Goal: Information Seeking & Learning: Learn about a topic

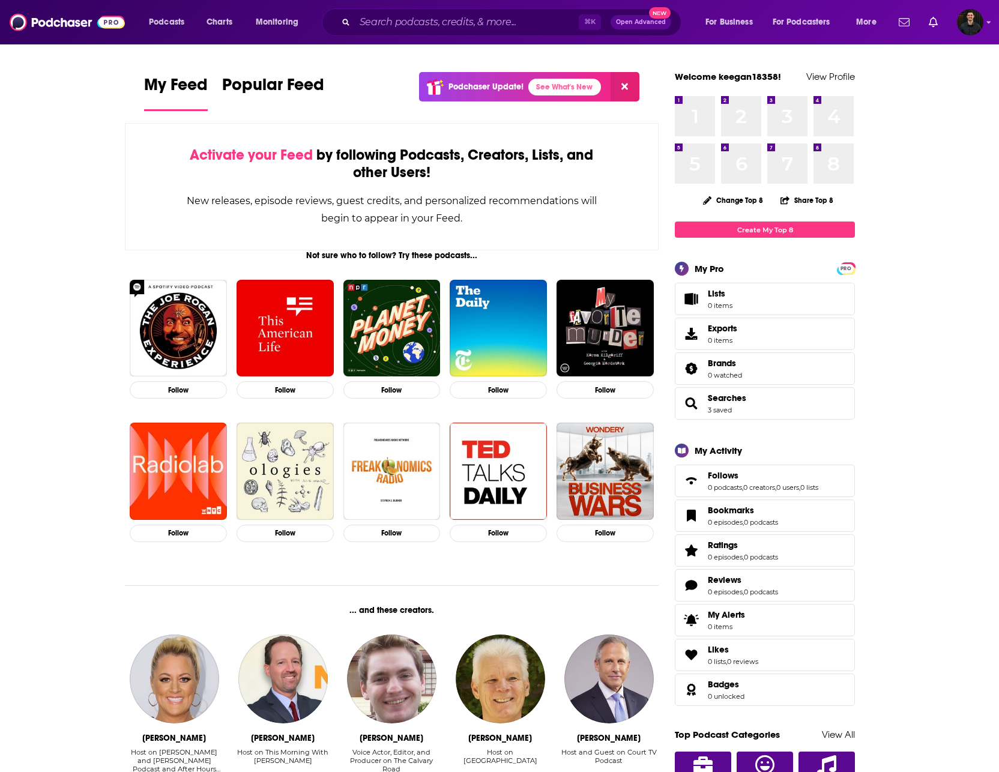
click at [735, 404] on span "Searches 3 saved" at bounding box center [727, 404] width 38 height 22
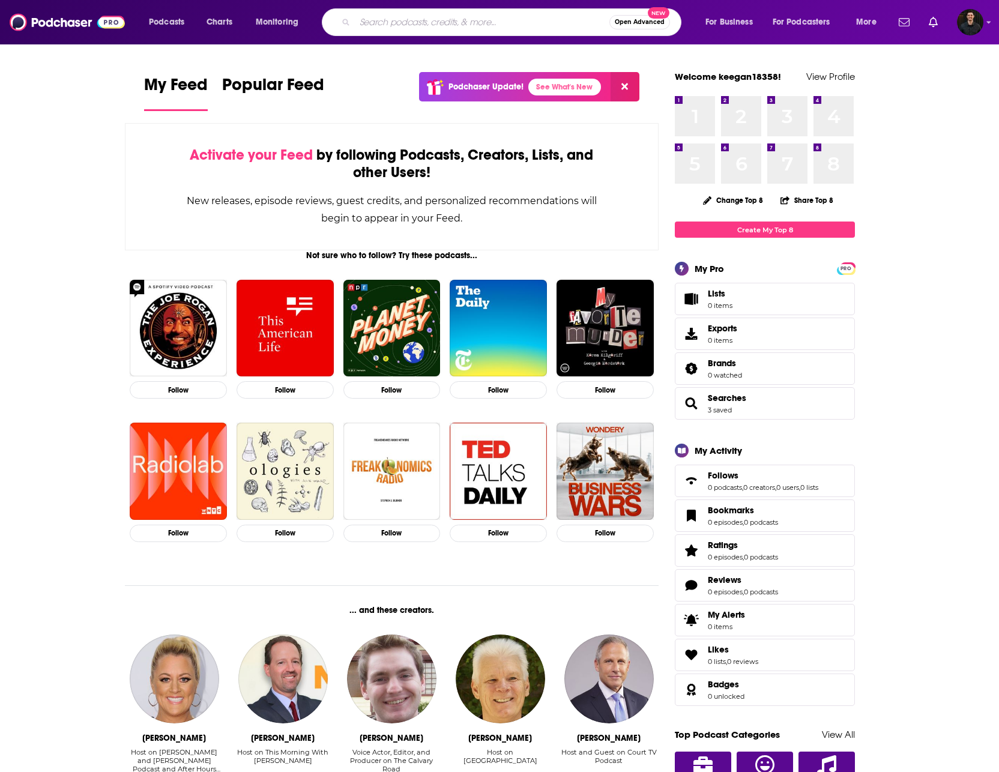
click at [419, 23] on input "Search podcasts, credits, & more..." at bounding box center [482, 22] width 255 height 19
paste input "https://nutritiouslife.com/podcast-episodes/"
type input "https://nutritiouslife.com/podcast-episodes/"
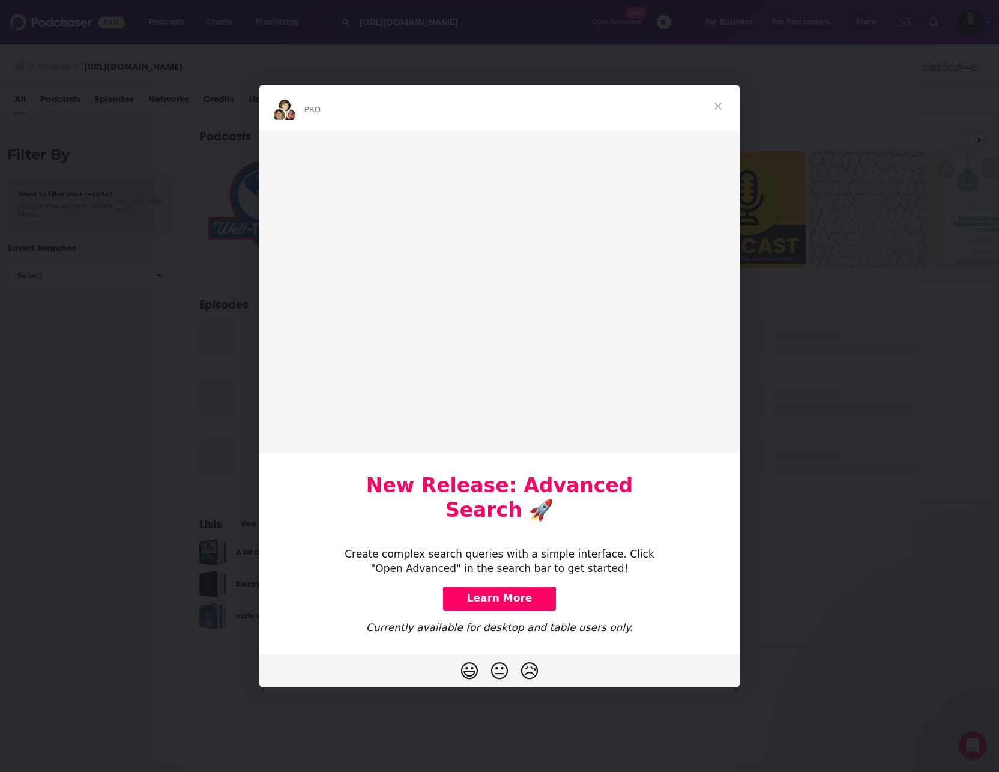
click at [716, 119] on span "Close" at bounding box center [717, 106] width 43 height 43
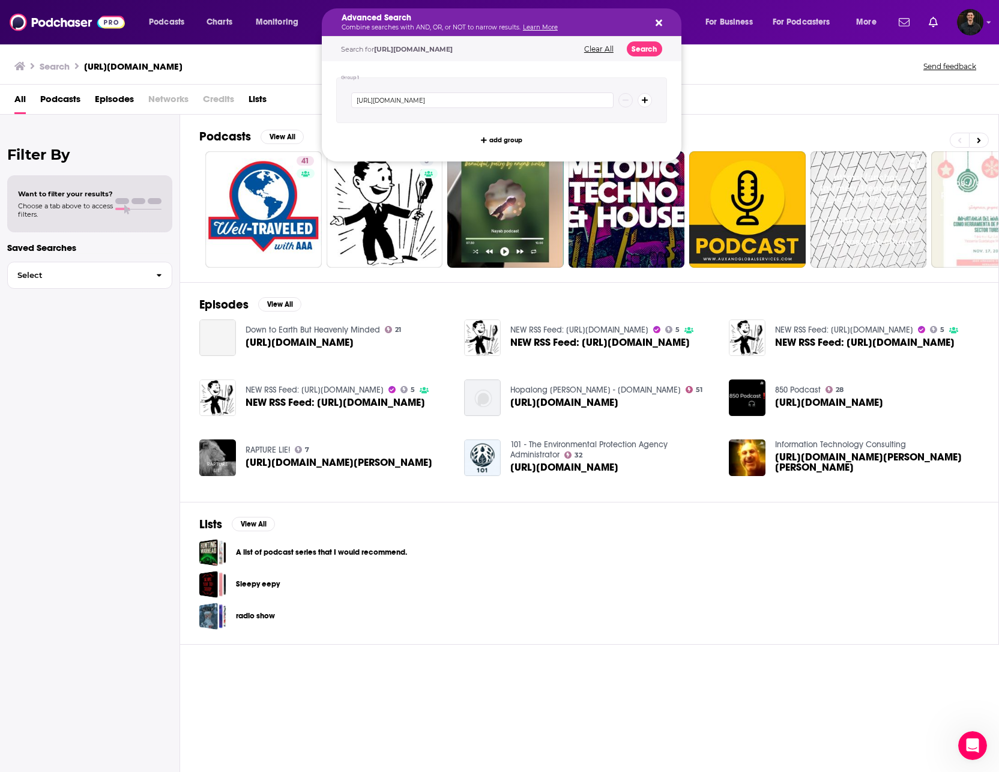
click at [656, 20] on icon "Search podcasts, credits, & more..." at bounding box center [659, 23] width 7 height 7
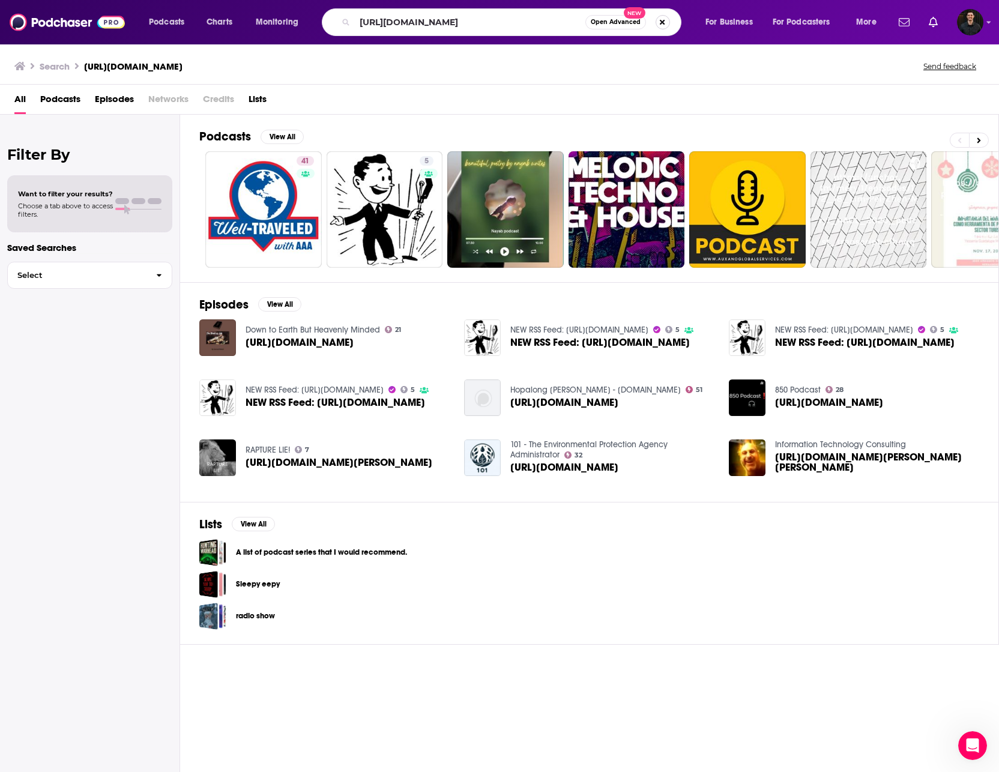
click at [662, 22] on button "Search podcasts, credits, & more..." at bounding box center [663, 22] width 14 height 14
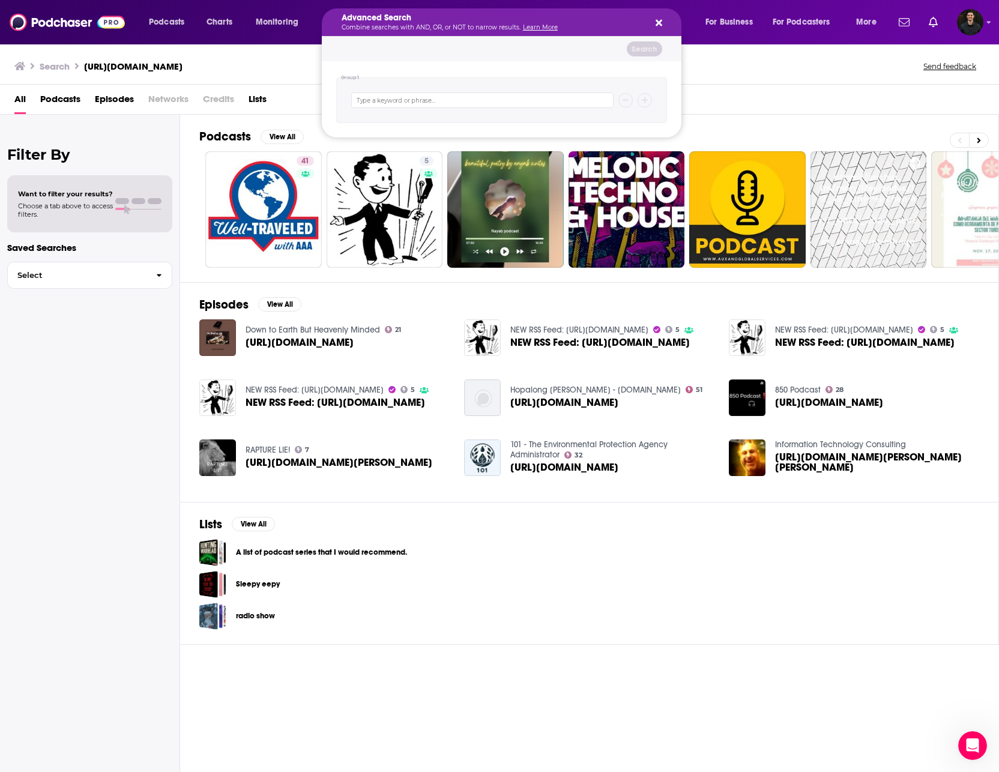
click at [654, 20] on button "Search podcasts, credits, & more..." at bounding box center [657, 22] width 10 height 10
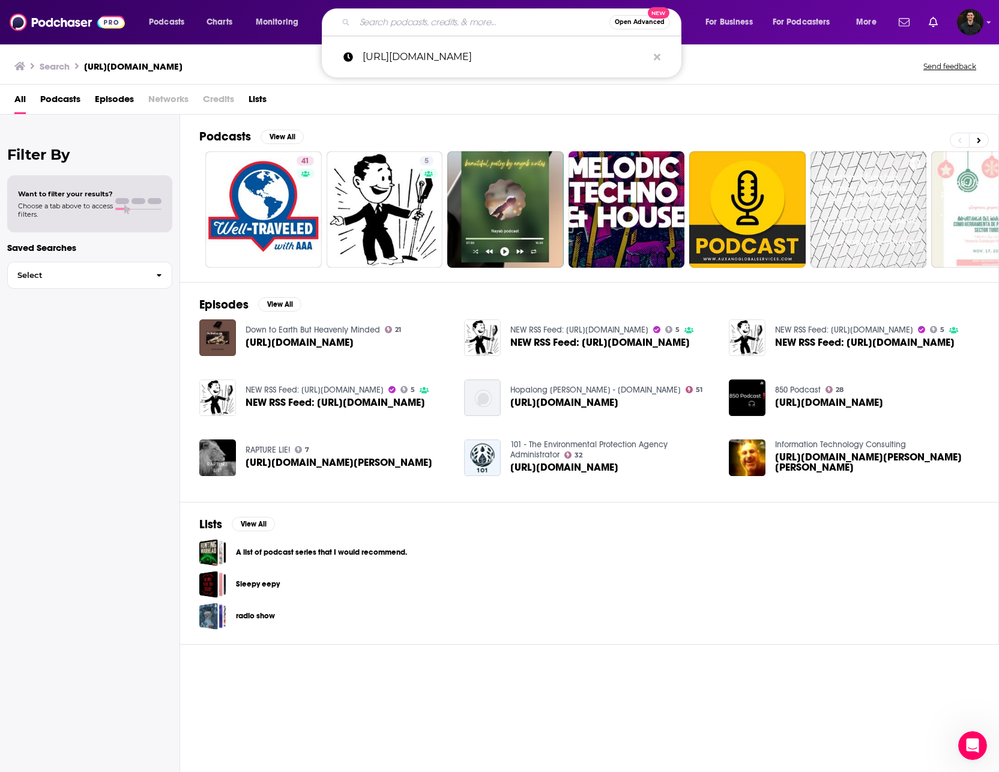
click at [515, 26] on input "Search podcasts, credits, & more..." at bounding box center [482, 22] width 255 height 19
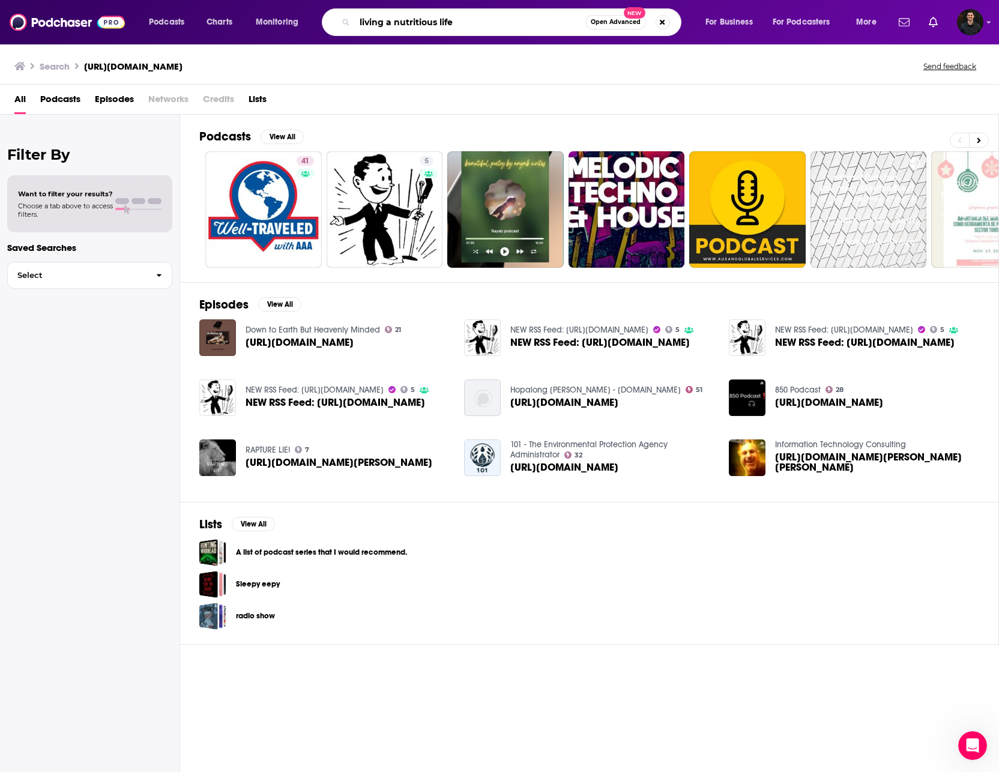
type input "living a nutritious life"
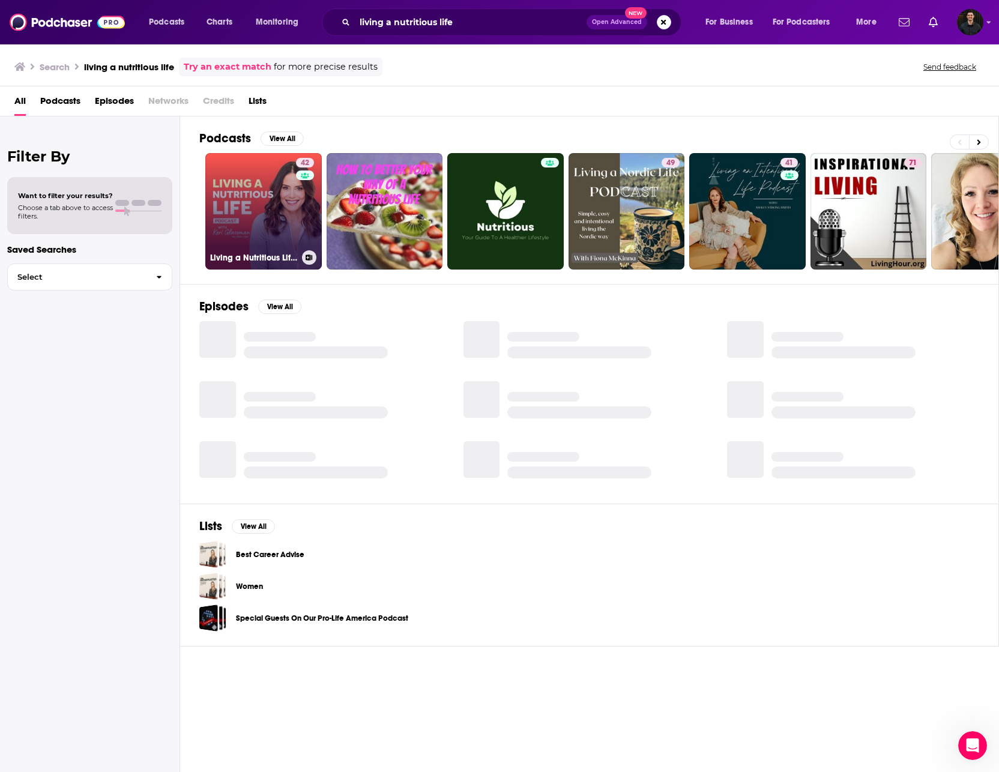
click at [285, 225] on link "42 Living a Nutritious Life with Keri Glassman" at bounding box center [263, 211] width 116 height 116
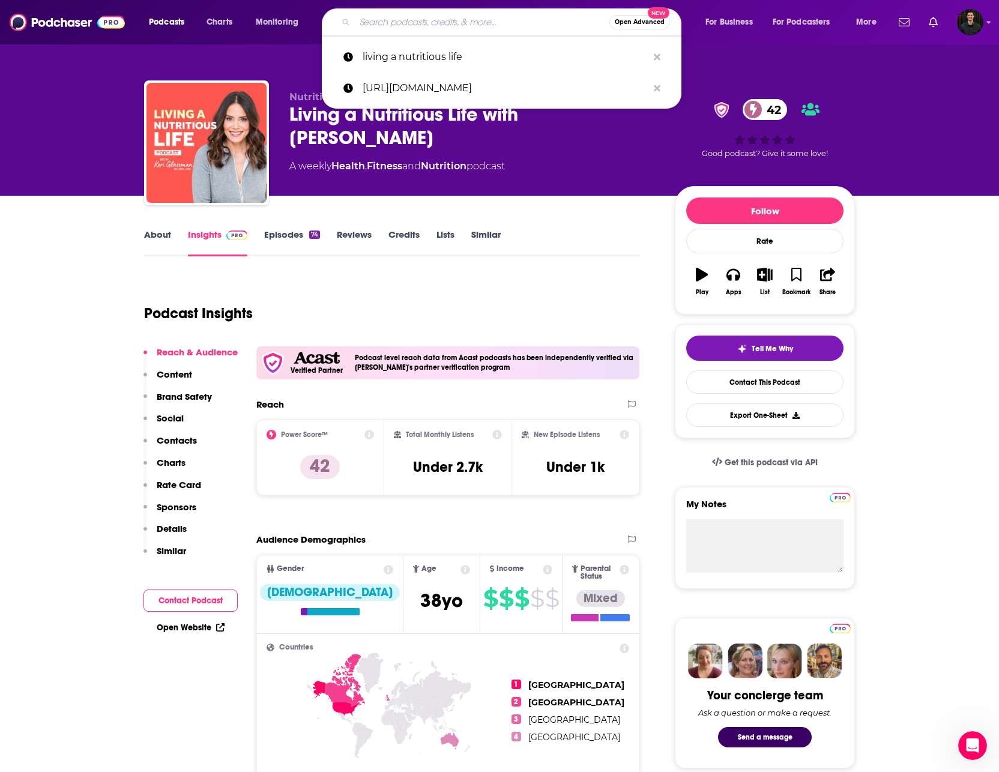
click at [431, 19] on input "Search podcasts, credits, & more..." at bounding box center [482, 22] width 255 height 19
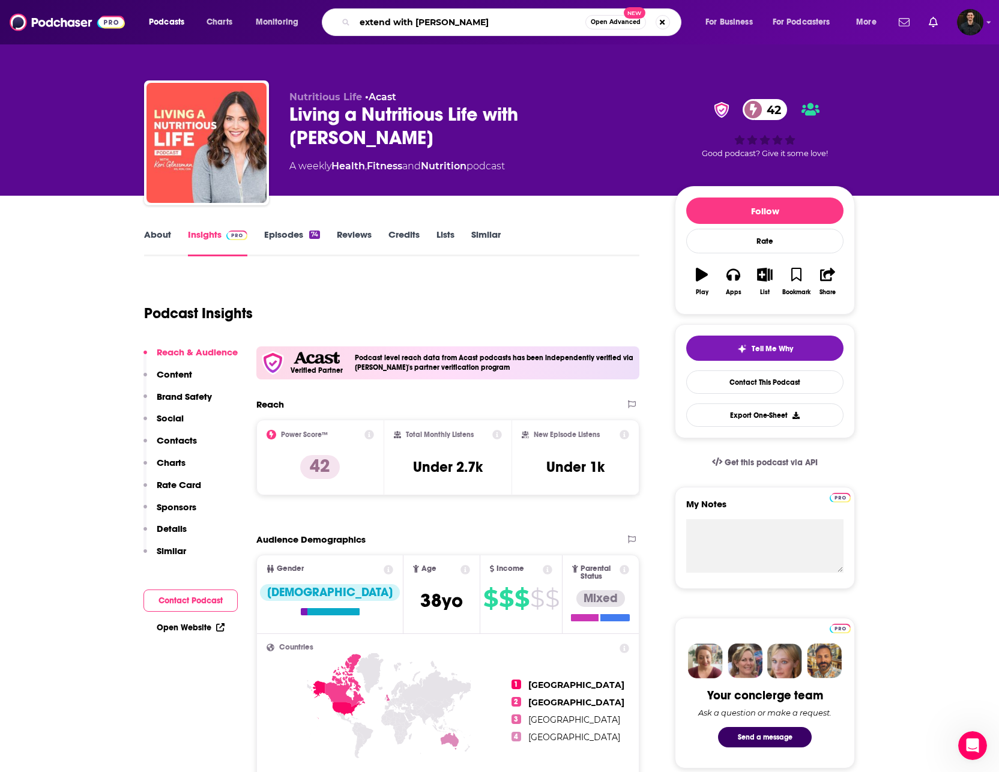
type input "extend with [PERSON_NAME]"
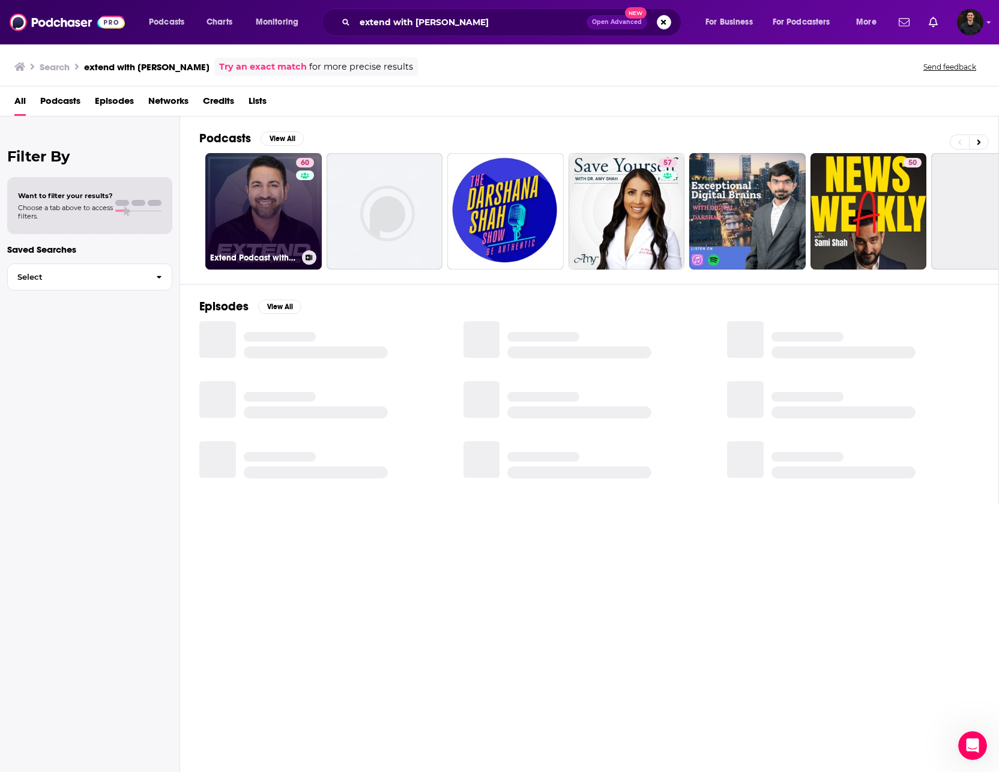
click at [275, 207] on link "60 Extend Podcast with Darshan Shah, MD" at bounding box center [263, 211] width 116 height 116
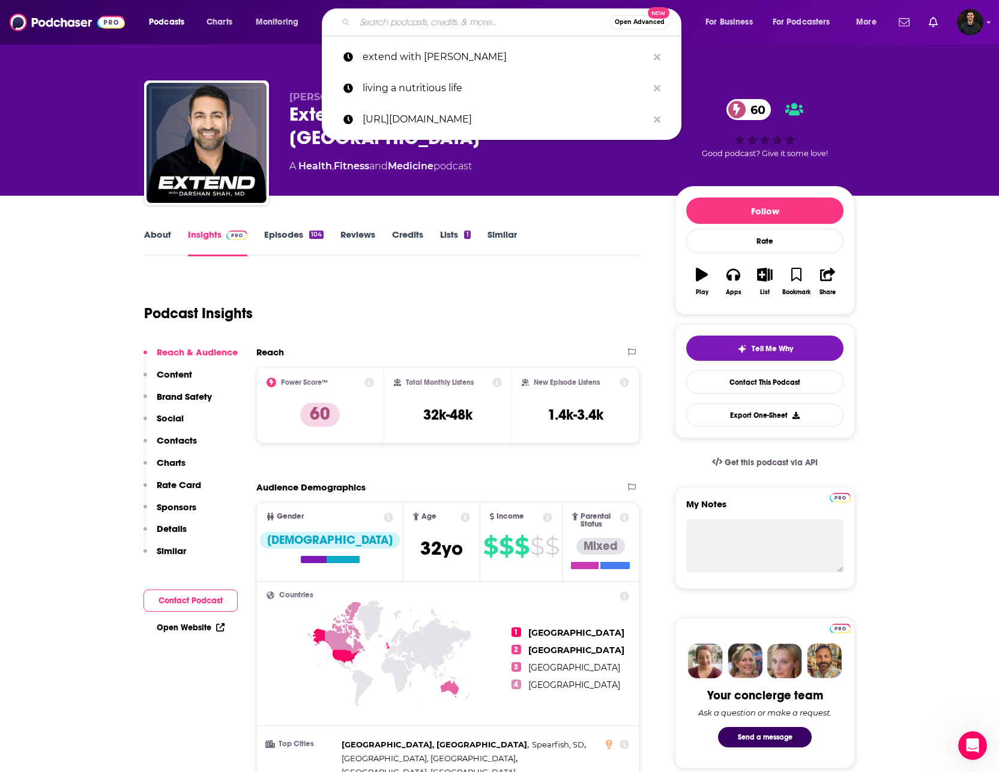
click at [476, 25] on input "Search podcasts, credits, & more..." at bounding box center [482, 22] width 255 height 19
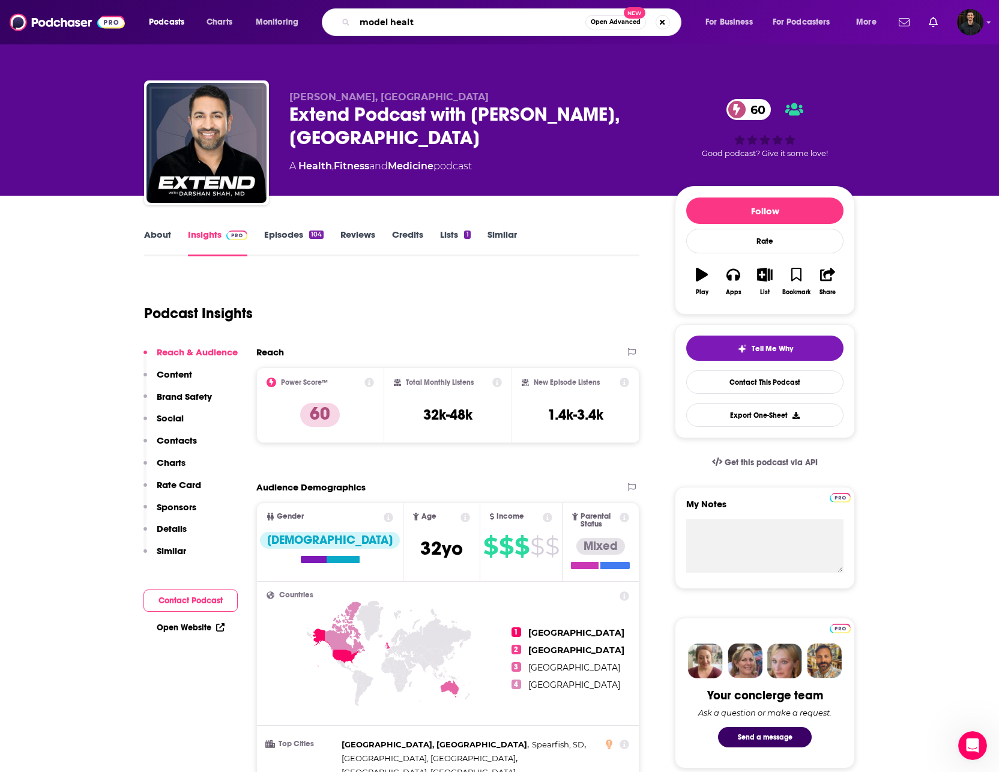
type input "model health"
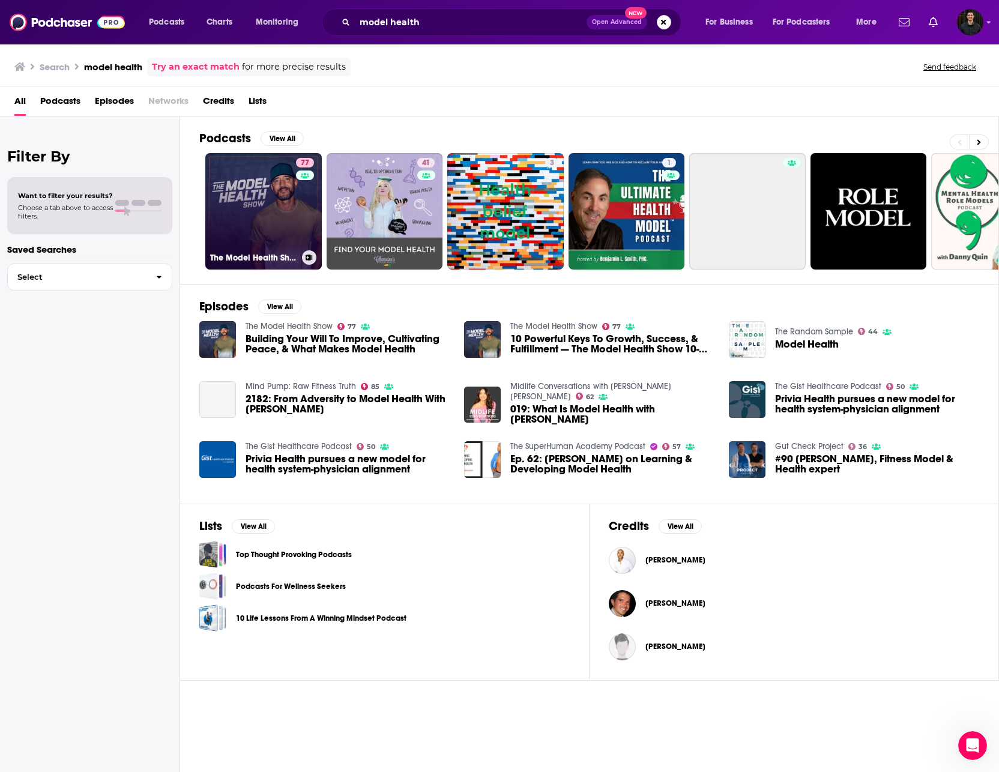
click at [249, 219] on link "77 The Model Health Show" at bounding box center [263, 211] width 116 height 116
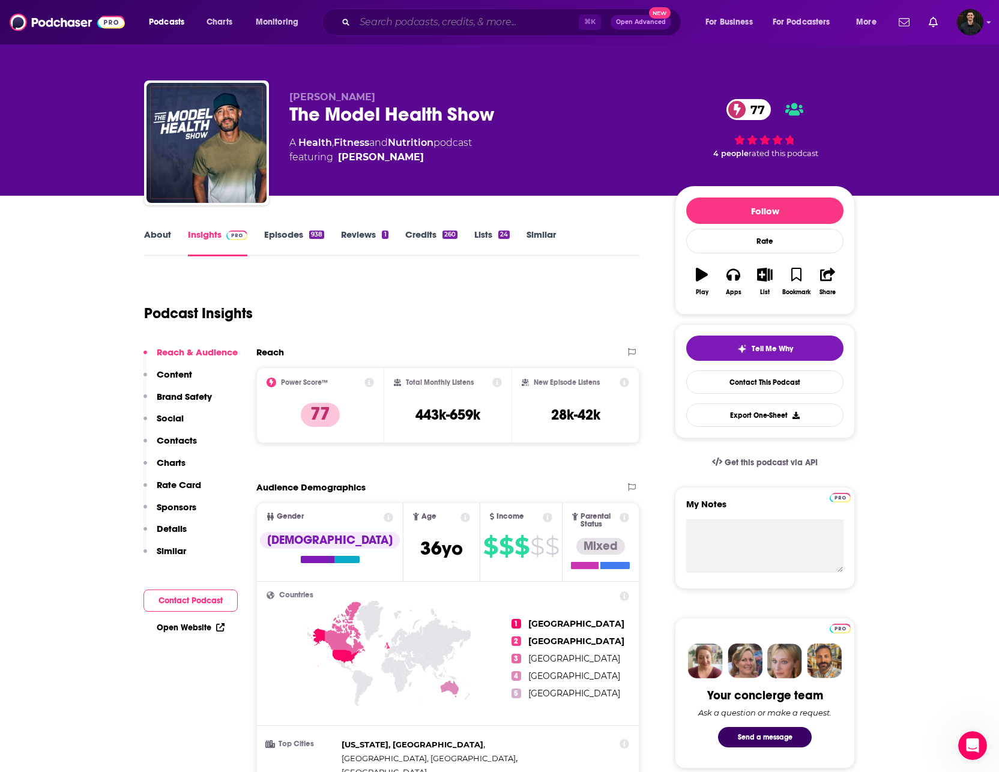
click at [401, 25] on input "Search podcasts, credits, & more..." at bounding box center [467, 22] width 224 height 19
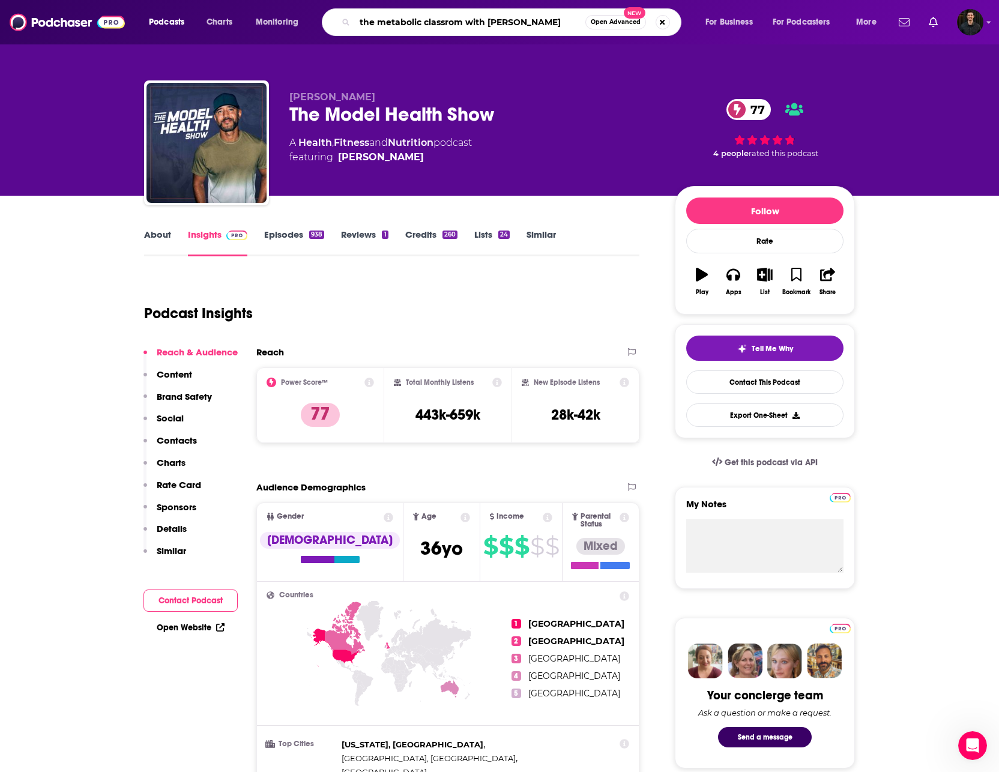
type input "the metabolic classrom with [PERSON_NAME]"
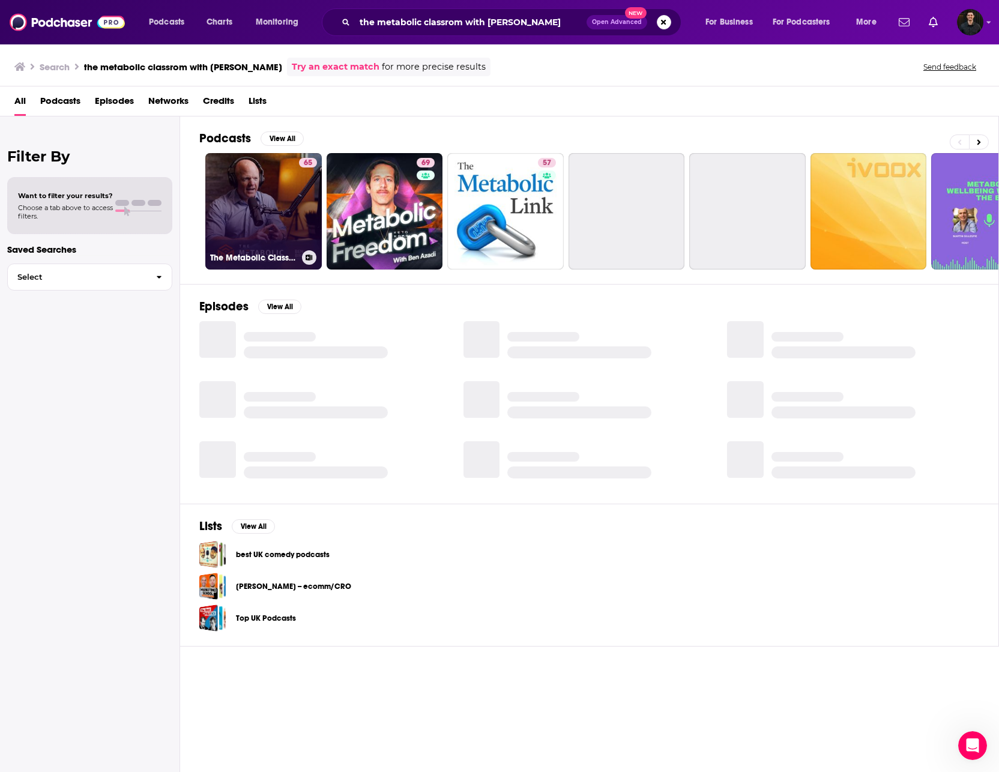
click at [283, 205] on link "65 The Metabolic Classroom with Dr. Ben Bikman" at bounding box center [263, 211] width 116 height 116
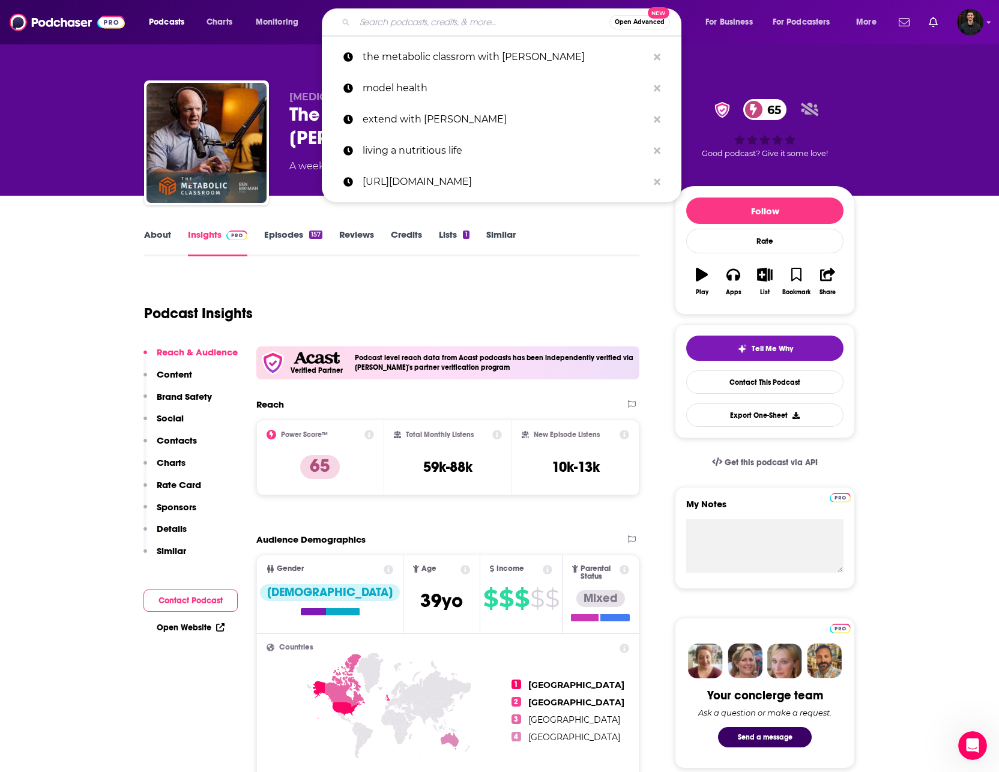
click at [433, 13] on input "Search podcasts, credits, & more..." at bounding box center [482, 22] width 255 height 19
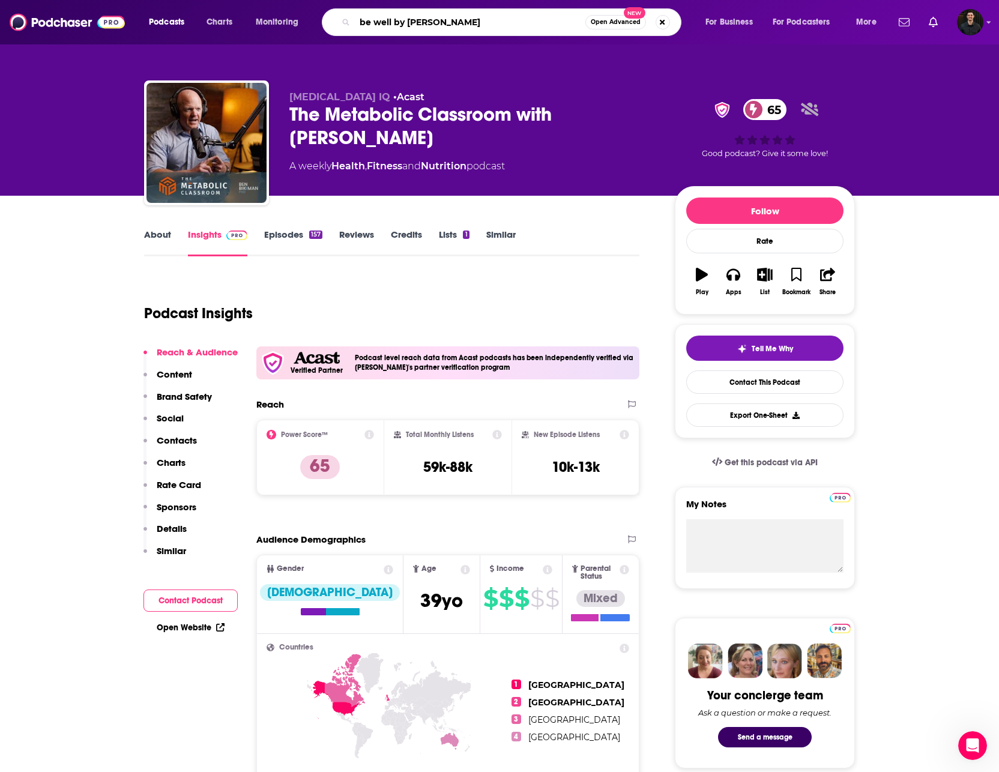
type input "be well by [PERSON_NAME]"
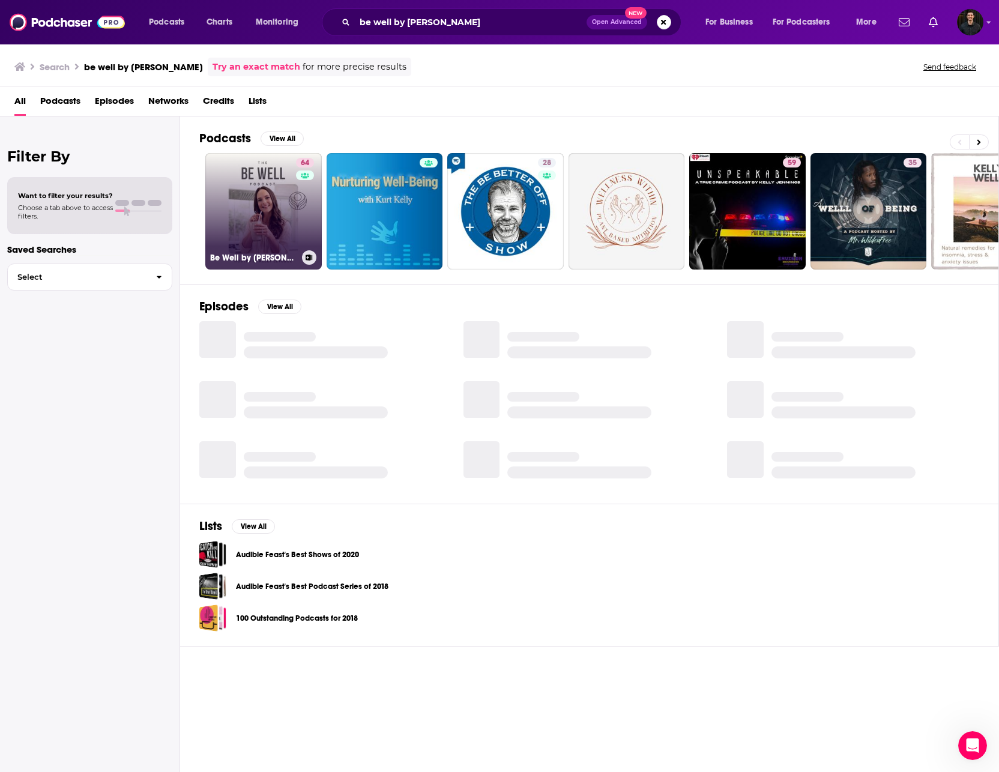
click at [279, 205] on link "64 Be Well by Kelly Leveque" at bounding box center [263, 211] width 116 height 116
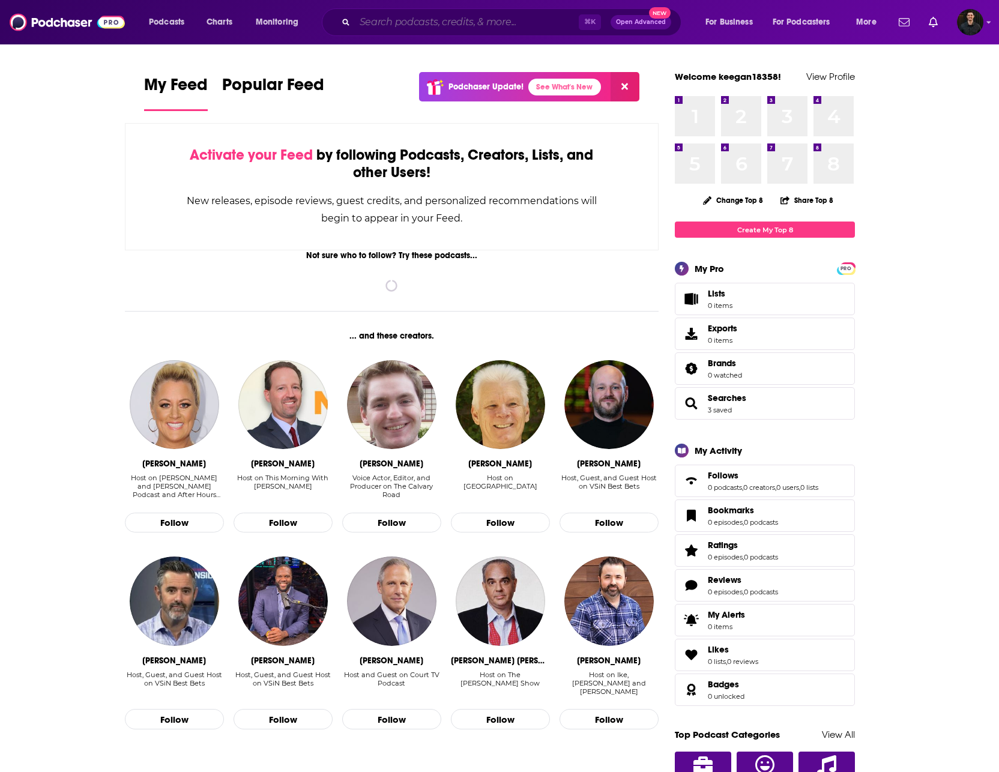
click at [388, 25] on input "Search podcasts, credits, & more..." at bounding box center [467, 22] width 224 height 19
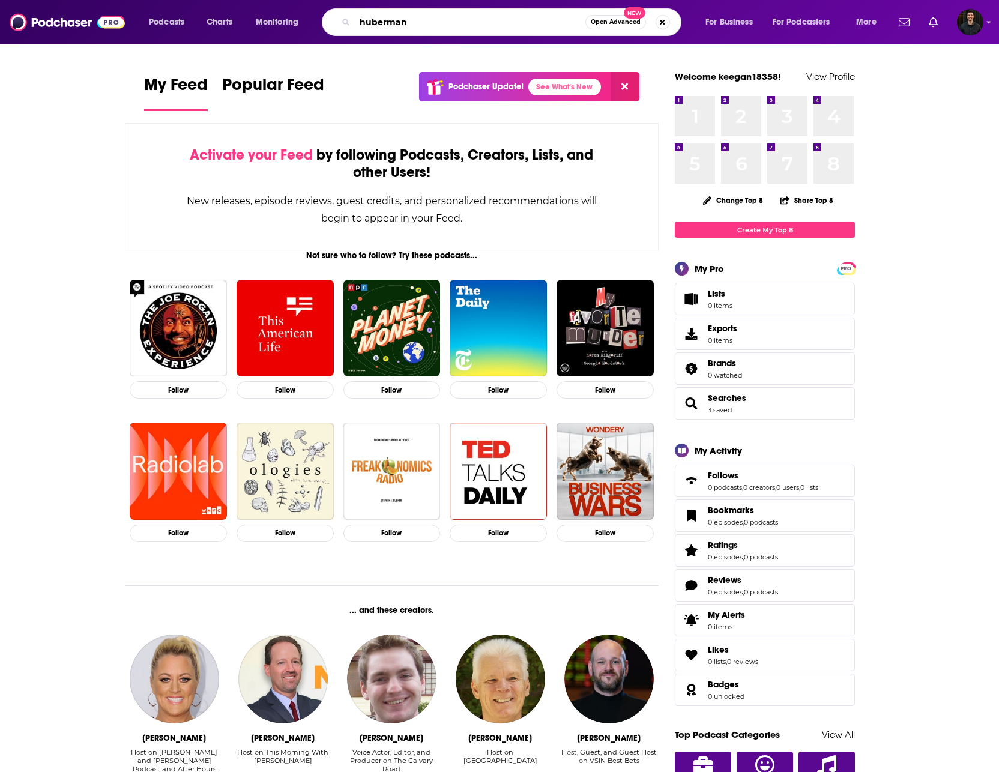
type input "huberman"
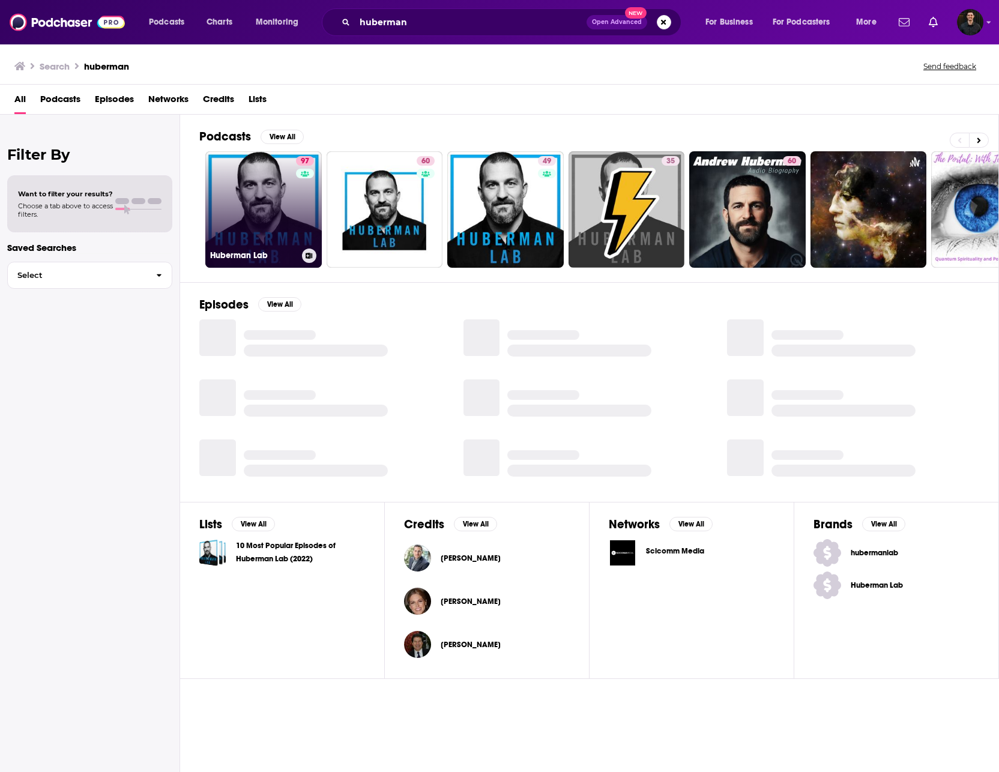
click at [264, 215] on link "97 Huberman Lab" at bounding box center [263, 209] width 116 height 116
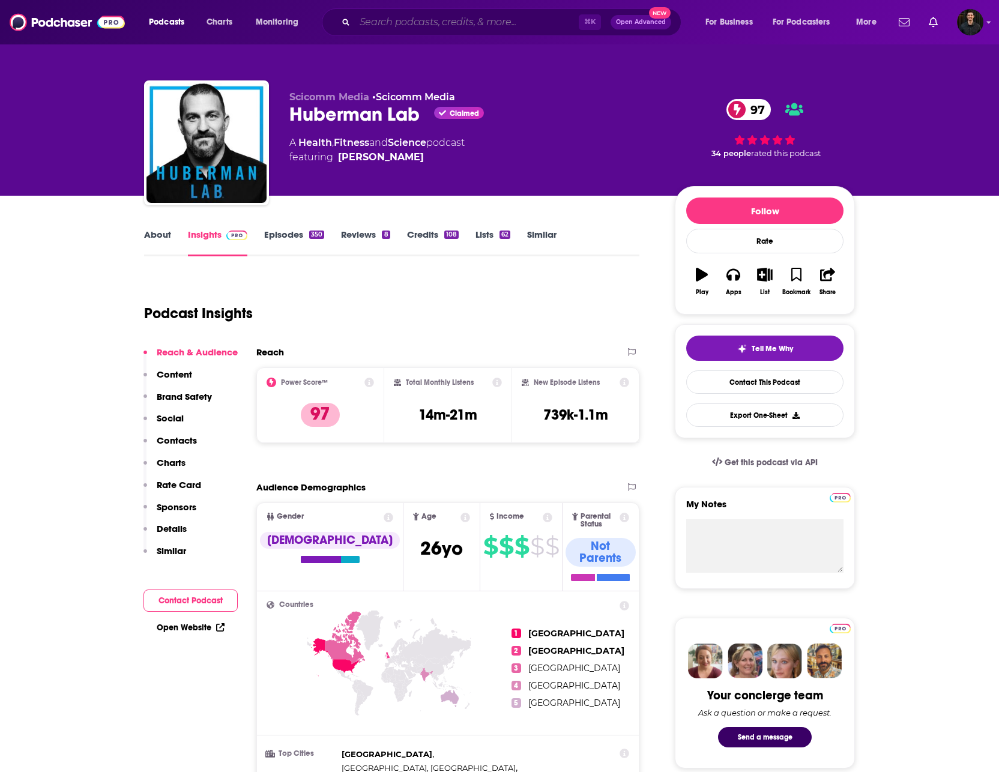
click at [441, 24] on input "Search podcasts, credits, & more..." at bounding box center [467, 22] width 224 height 19
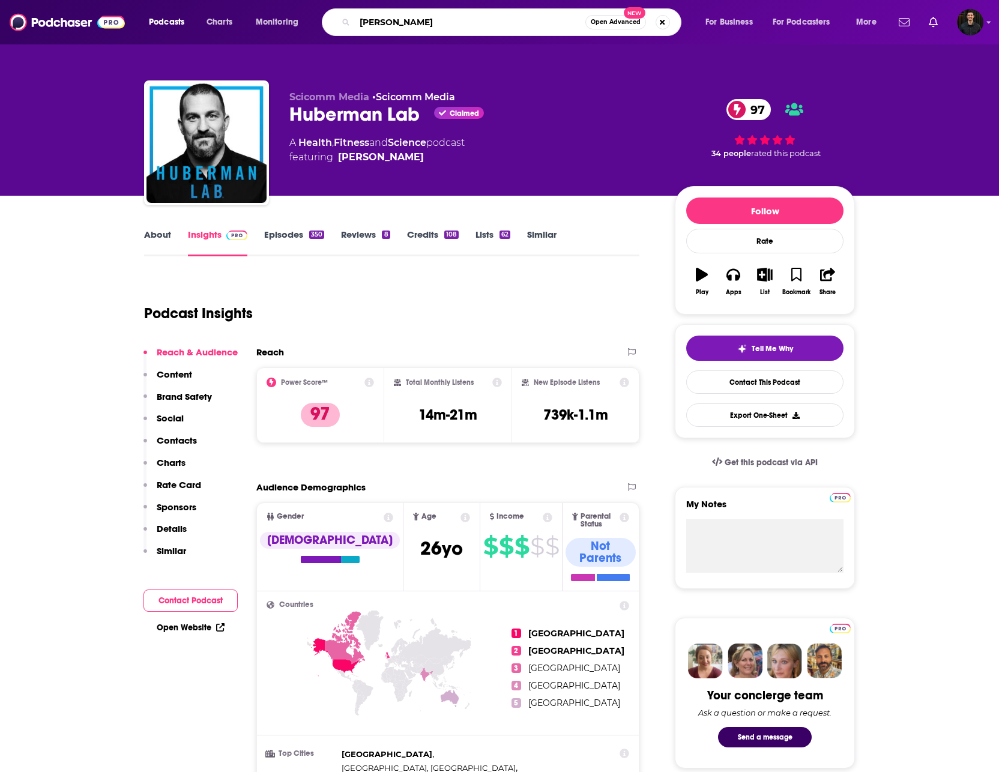
type input "[PERSON_NAME]"
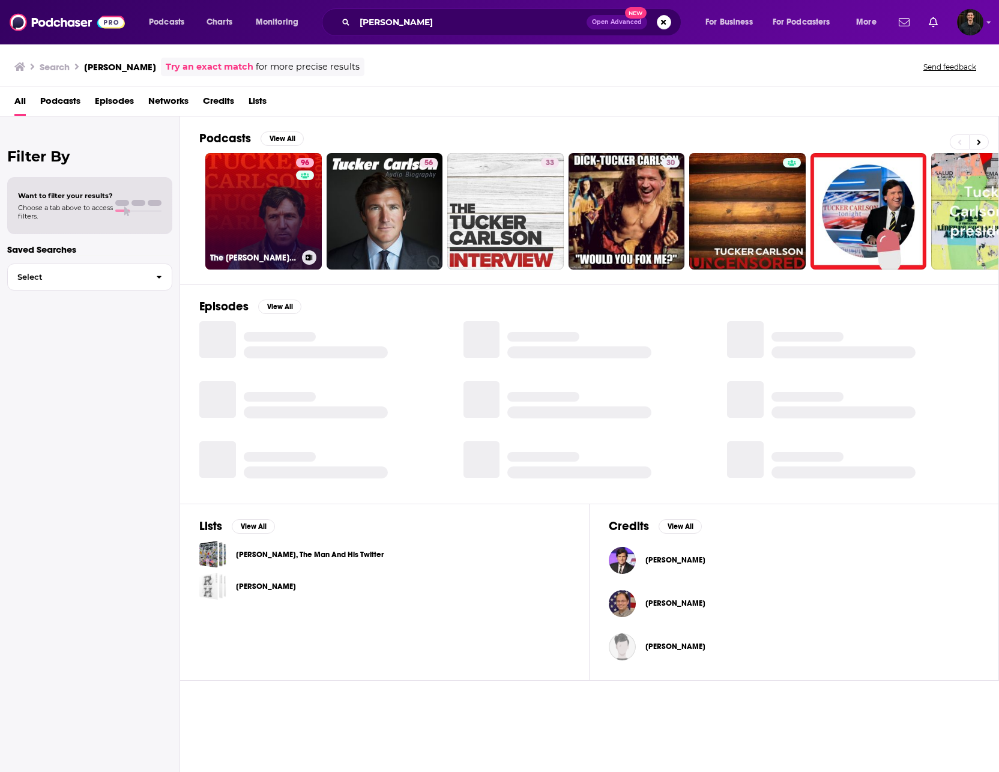
click at [288, 208] on link "96 The [PERSON_NAME] Show" at bounding box center [263, 211] width 116 height 116
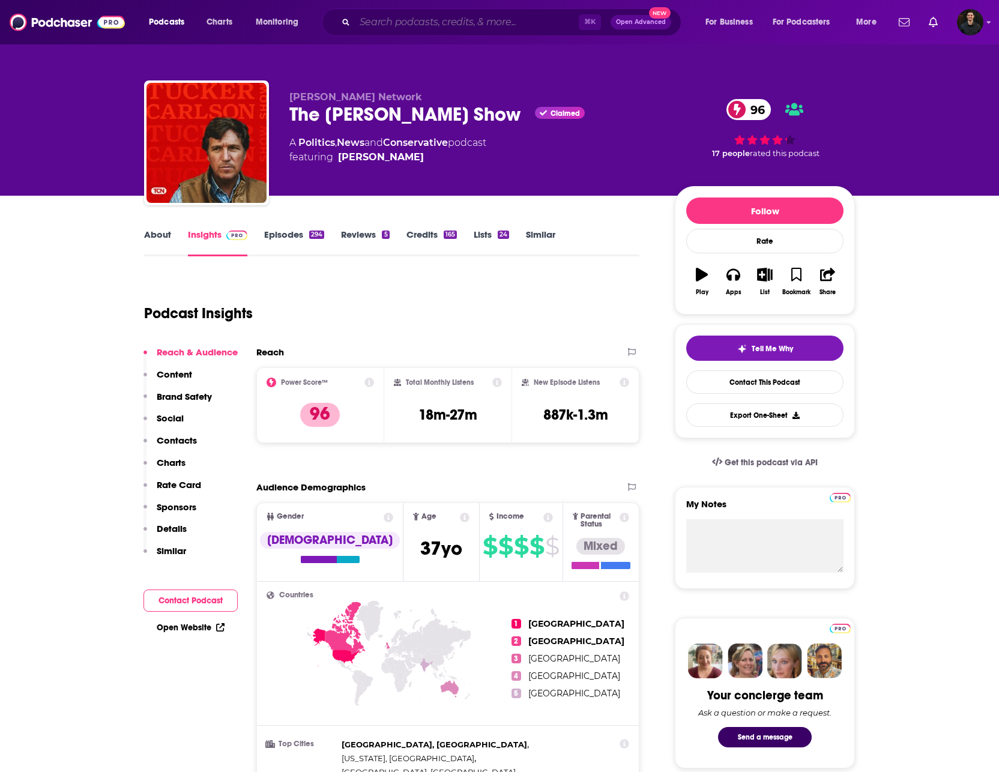
click at [468, 21] on input "Search podcasts, credits, & more..." at bounding box center [467, 22] width 224 height 19
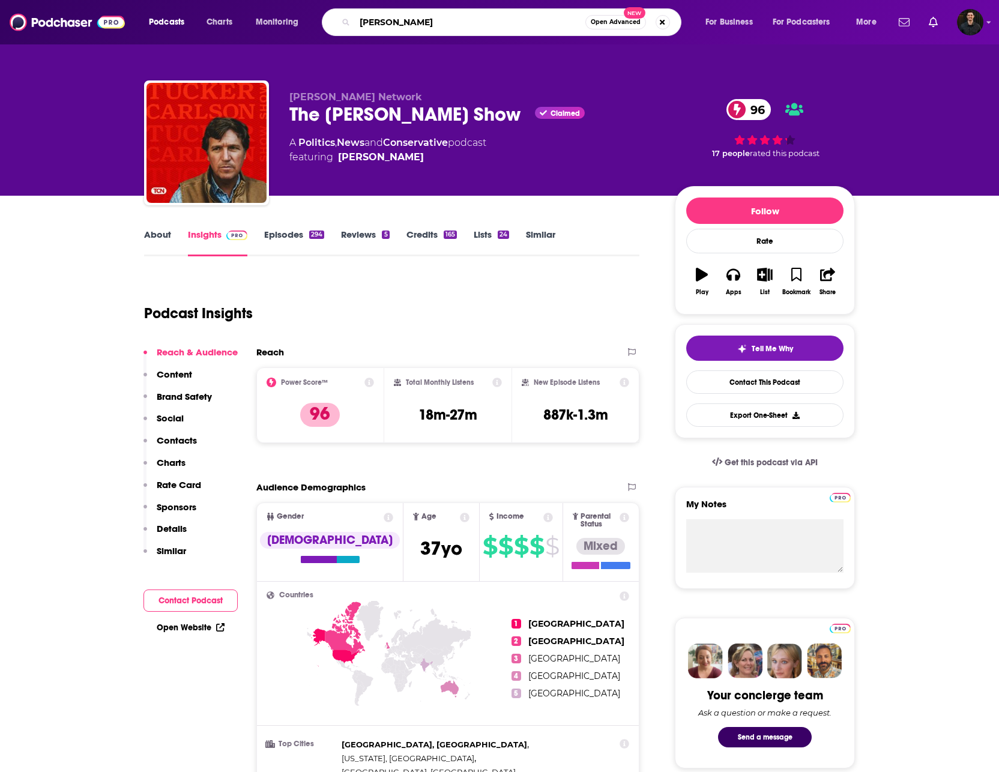
type input "[PERSON_NAME]"
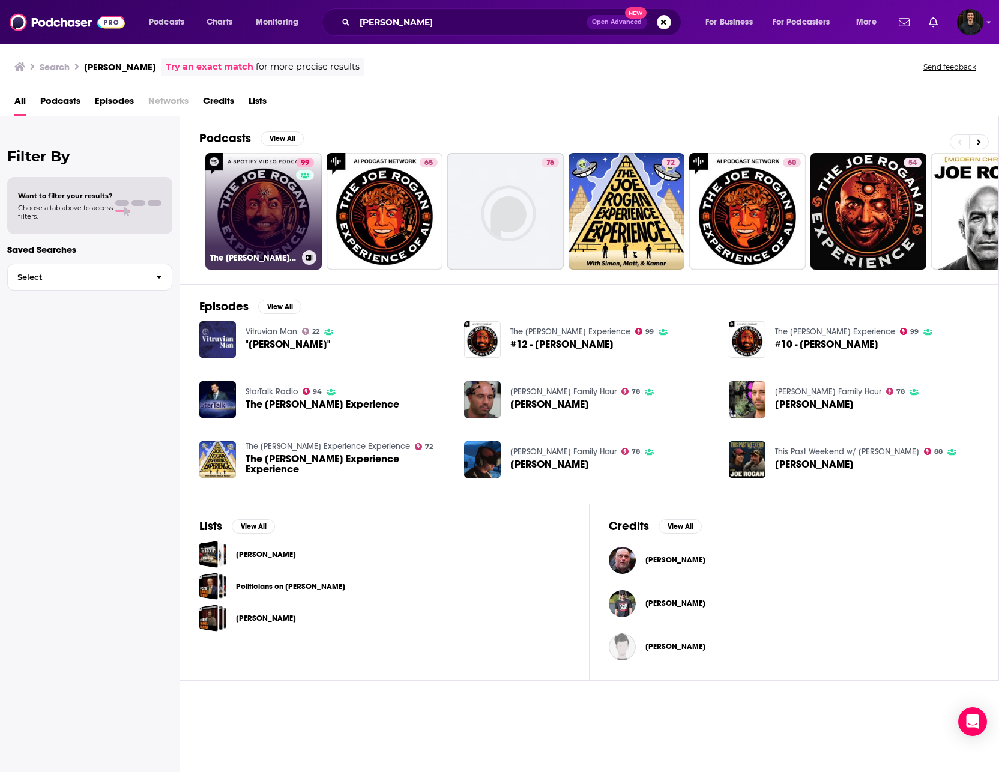
click at [273, 213] on link "99 The [PERSON_NAME] Experience" at bounding box center [263, 211] width 116 height 116
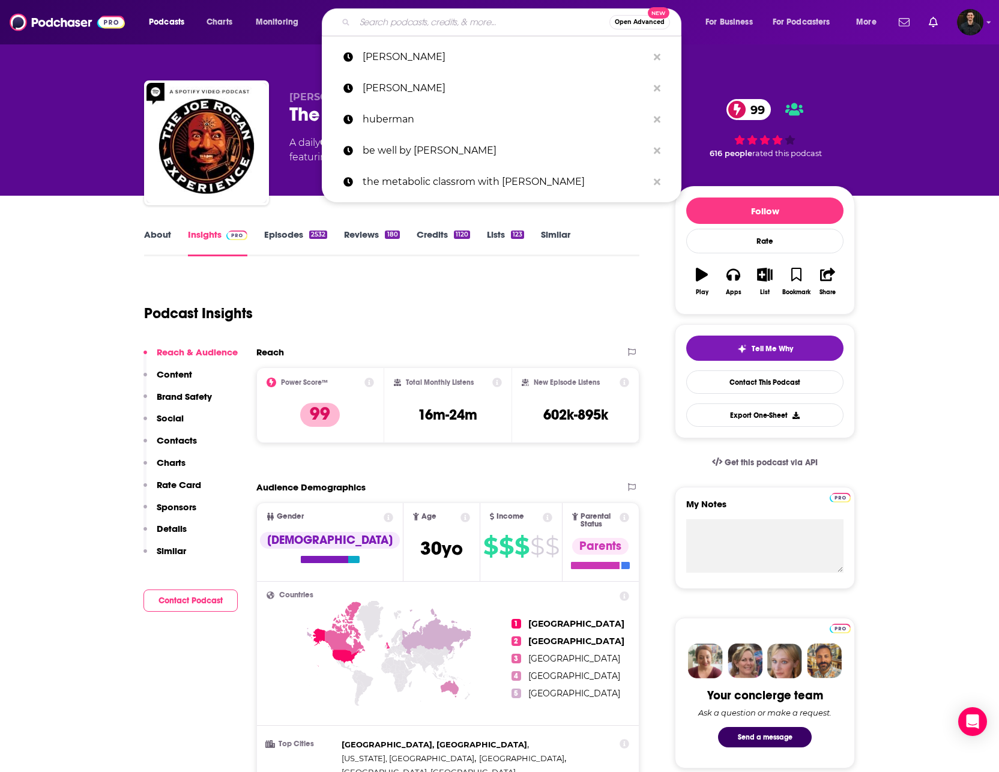
click at [461, 28] on input "Search podcasts, credits, & more..." at bounding box center [482, 22] width 255 height 19
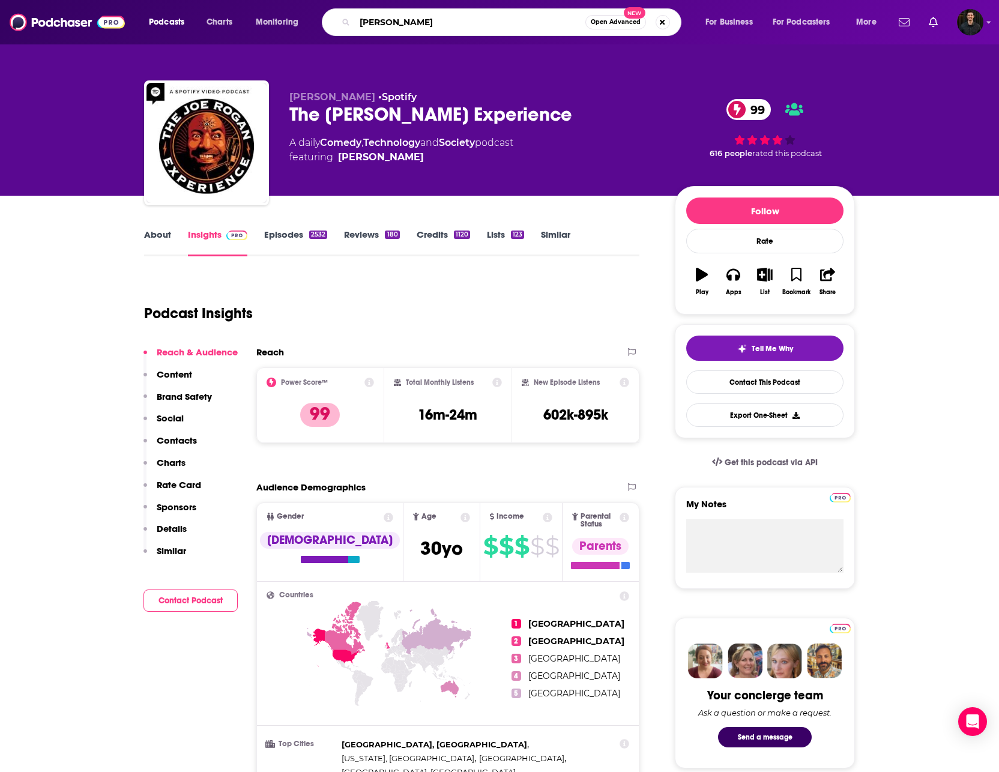
type input "[PERSON_NAME]"
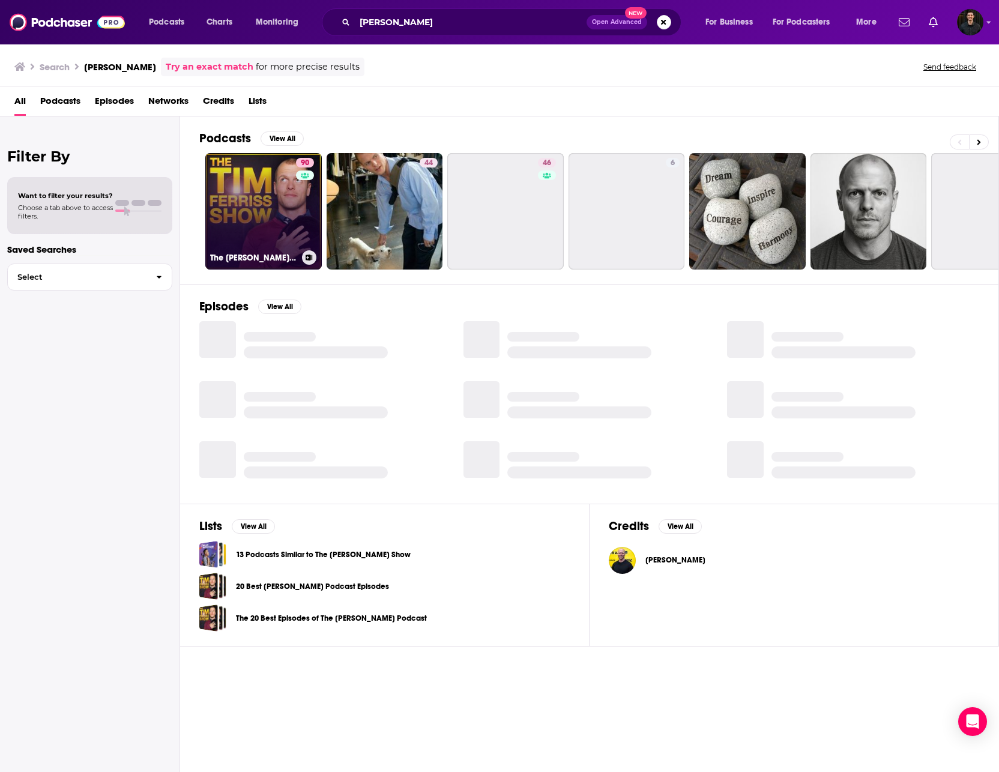
click at [268, 199] on link "90 The [PERSON_NAME] Show" at bounding box center [263, 211] width 116 height 116
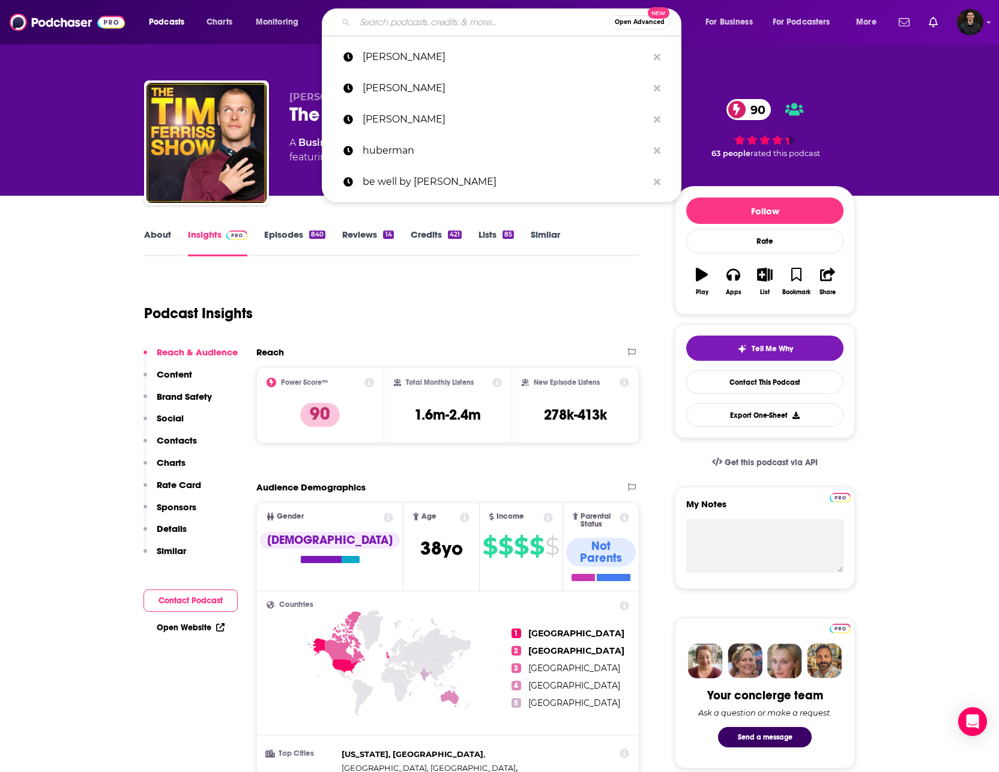
click at [437, 25] on input "Search podcasts, credits, & more..." at bounding box center [482, 22] width 255 height 19
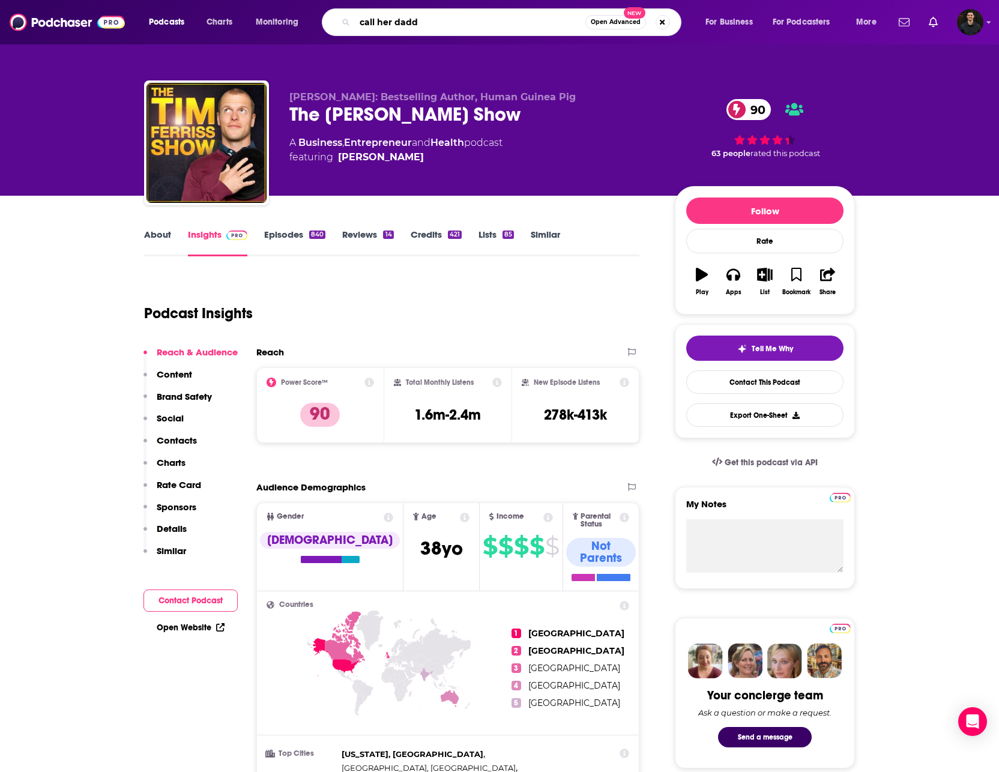
type input "call her daddy"
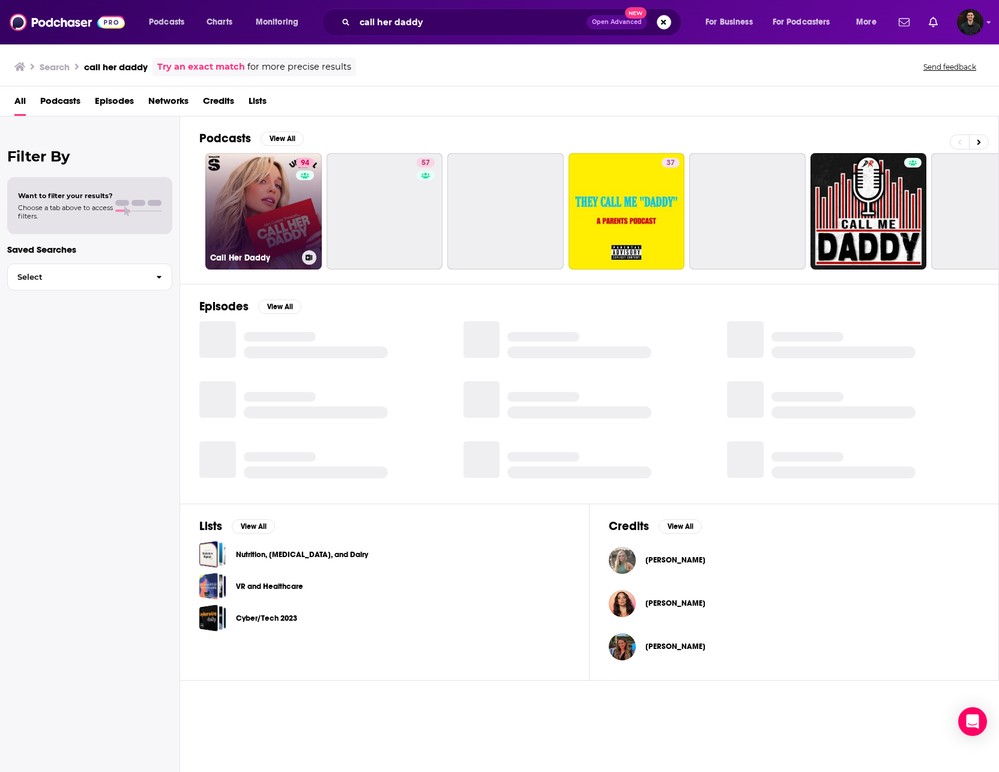
click at [270, 196] on link "94 Call Her Daddy" at bounding box center [263, 211] width 116 height 116
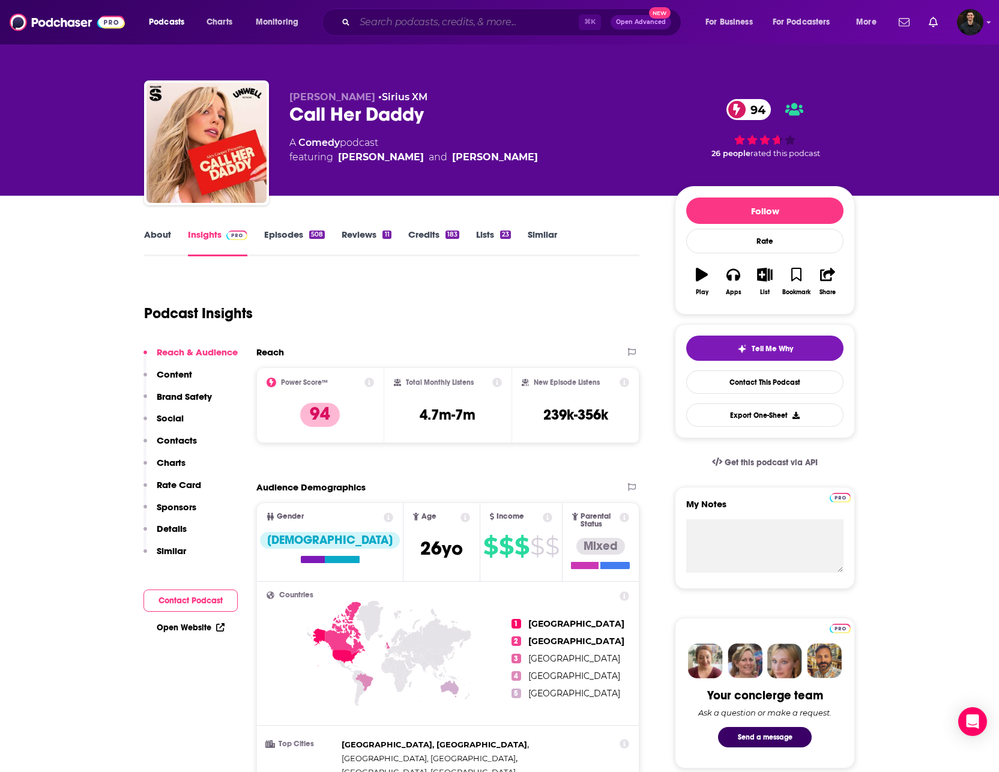
click at [443, 21] on input "Search podcasts, credits, & more..." at bounding box center [467, 22] width 224 height 19
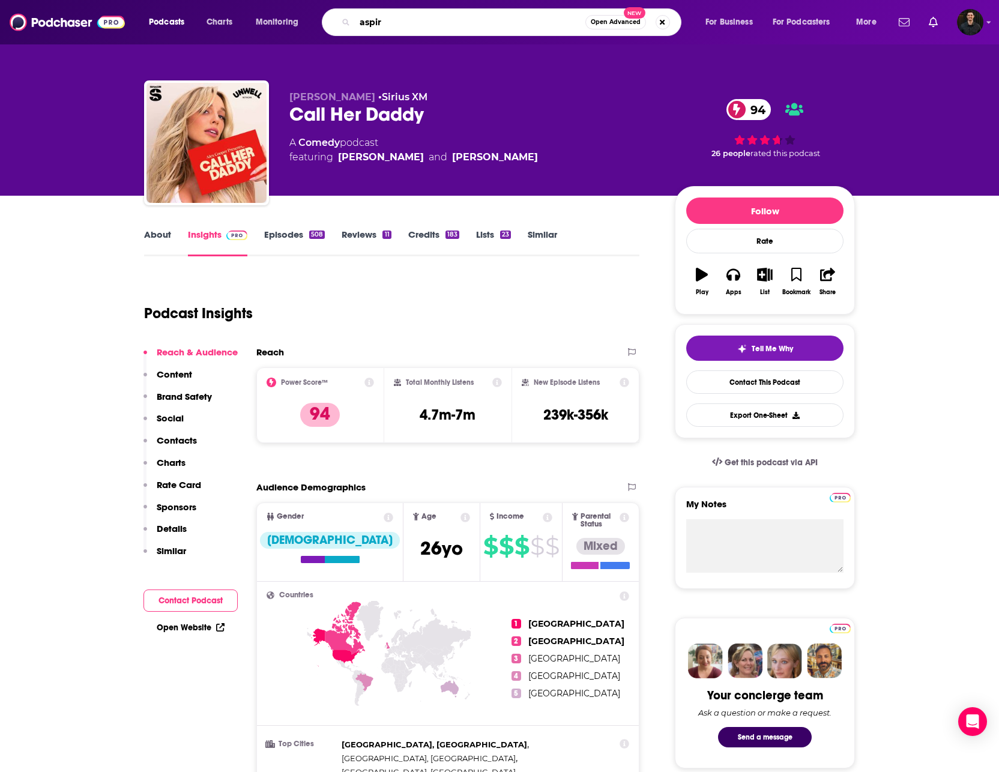
type input "aspire"
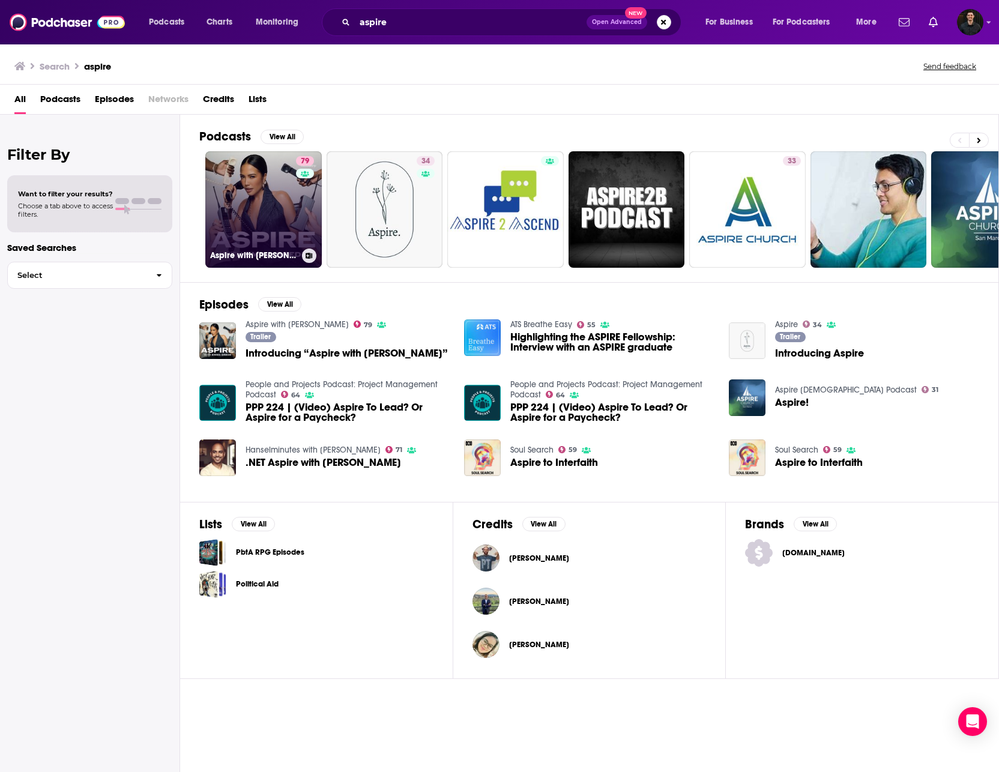
click at [273, 208] on link "79 Aspire with [PERSON_NAME]" at bounding box center [263, 209] width 116 height 116
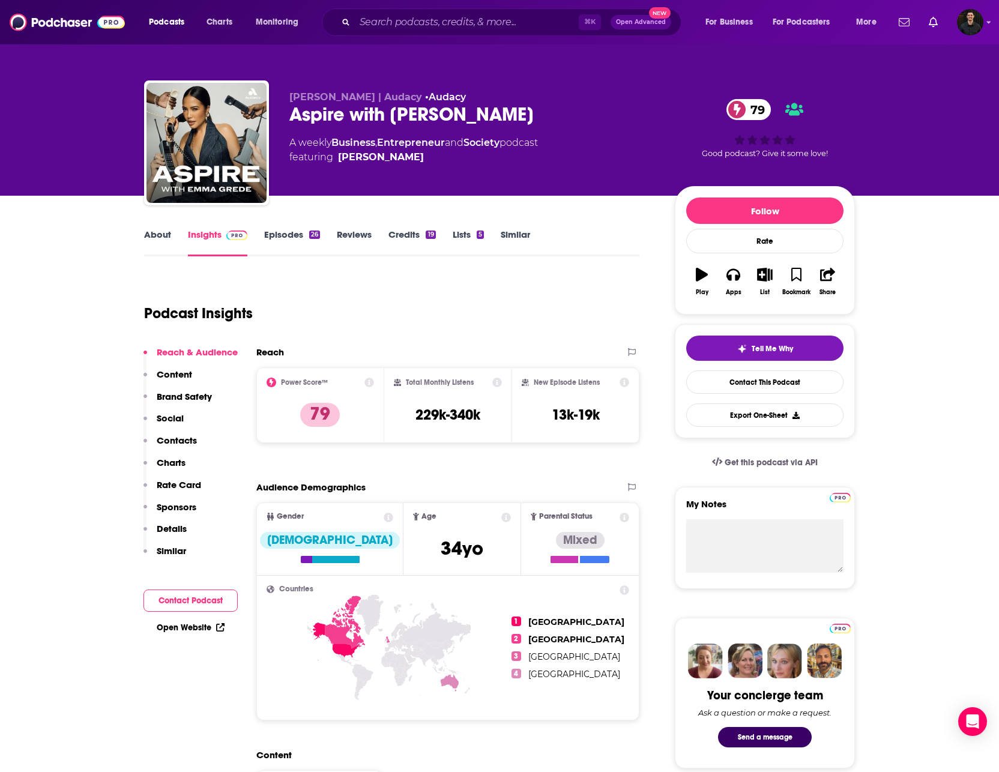
click at [369, 385] on icon at bounding box center [369, 383] width 10 height 10
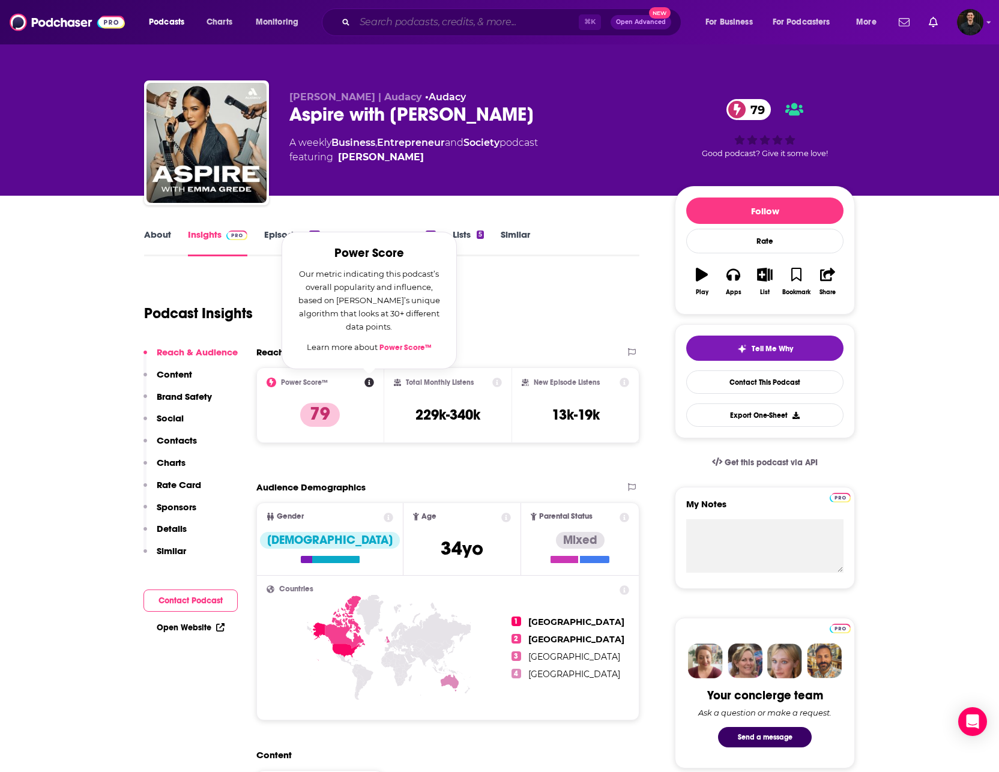
click at [413, 22] on input "Search podcasts, credits, & more..." at bounding box center [467, 22] width 224 height 19
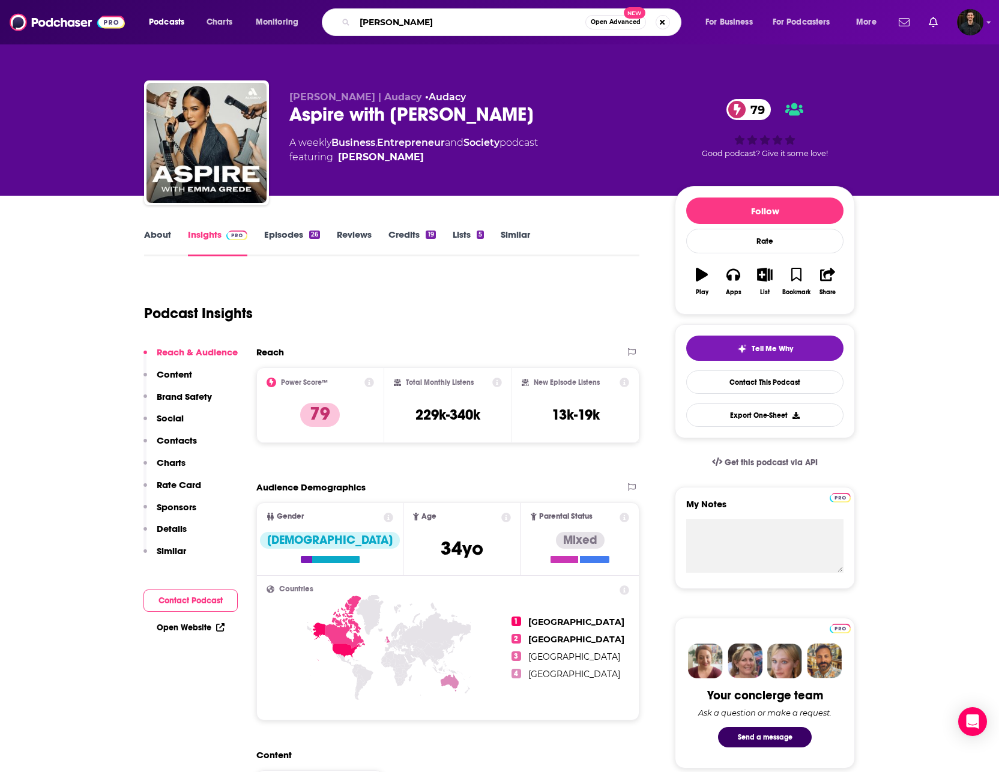
type input "[PERSON_NAME]"
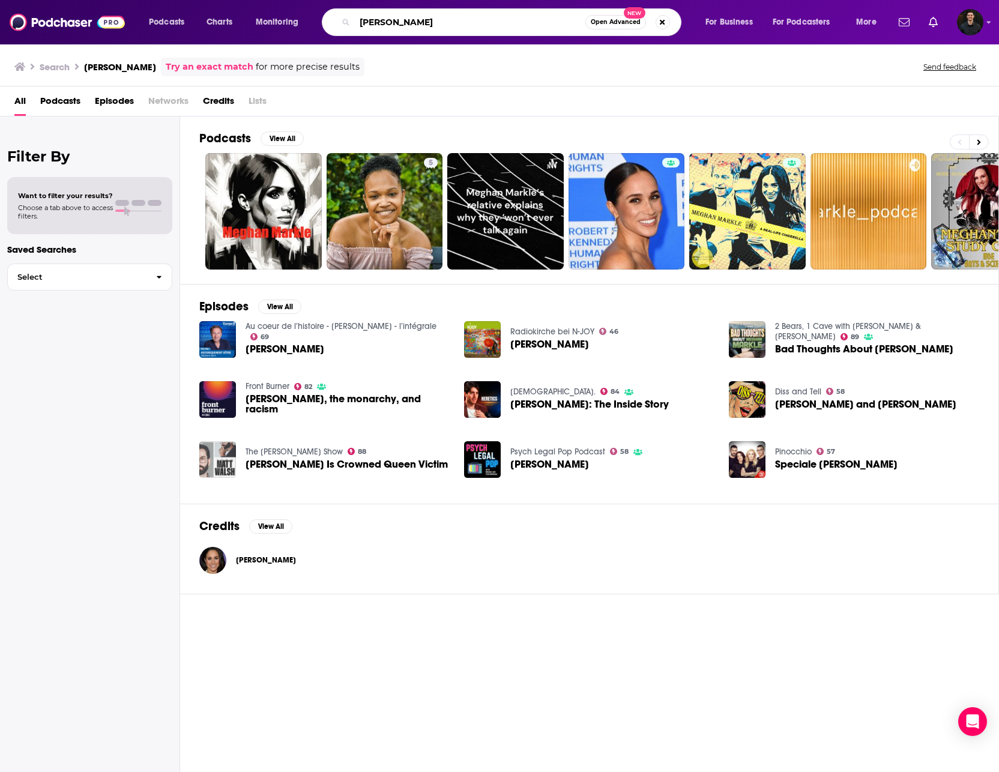
click at [407, 24] on input "[PERSON_NAME]" at bounding box center [470, 22] width 231 height 19
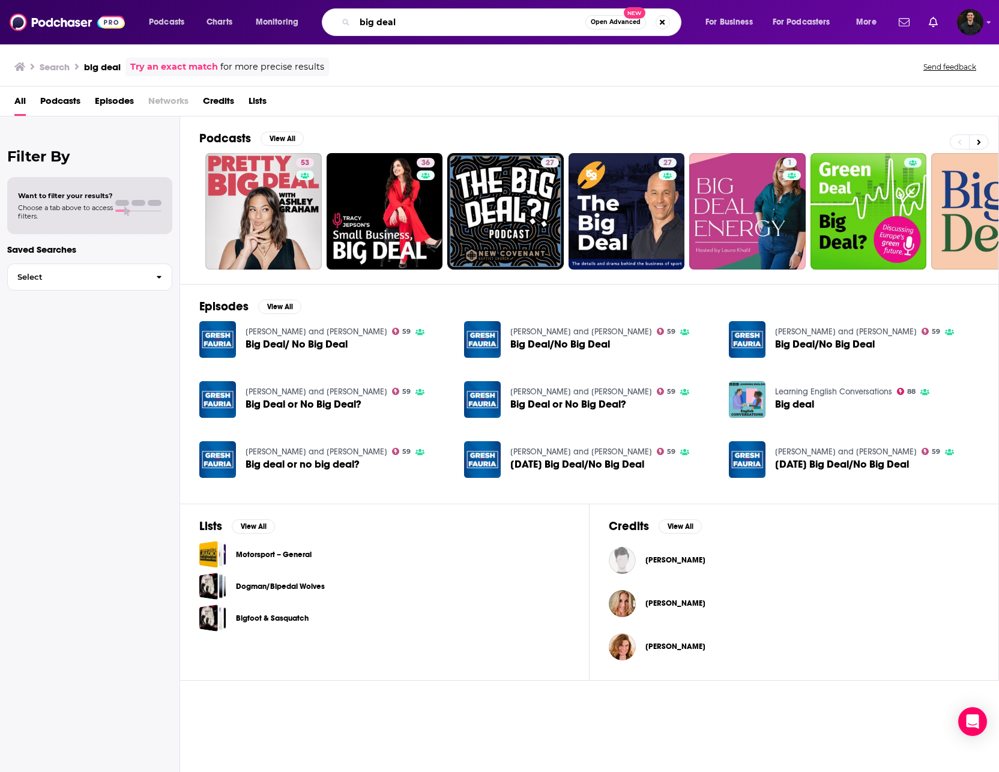
click at [411, 23] on input "big deal" at bounding box center [470, 22] width 231 height 19
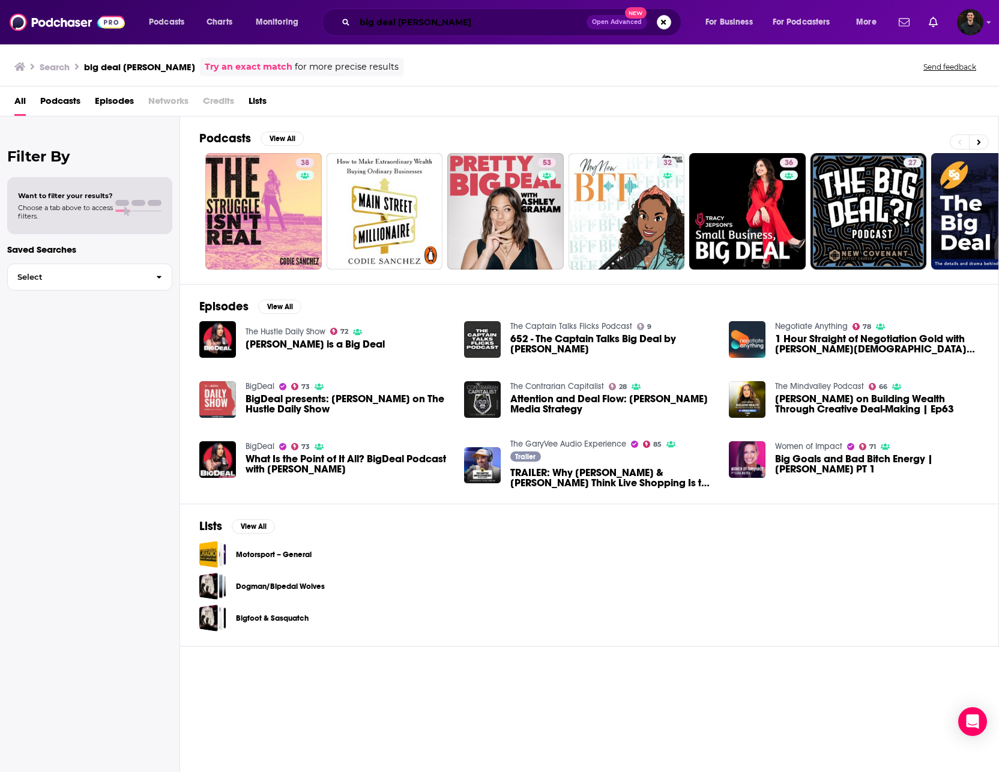
click at [364, 26] on input "big deal [PERSON_NAME]" at bounding box center [471, 22] width 232 height 19
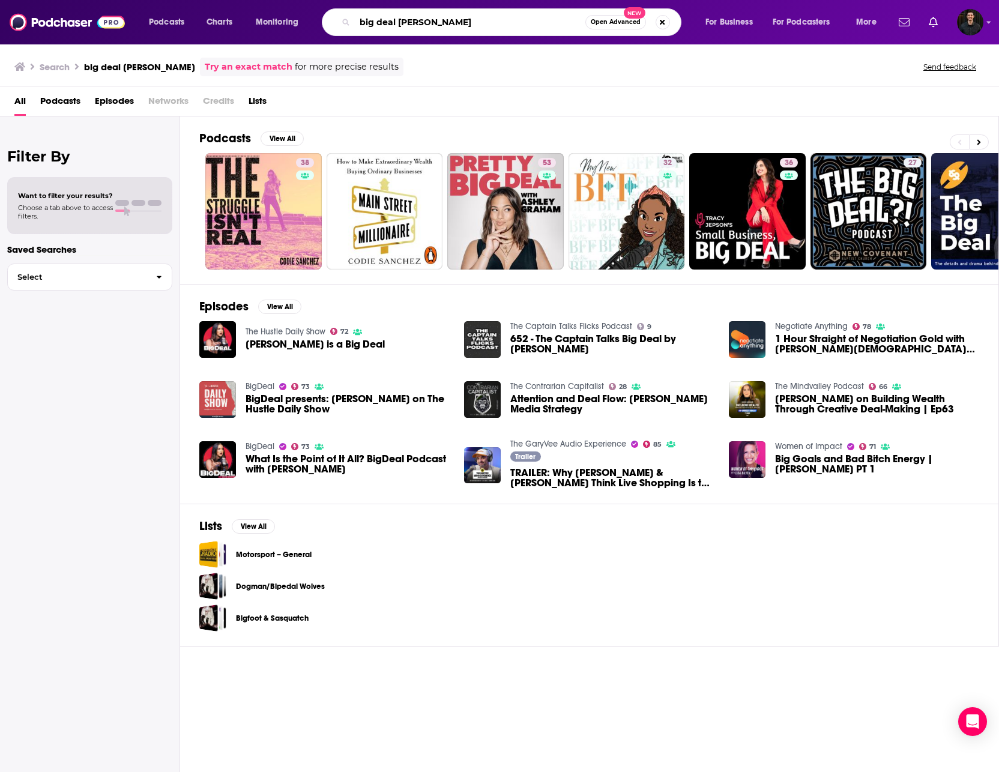
click at [364, 26] on input "big deal [PERSON_NAME]" at bounding box center [470, 22] width 231 height 19
type input "BigDeal"
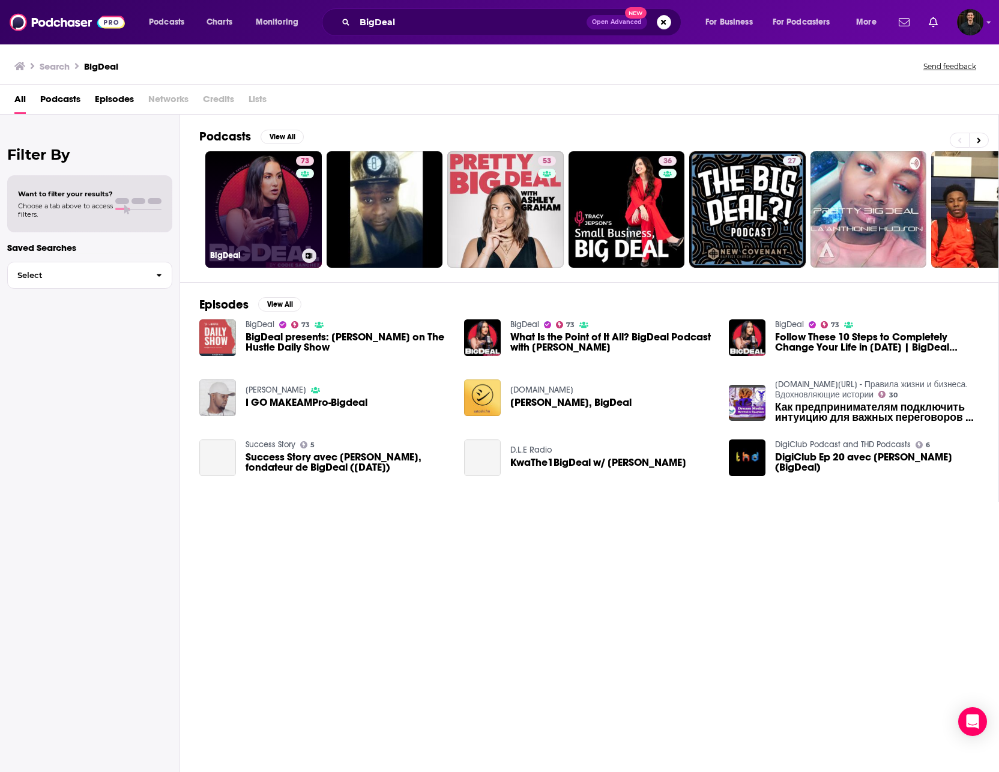
click at [287, 208] on link "73 BigDeal" at bounding box center [263, 209] width 116 height 116
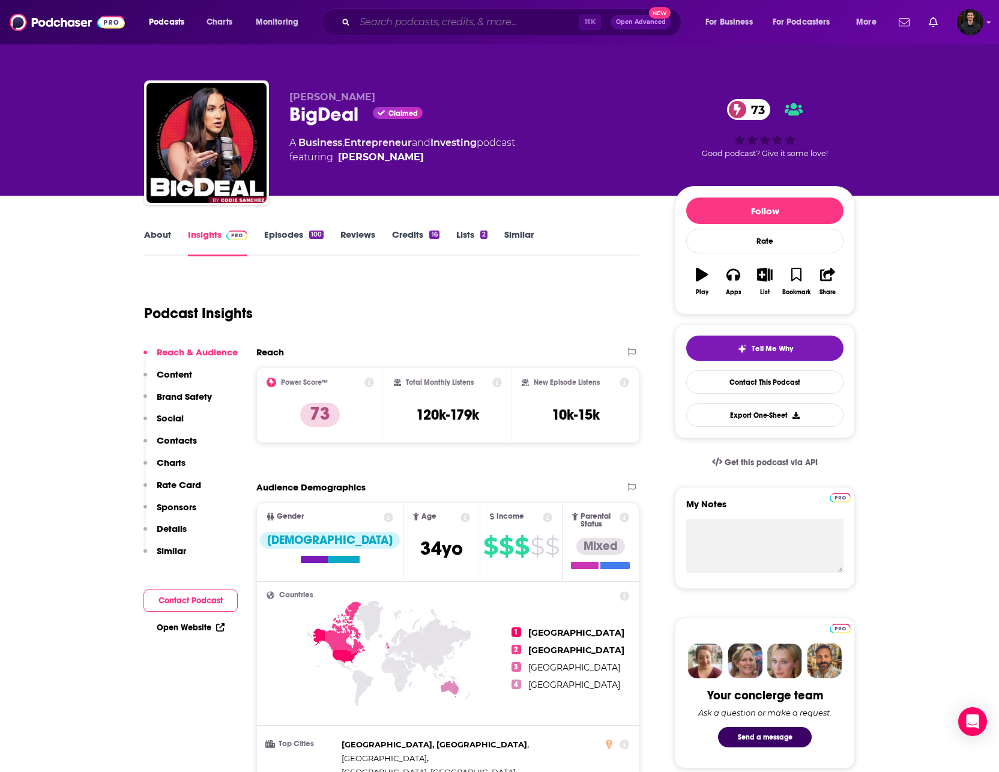
click at [433, 19] on input "Search podcasts, credits, & more..." at bounding box center [467, 22] width 224 height 19
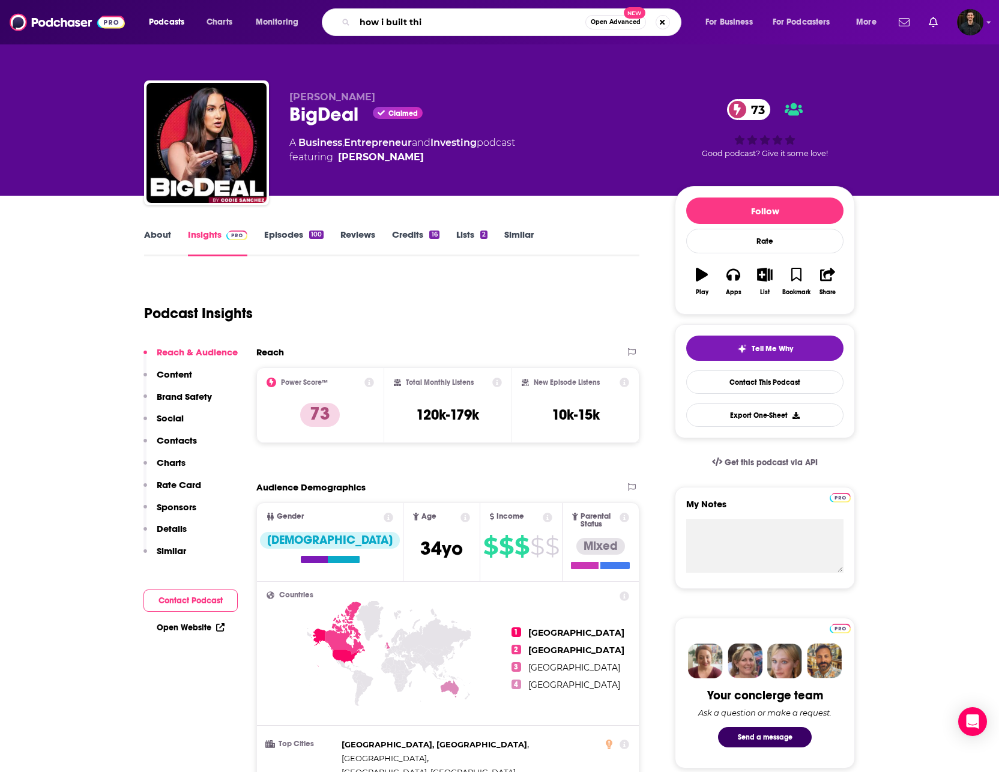
type input "how i built this"
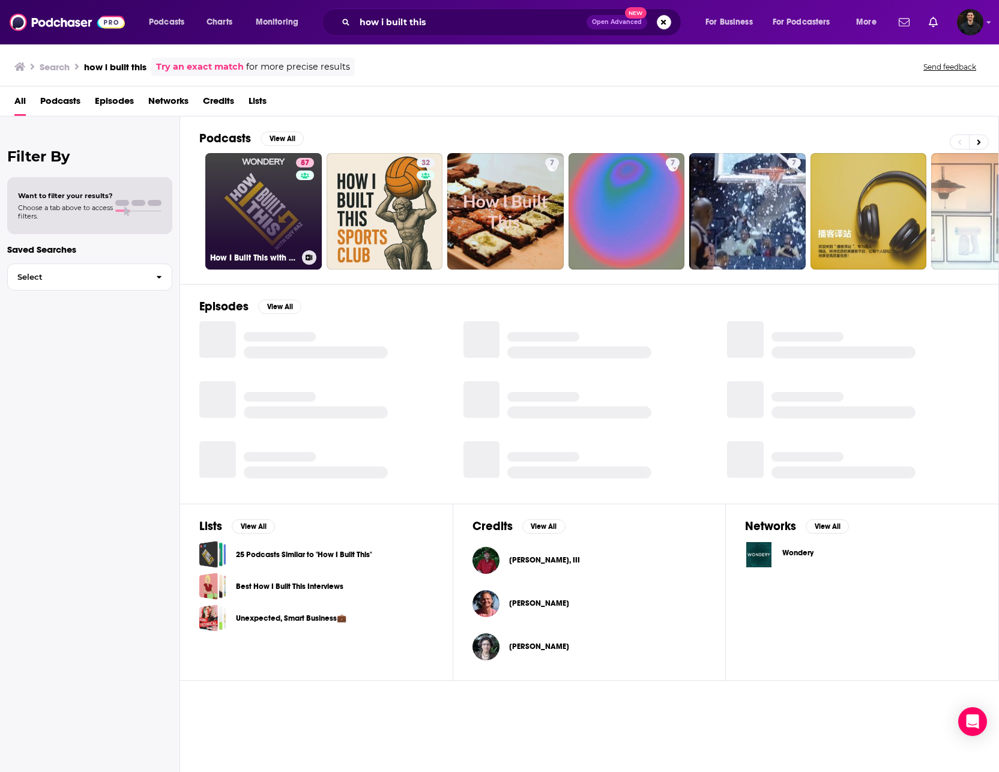
click at [273, 208] on link "87 How I Built This with [PERSON_NAME]" at bounding box center [263, 211] width 116 height 116
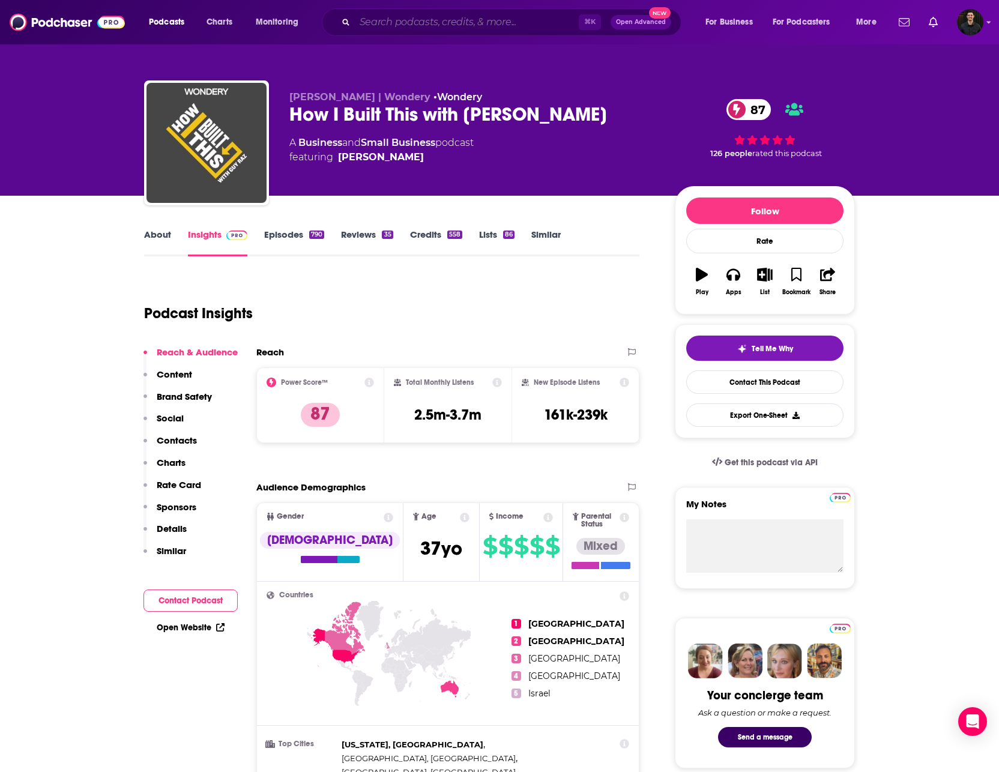
click at [399, 26] on input "Search podcasts, credits, & more..." at bounding box center [467, 22] width 224 height 19
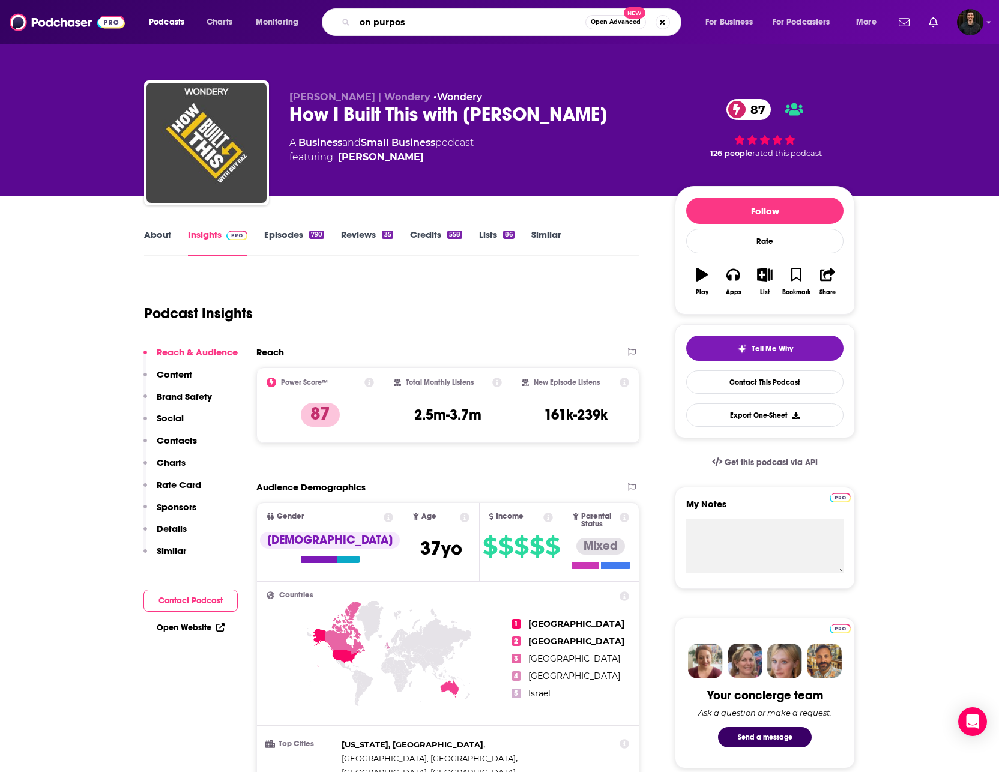
type input "on purpose"
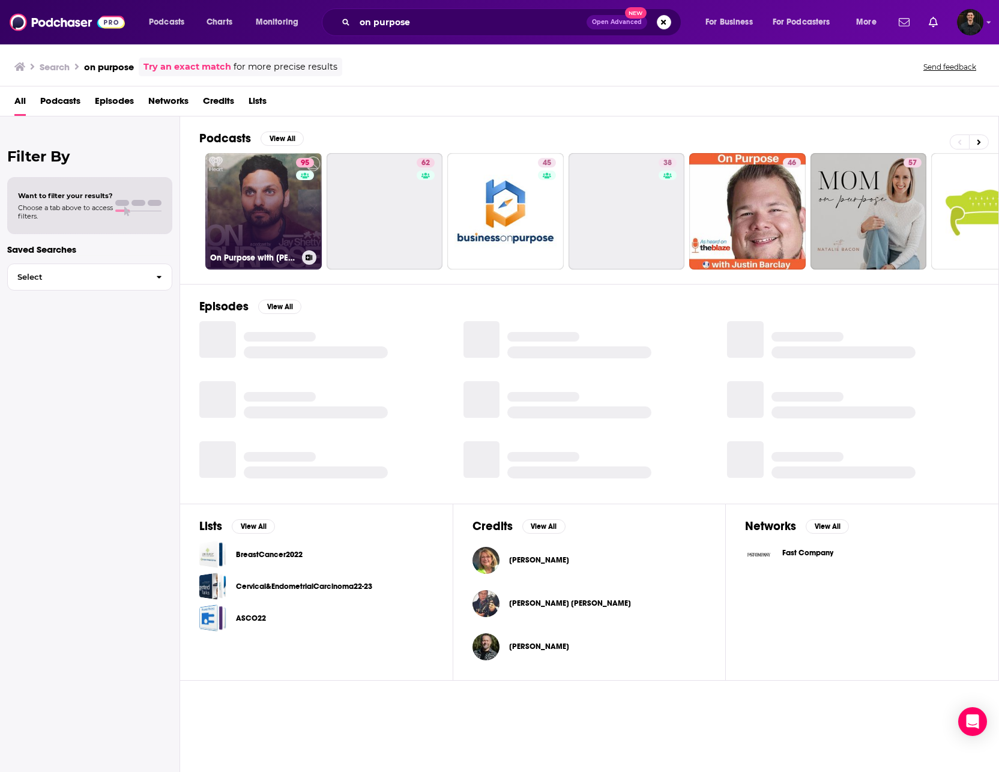
click at [287, 221] on link "95 On Purpose with [PERSON_NAME]" at bounding box center [263, 211] width 116 height 116
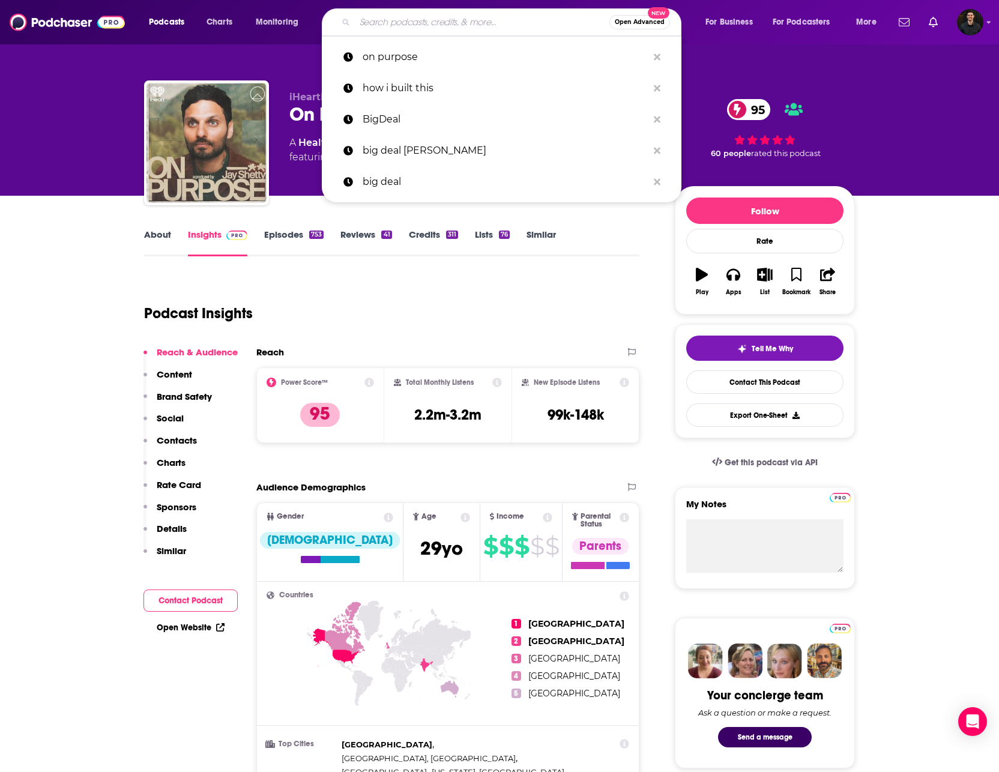
click at [419, 21] on input "Search podcasts, credits, & more..." at bounding box center [482, 22] width 255 height 19
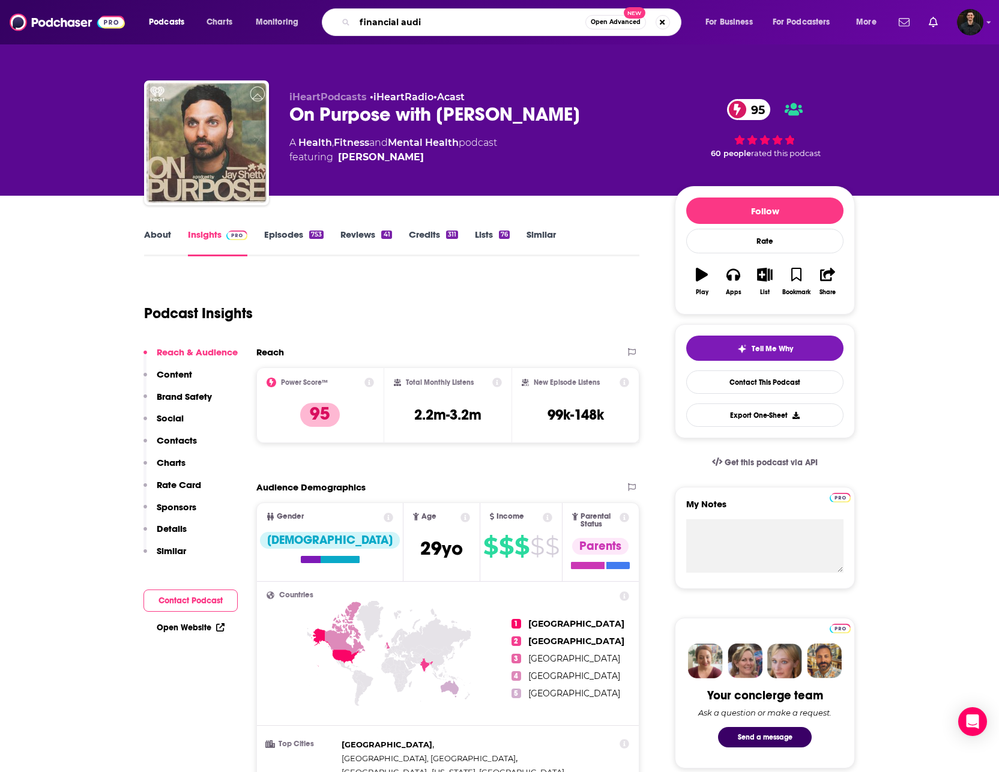
type input "financial audit"
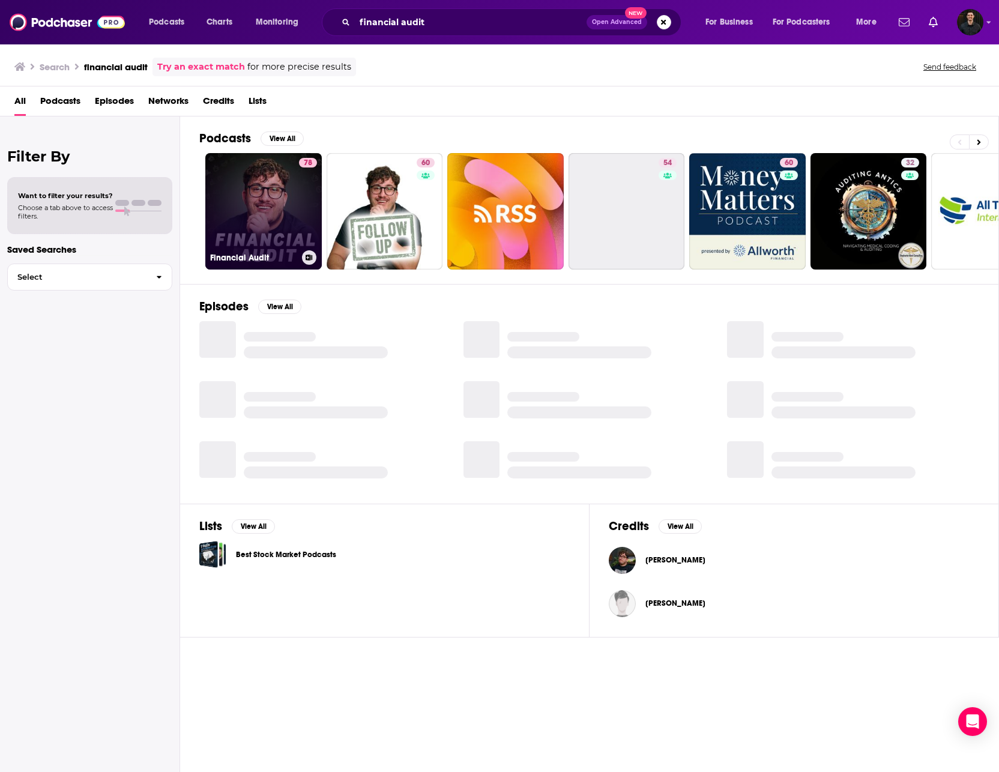
click at [286, 196] on link "78 Financial Audit" at bounding box center [263, 211] width 116 height 116
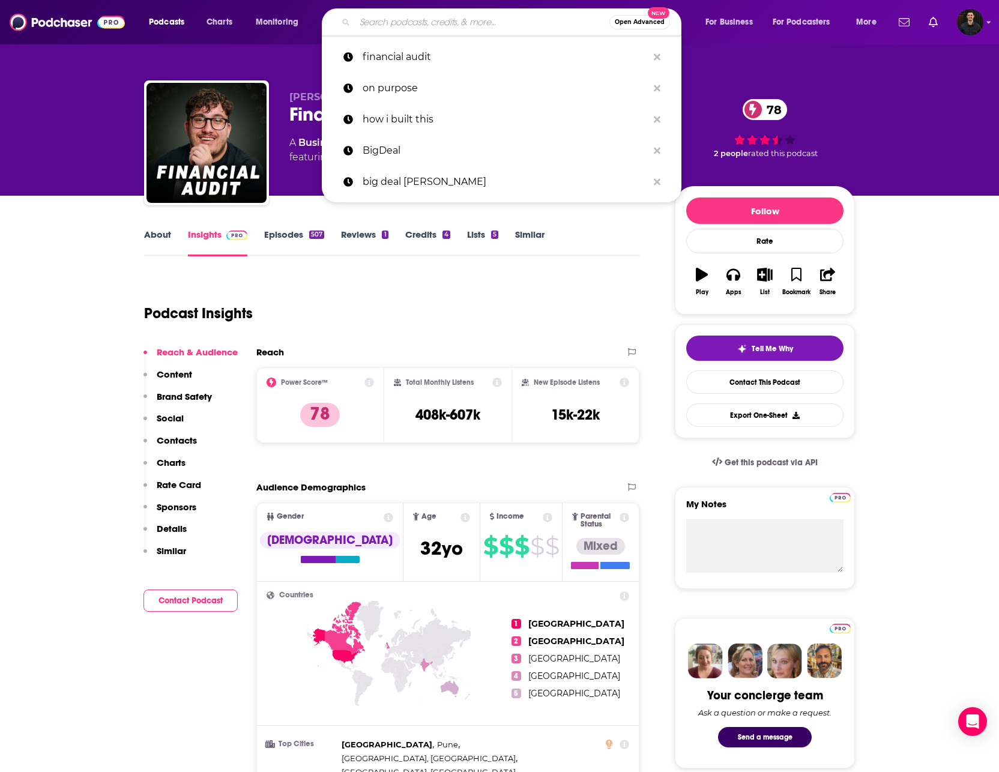
click at [403, 27] on input "Search podcasts, credits, & more..." at bounding box center [482, 22] width 255 height 19
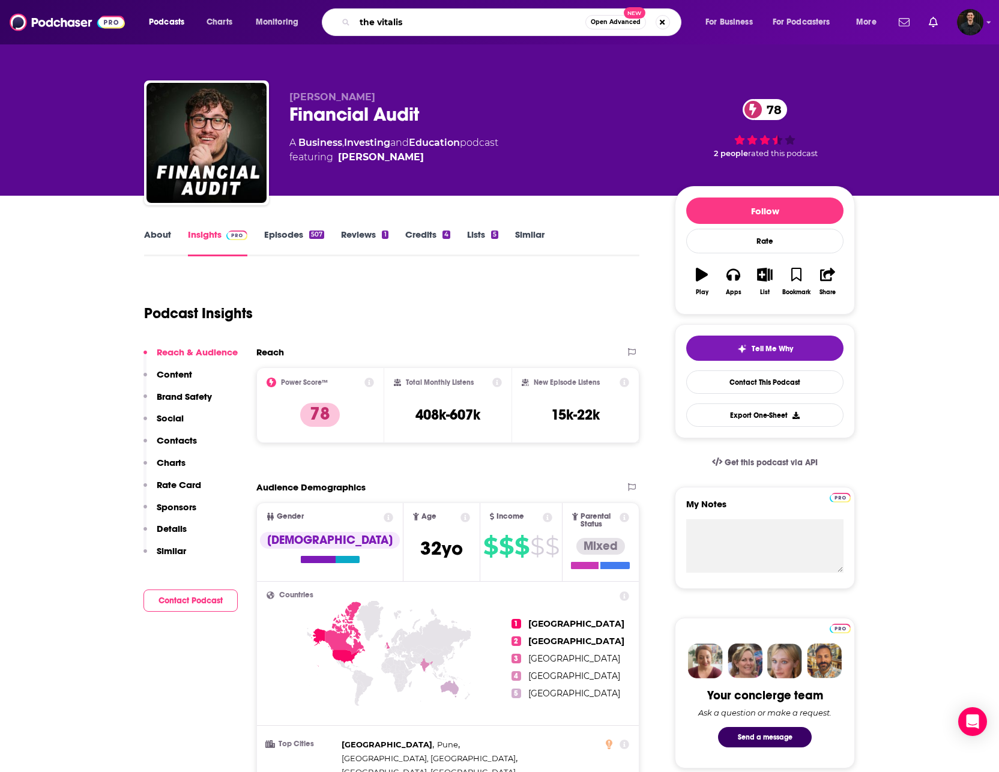
type input "the vitalist"
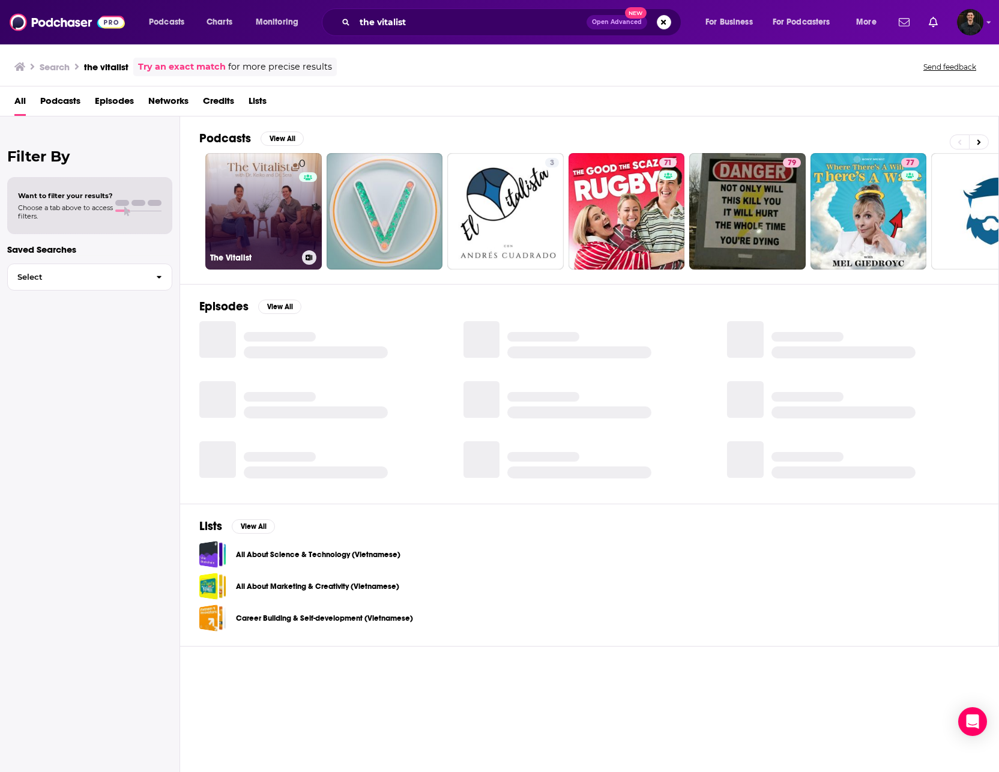
click at [250, 201] on link "0 The Vitalist" at bounding box center [263, 211] width 116 height 116
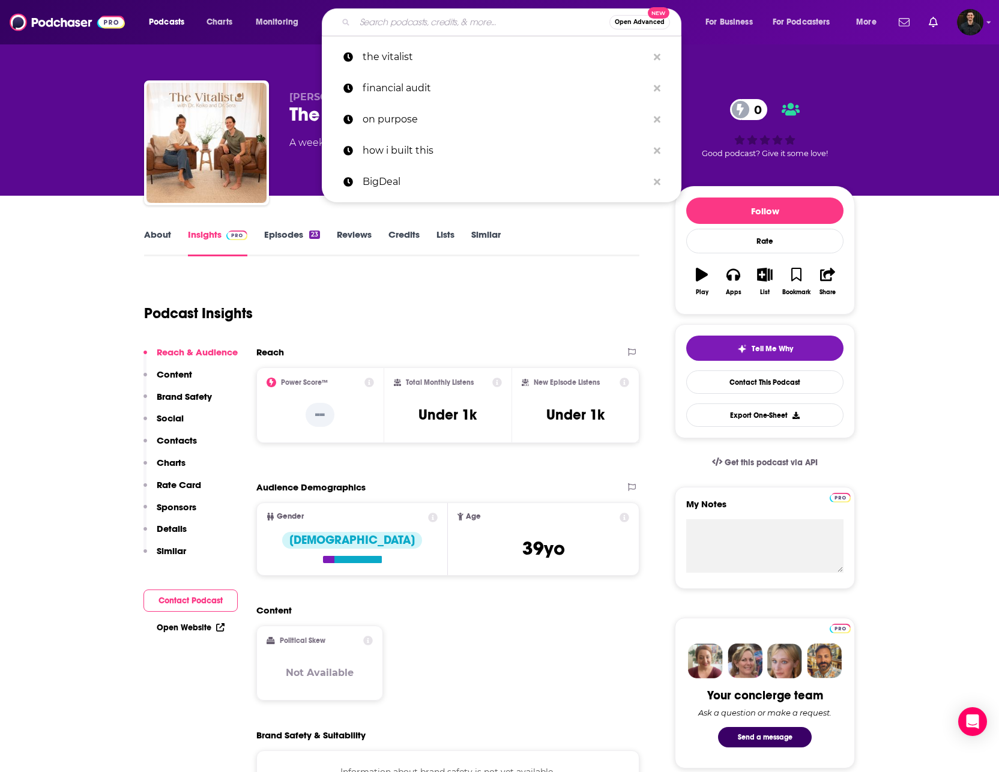
click at [429, 21] on input "Search podcasts, credits, & more..." at bounding box center [482, 22] width 255 height 19
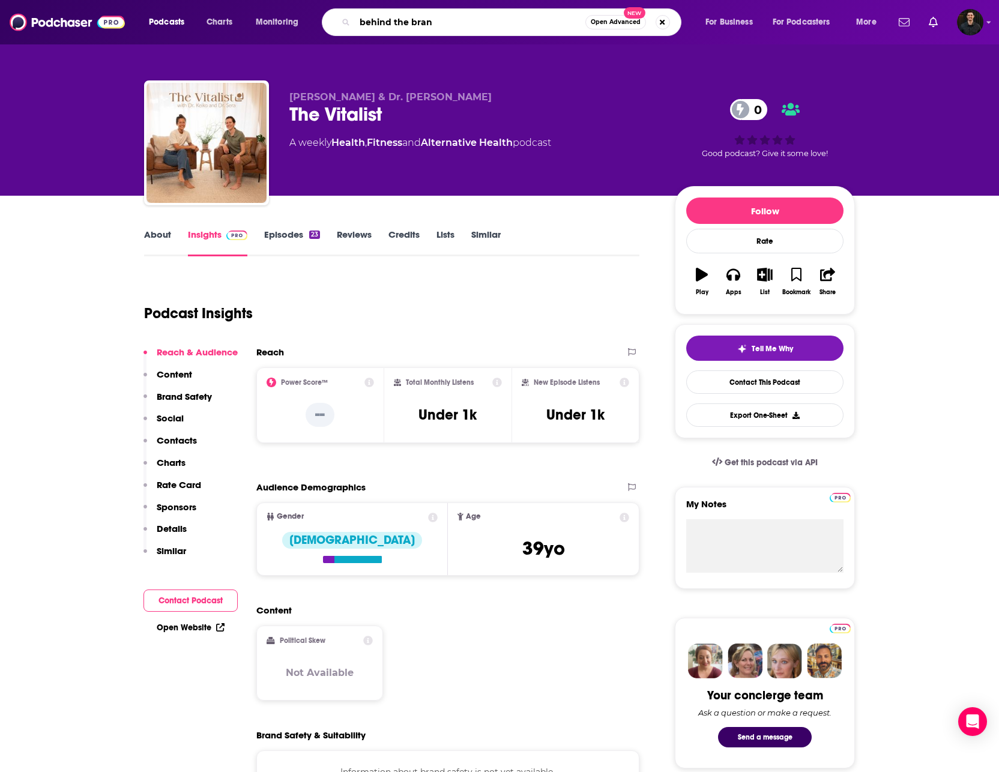
type input "behind the brand"
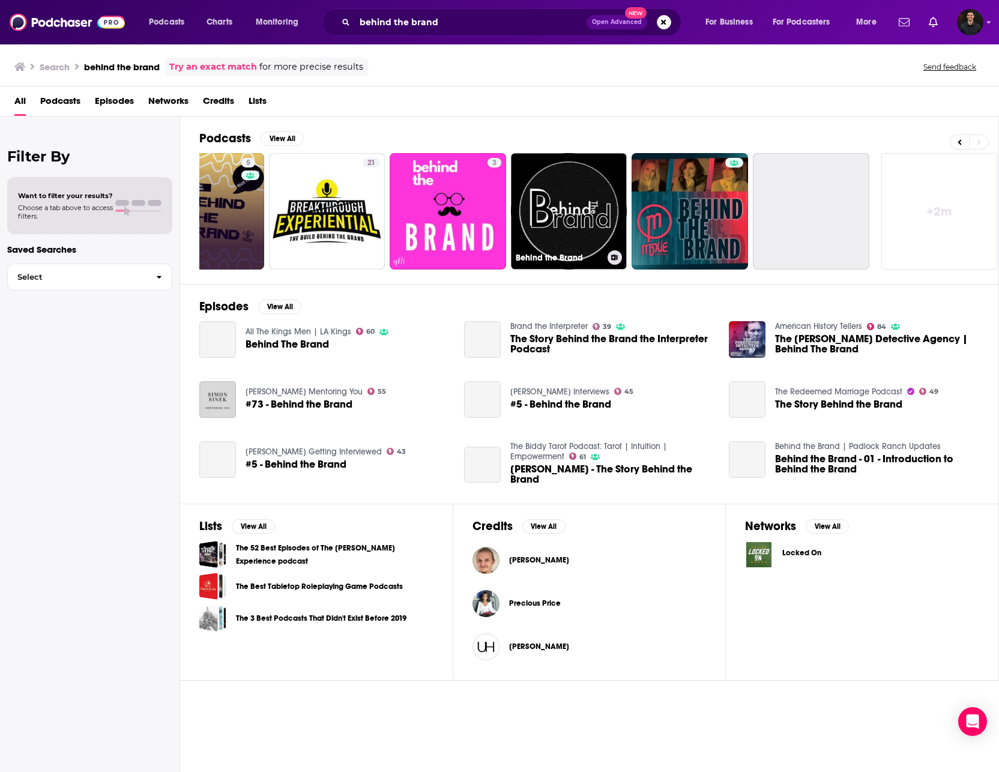
scroll to position [0, 303]
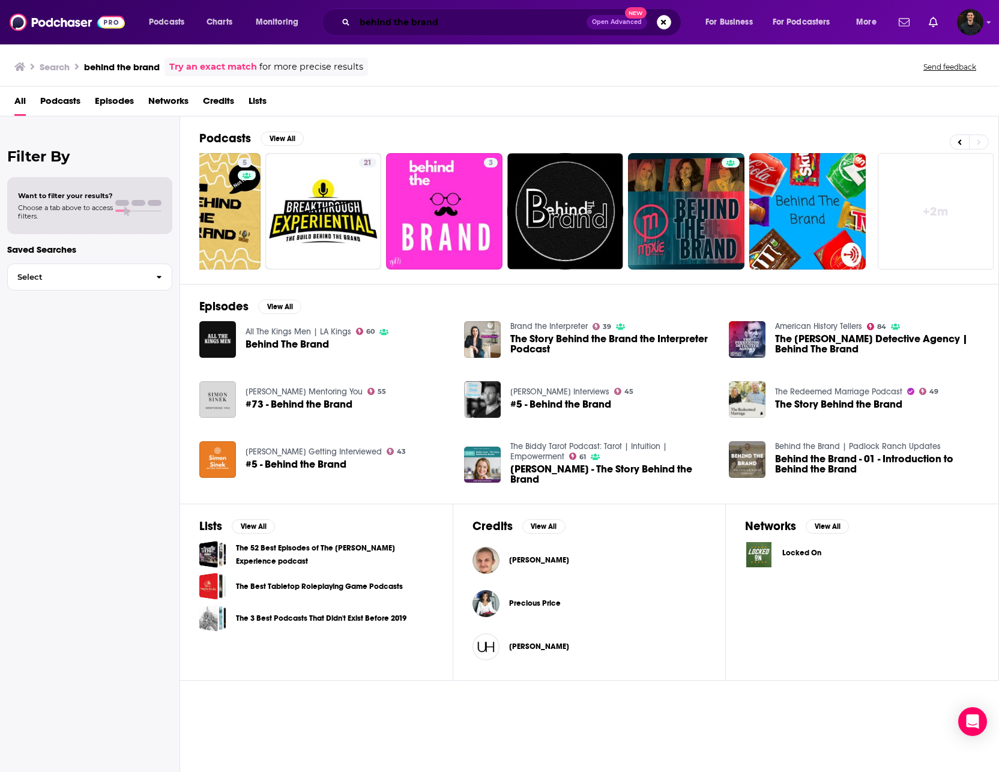
click at [479, 19] on input "behind the brand" at bounding box center [471, 22] width 232 height 19
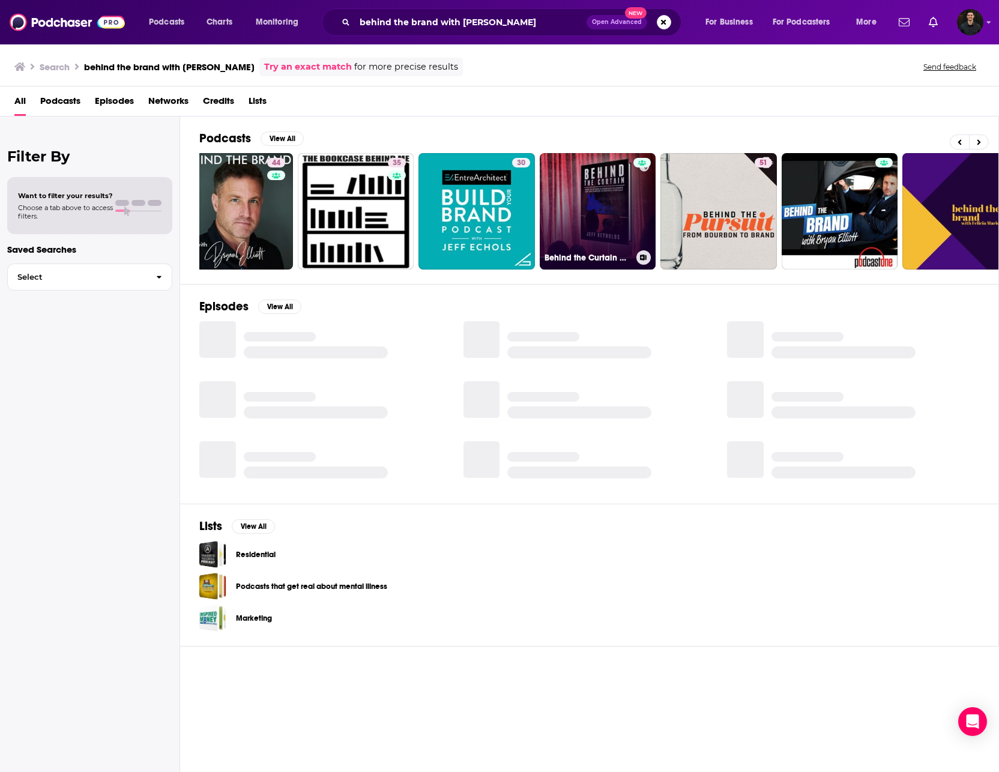
scroll to position [0, 303]
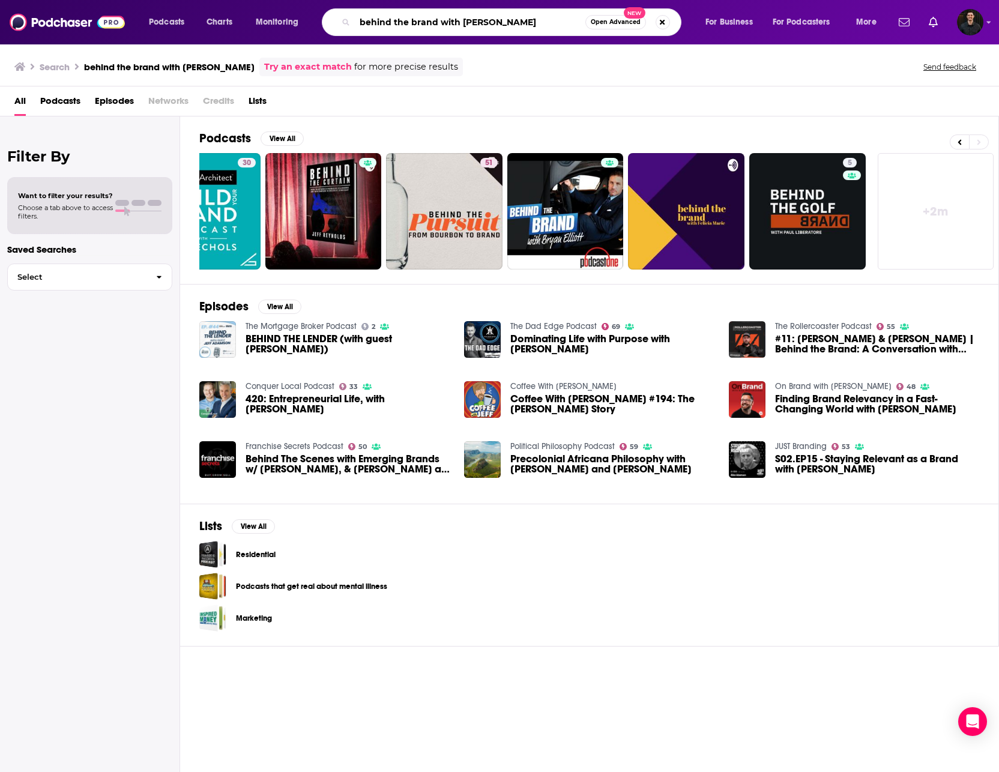
drag, startPoint x: 441, startPoint y: 23, endPoint x: 504, endPoint y: 25, distance: 63.7
click at [504, 25] on input "behind the brand with [PERSON_NAME]" at bounding box center [470, 22] width 231 height 19
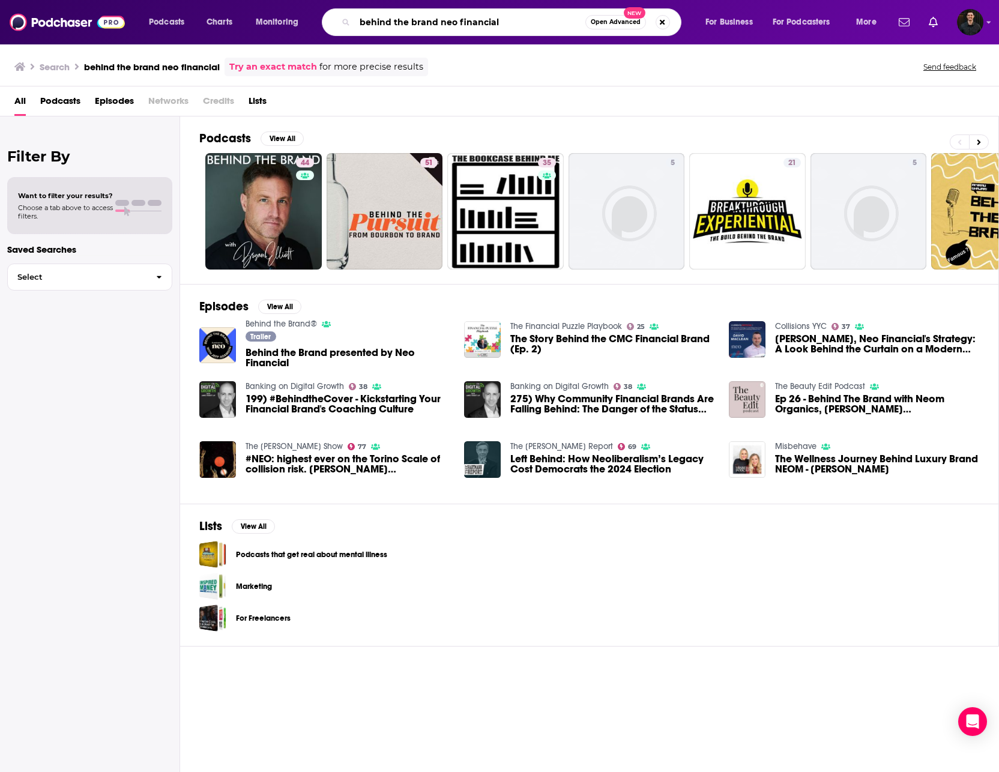
click at [460, 17] on input "behind the brand neo financial" at bounding box center [470, 22] width 231 height 19
type input "the crossfit podcast"
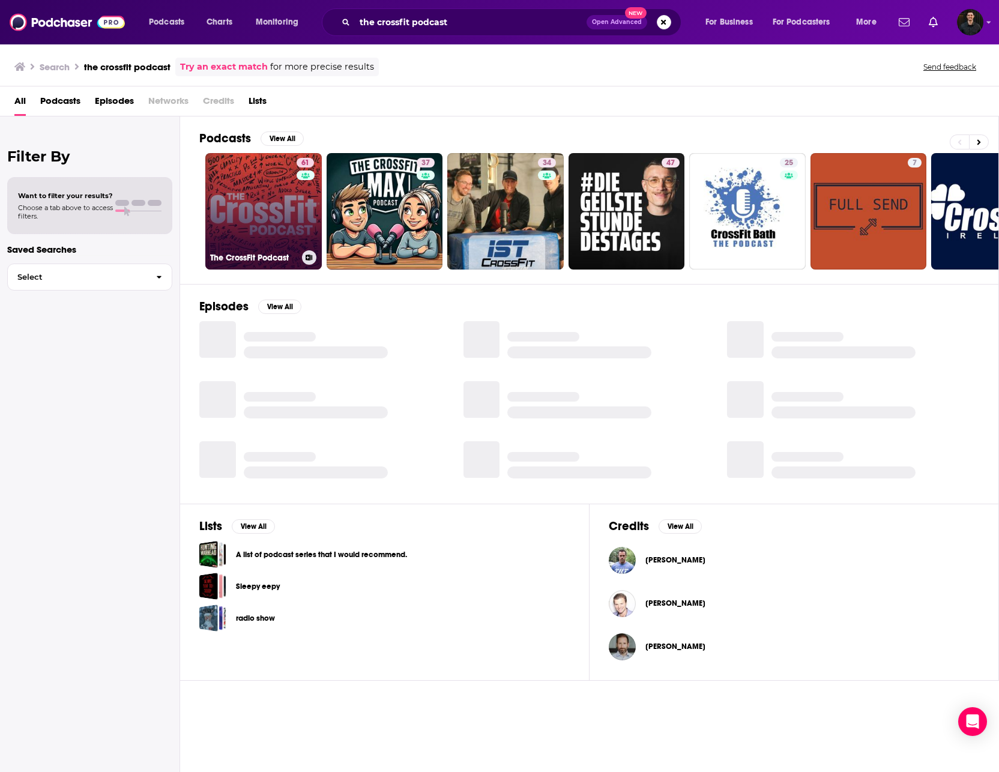
click at [285, 225] on link "61 The CrossFit Podcast" at bounding box center [263, 211] width 116 height 116
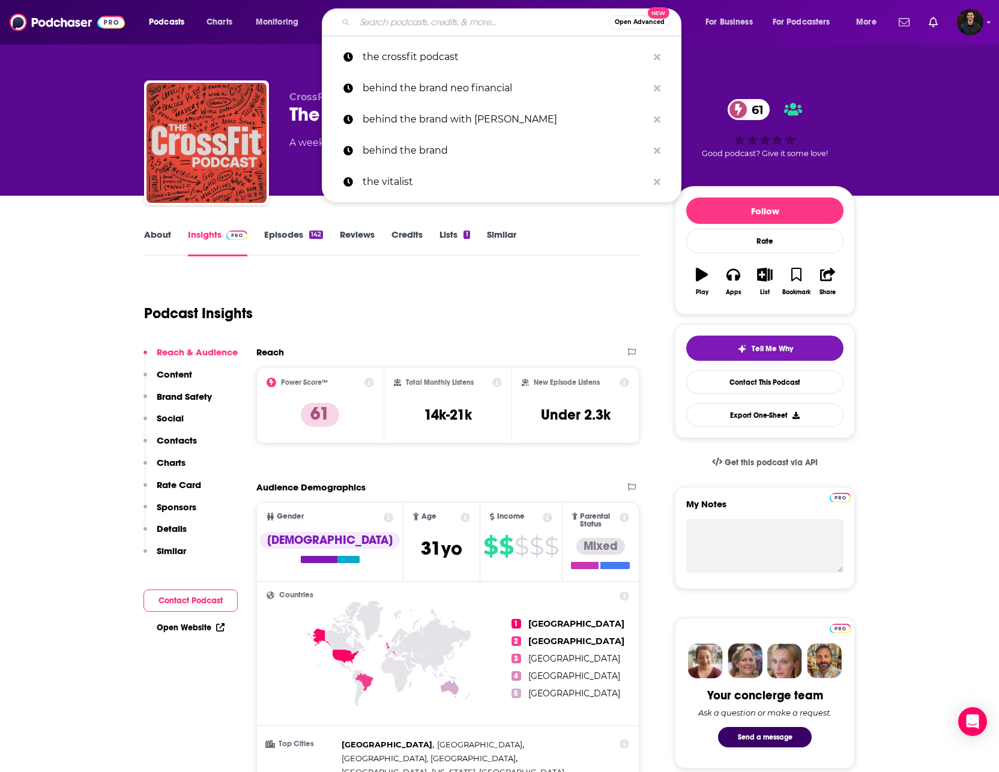
click at [413, 23] on input "Search podcasts, credits, & more..." at bounding box center [482, 22] width 255 height 19
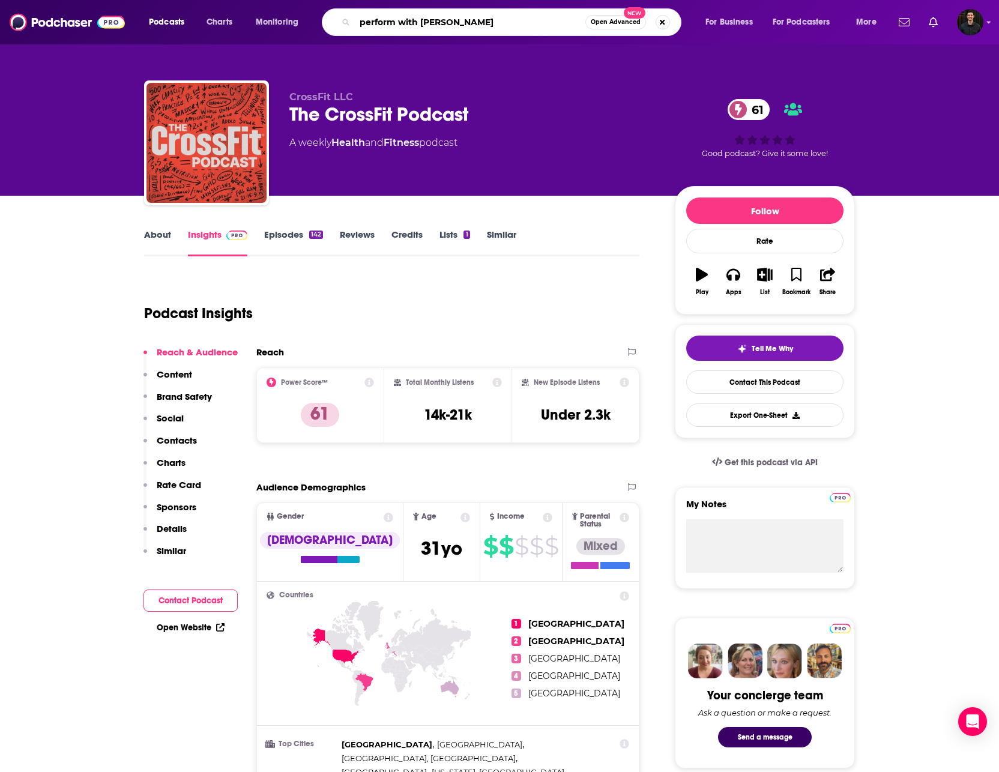
type input "perform with [PERSON_NAME]"
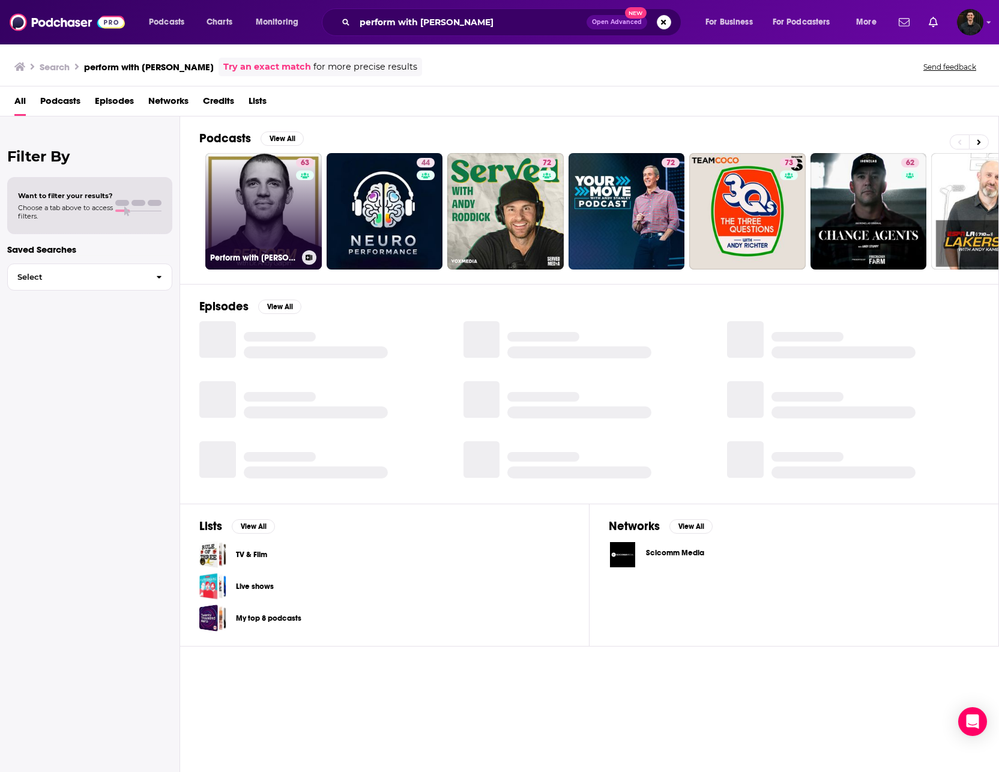
click at [271, 208] on link "63 Perform with [PERSON_NAME]" at bounding box center [263, 211] width 116 height 116
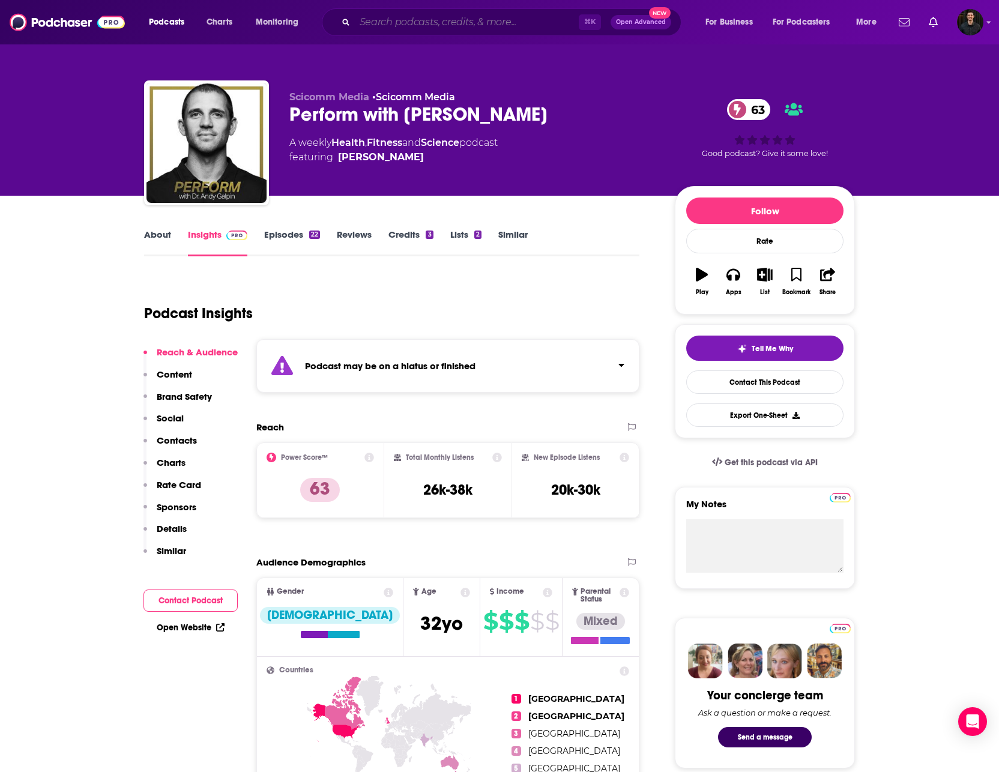
click at [419, 13] on input "Search podcasts, credits, & more..." at bounding box center [467, 22] width 224 height 19
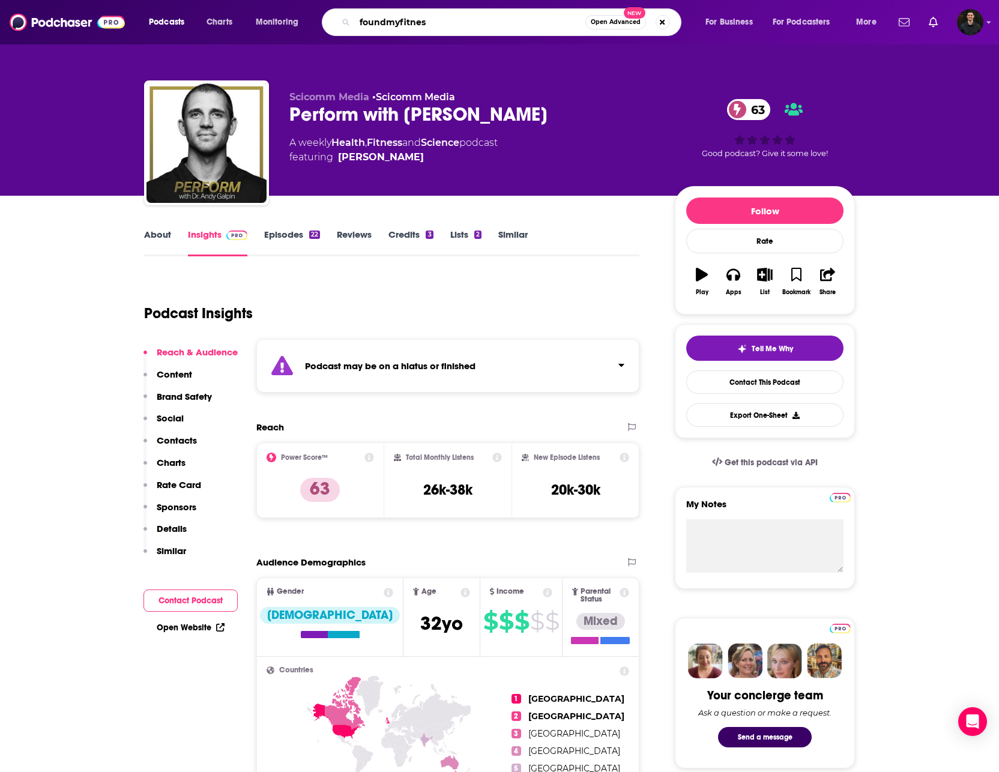
type input "foundmyfitness"
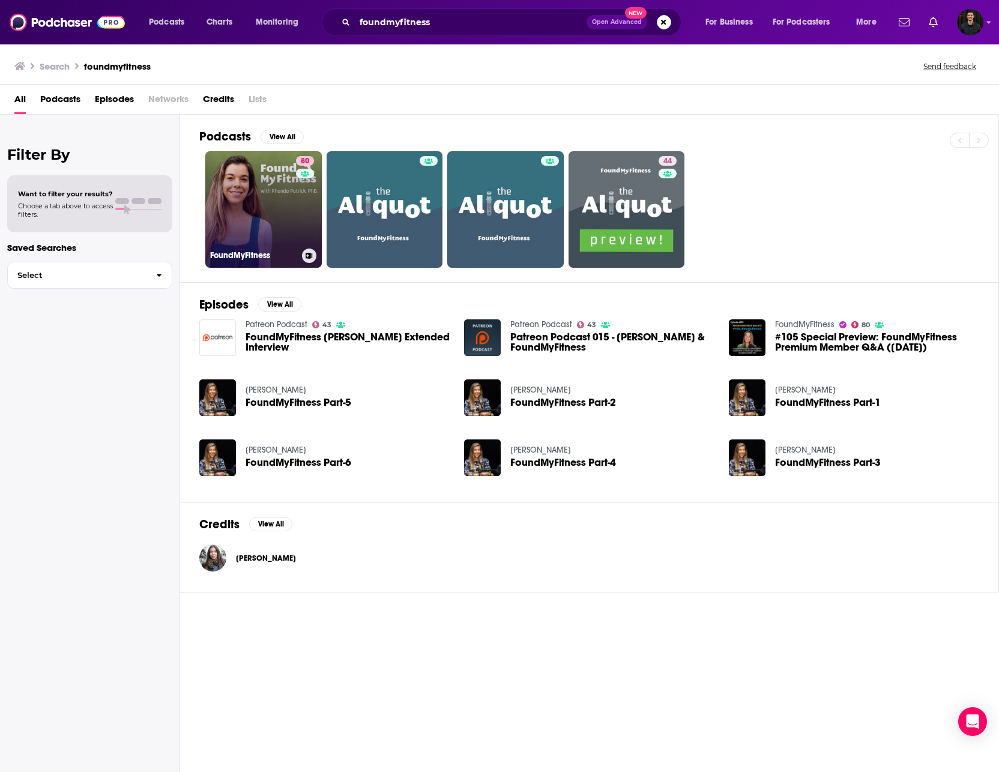
click at [265, 219] on link "80 FoundMyFitness" at bounding box center [263, 209] width 116 height 116
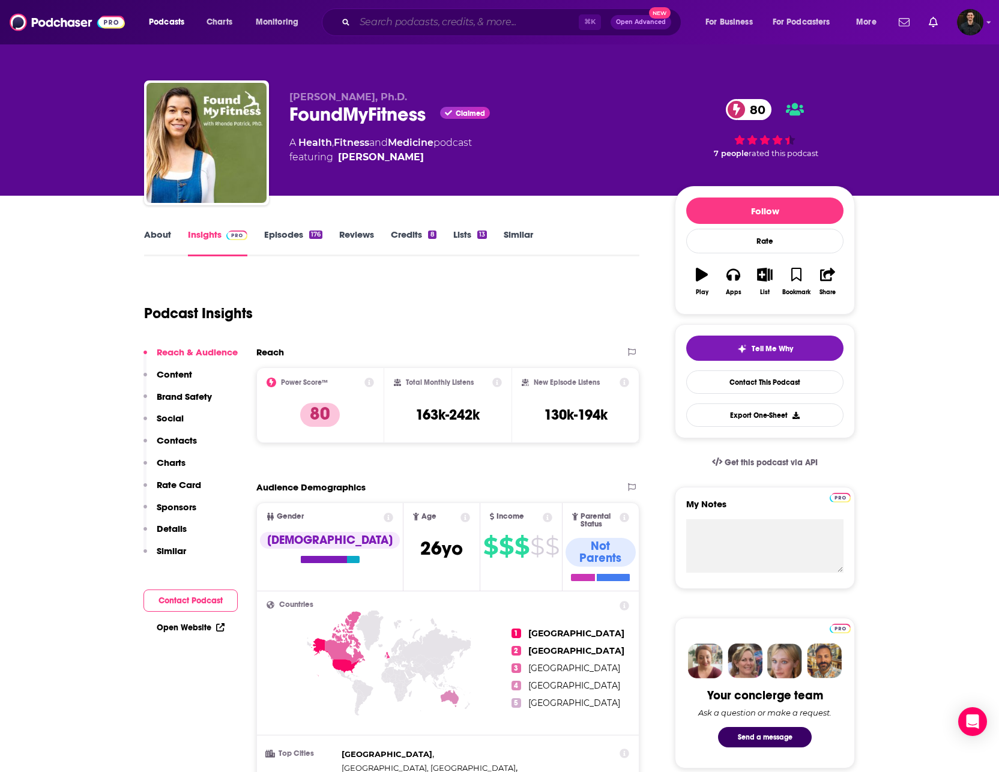
click at [428, 27] on input "Search podcasts, credits, & more..." at bounding box center [467, 22] width 224 height 19
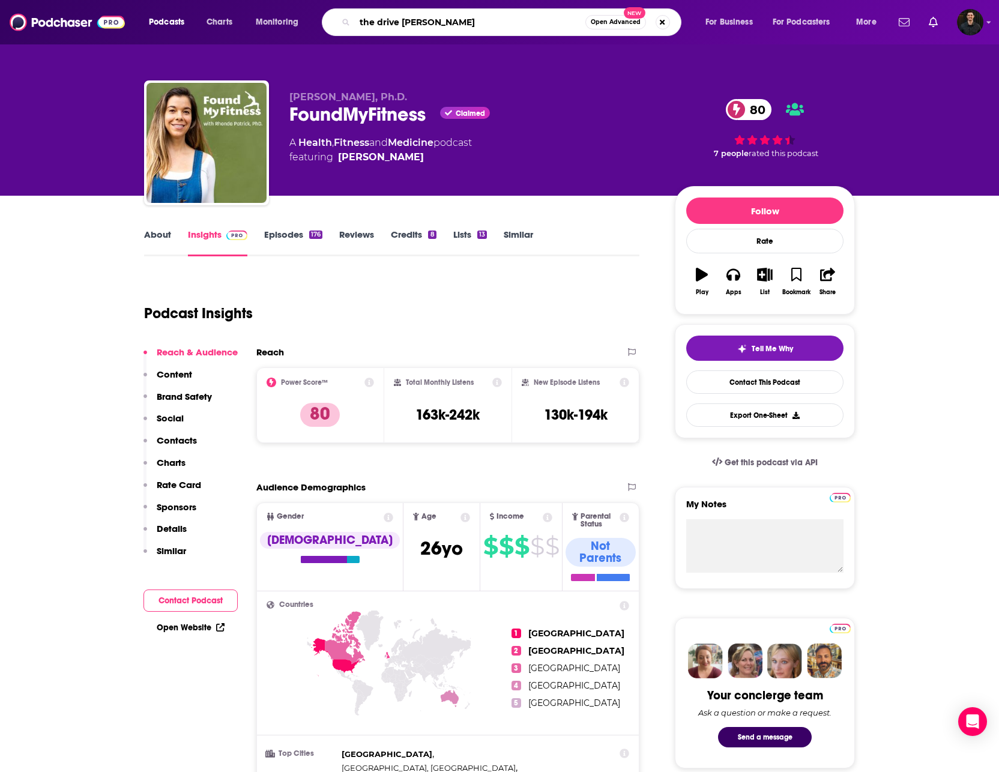
type input "the drive [PERSON_NAME]"
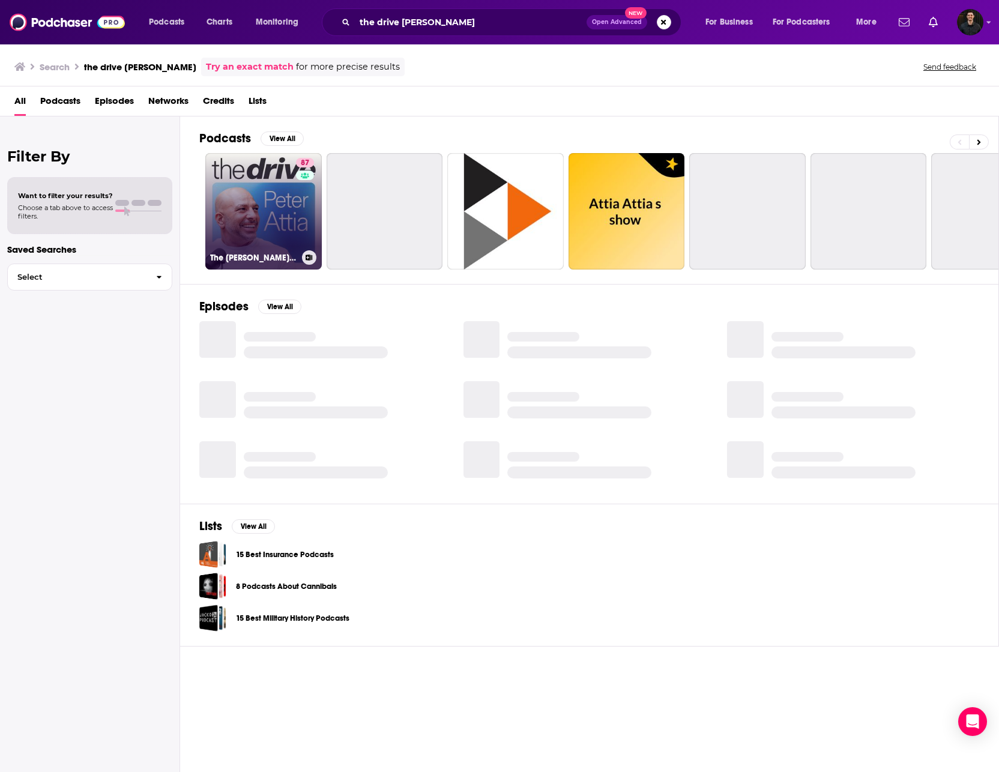
click at [268, 211] on link "[STREET_ADDRESS][PERSON_NAME]" at bounding box center [263, 211] width 116 height 116
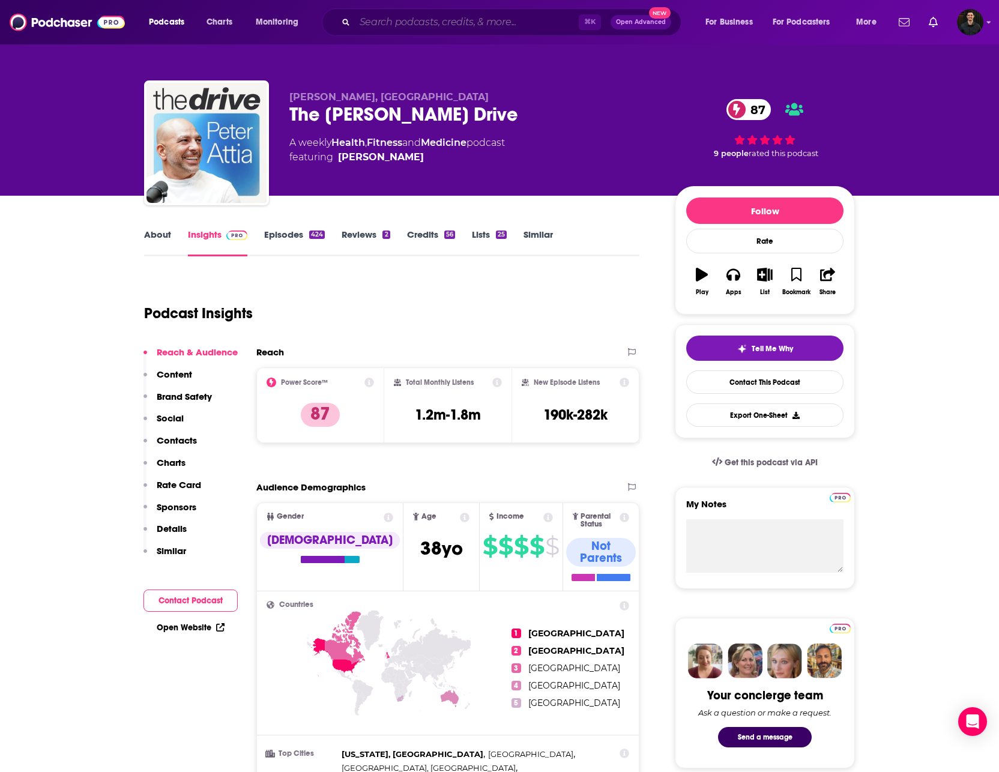
click at [412, 16] on input "Search podcasts, credits, & more..." at bounding box center [467, 22] width 224 height 19
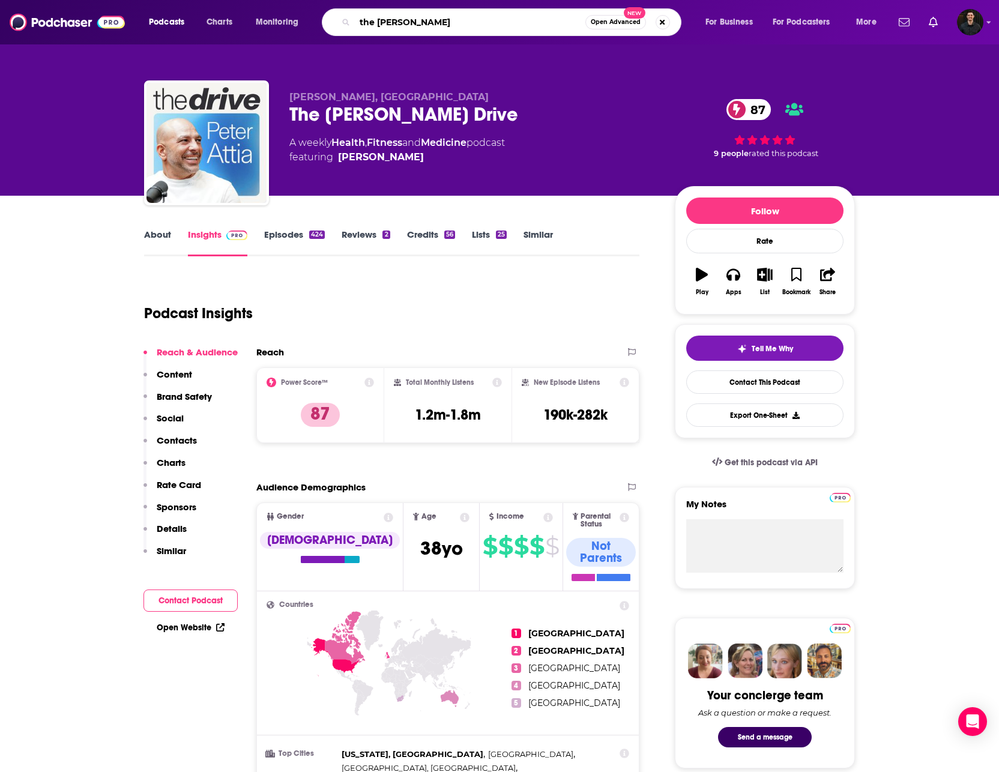
type input "the [PERSON_NAME] show"
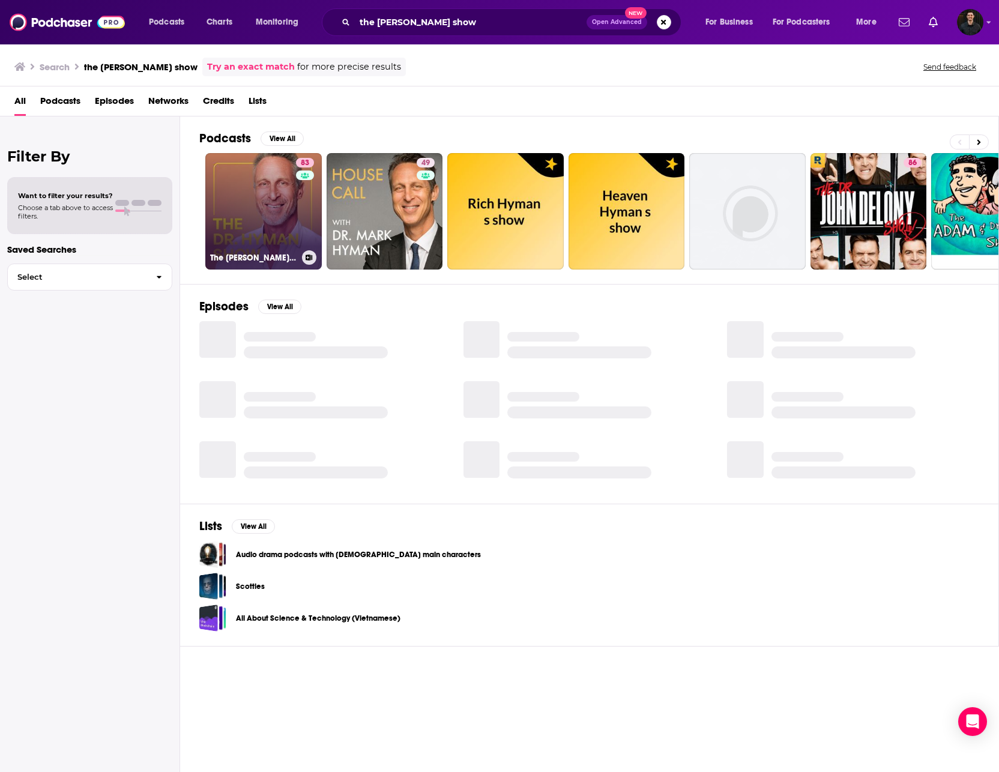
click at [274, 202] on link "83 The [PERSON_NAME] Show" at bounding box center [263, 211] width 116 height 116
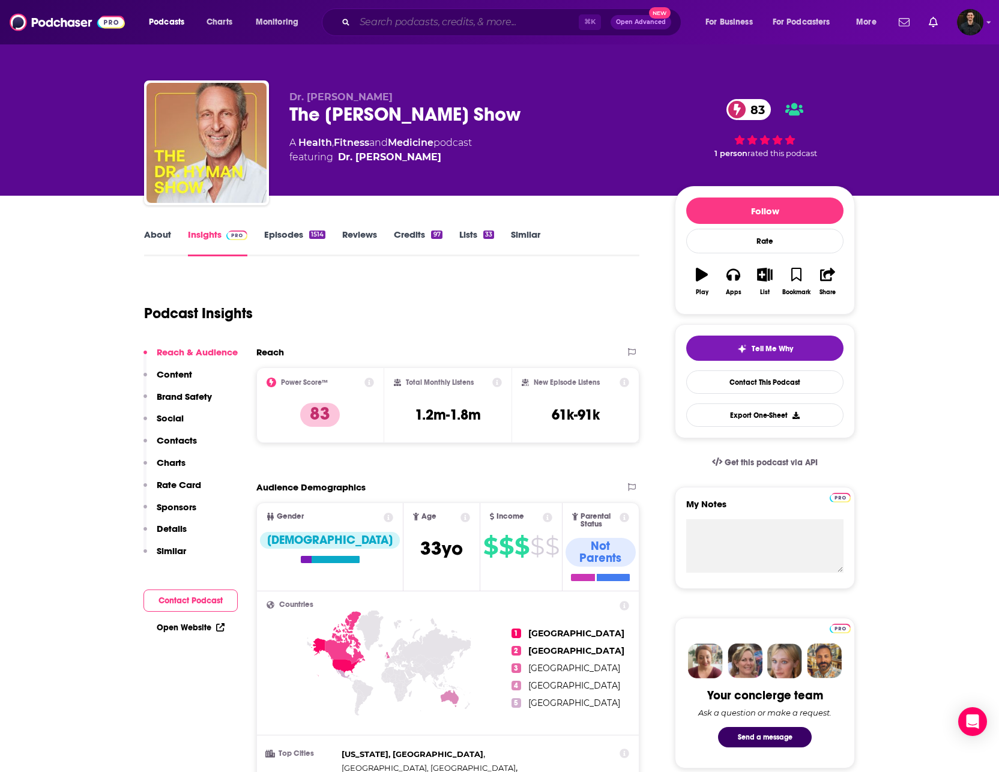
click at [471, 23] on input "Search podcasts, credits, & more..." at bounding box center [467, 22] width 224 height 19
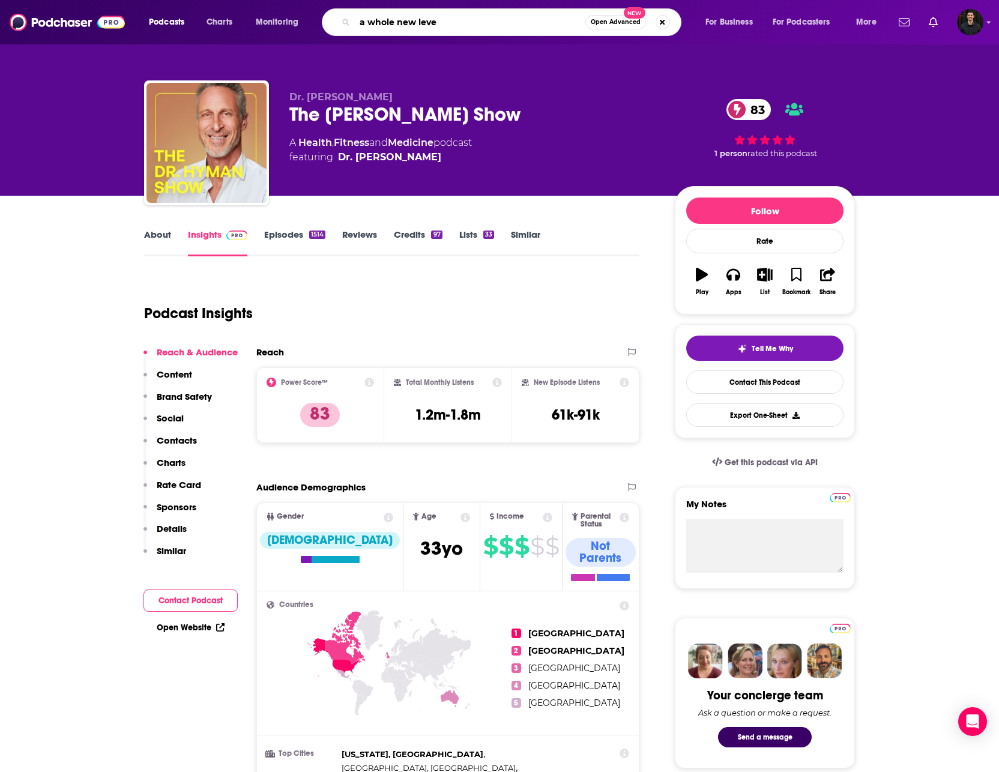
type input "a whole new level"
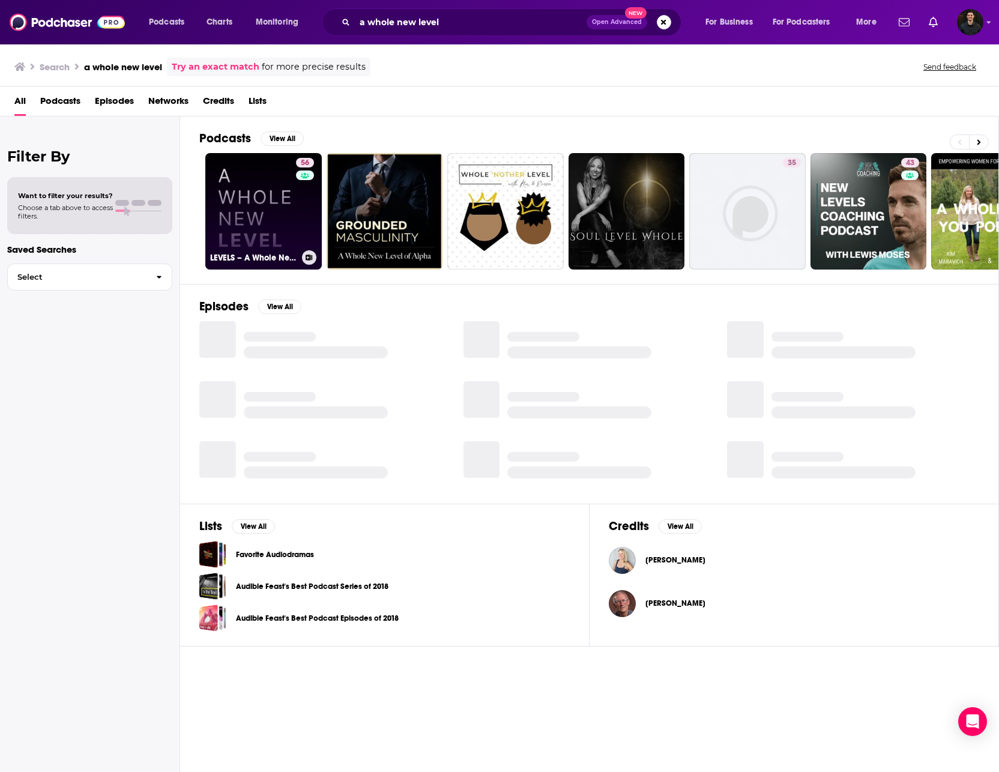
click at [300, 208] on div "56" at bounding box center [306, 204] width 21 height 92
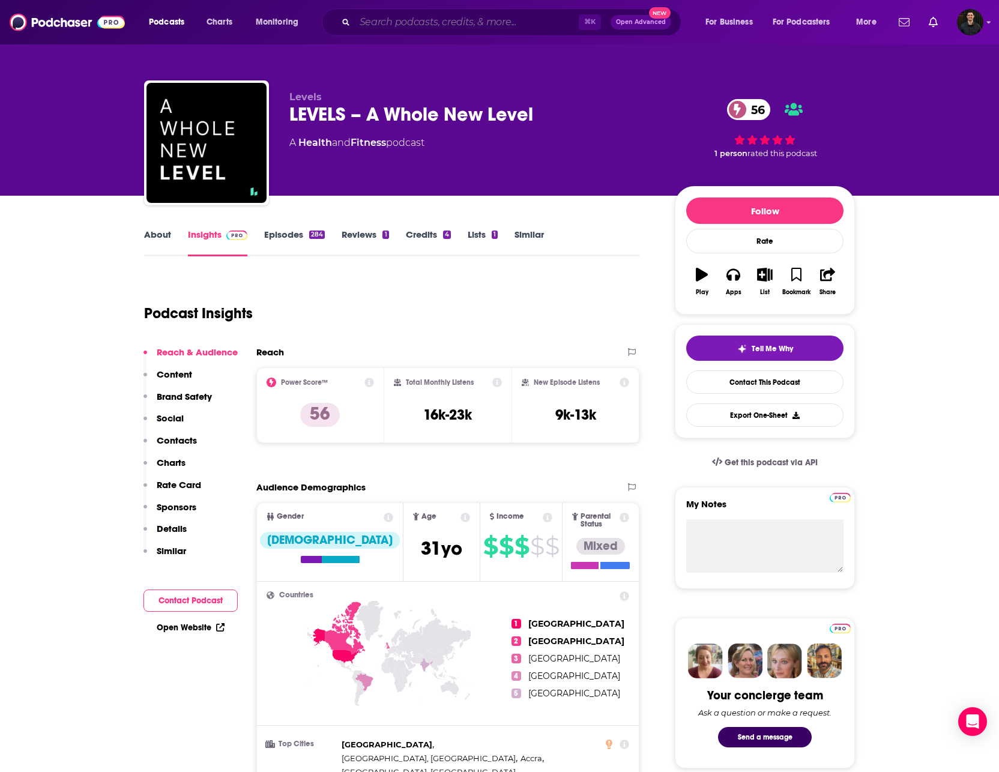
click at [442, 26] on input "Search podcasts, credits, & more..." at bounding box center [467, 22] width 224 height 19
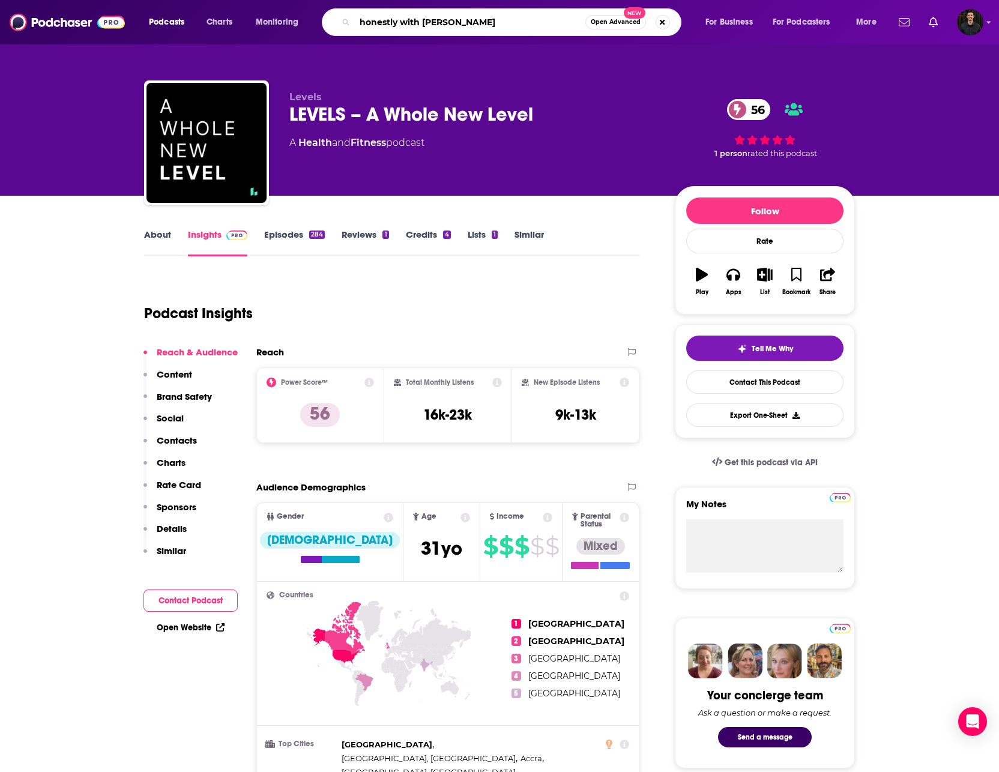
type input "honestly with [PERSON_NAME]"
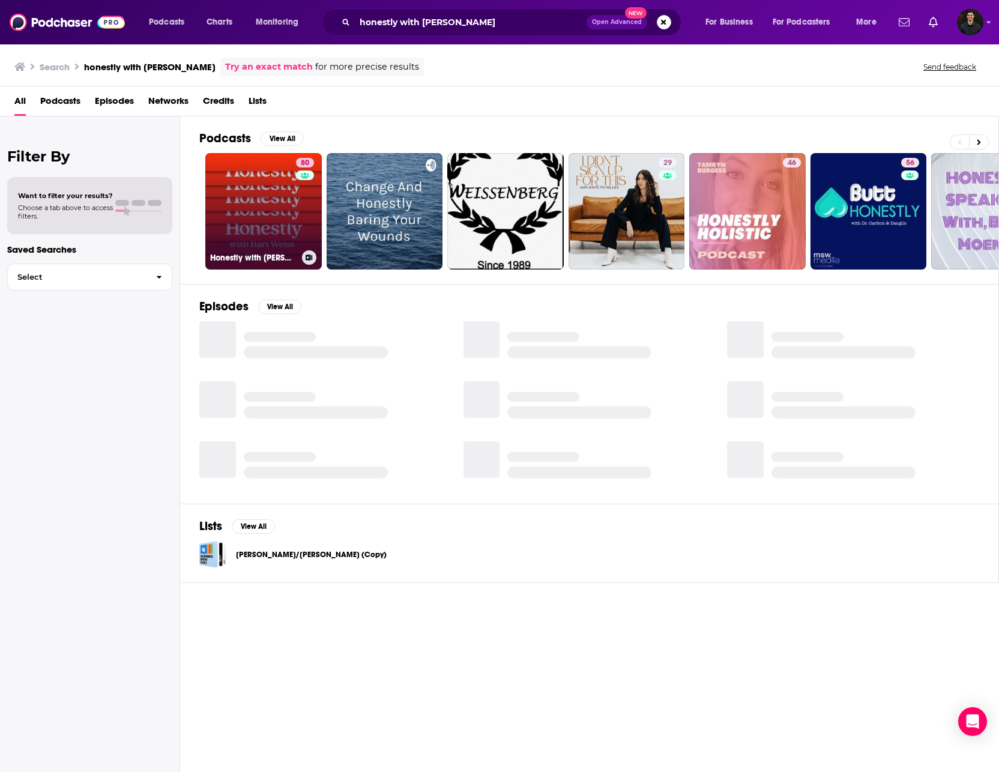
click at [256, 202] on link "80 Honestly with [PERSON_NAME]" at bounding box center [263, 211] width 116 height 116
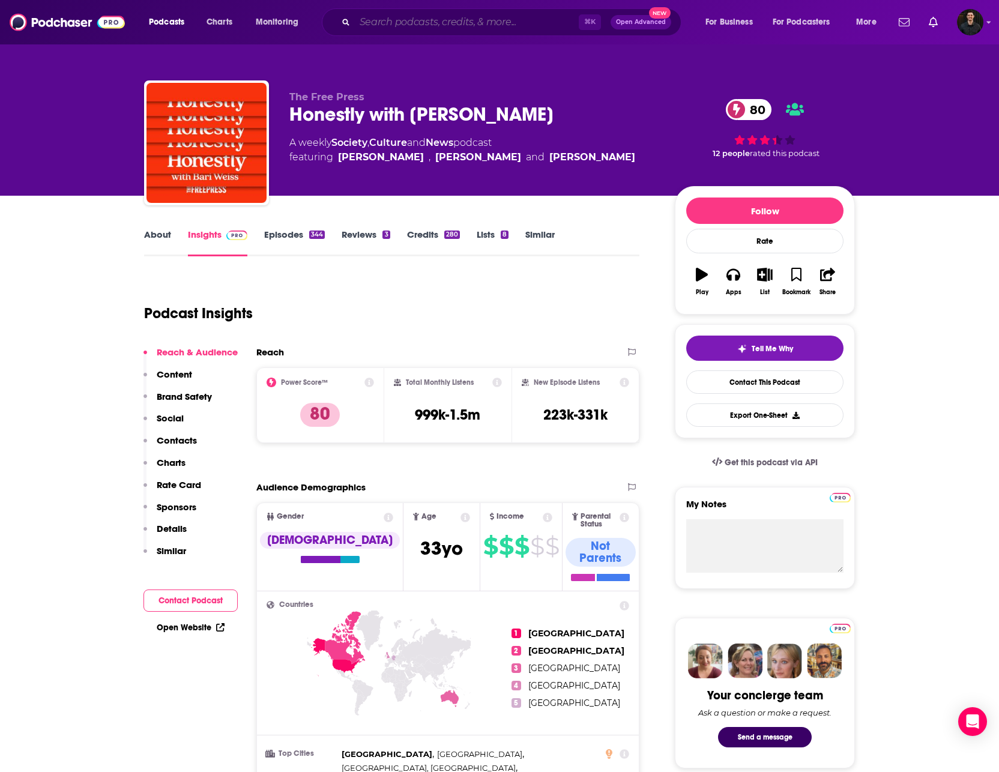
click at [420, 26] on input "Search podcasts, credits, & more..." at bounding box center [467, 22] width 224 height 19
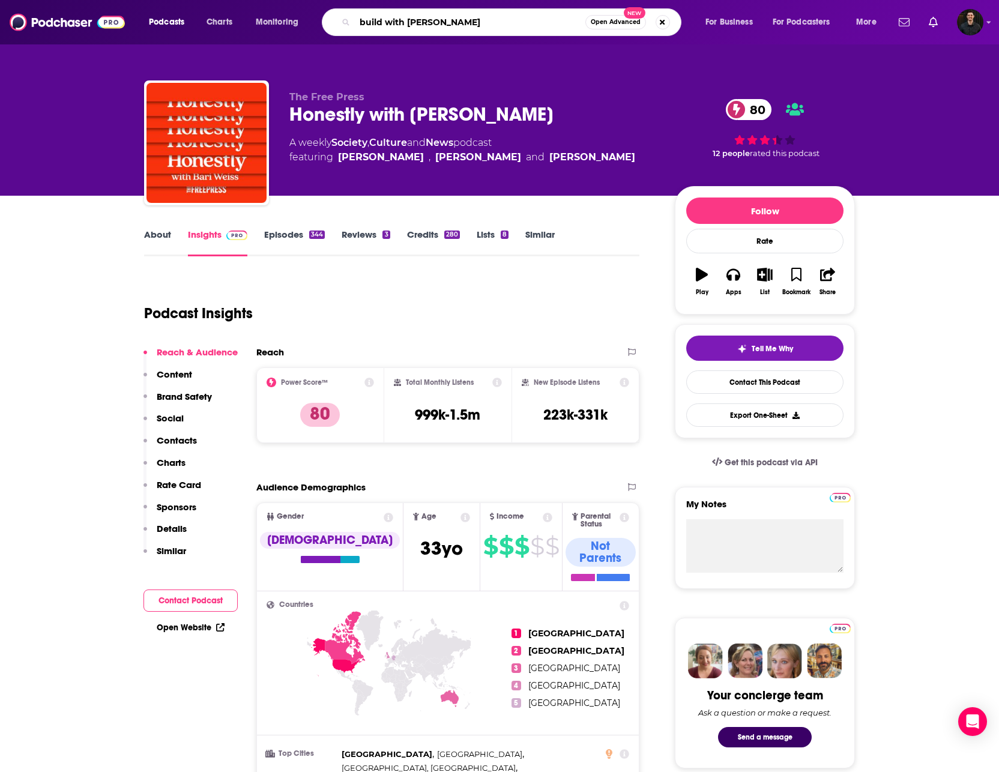
type input "build with [PERSON_NAME]"
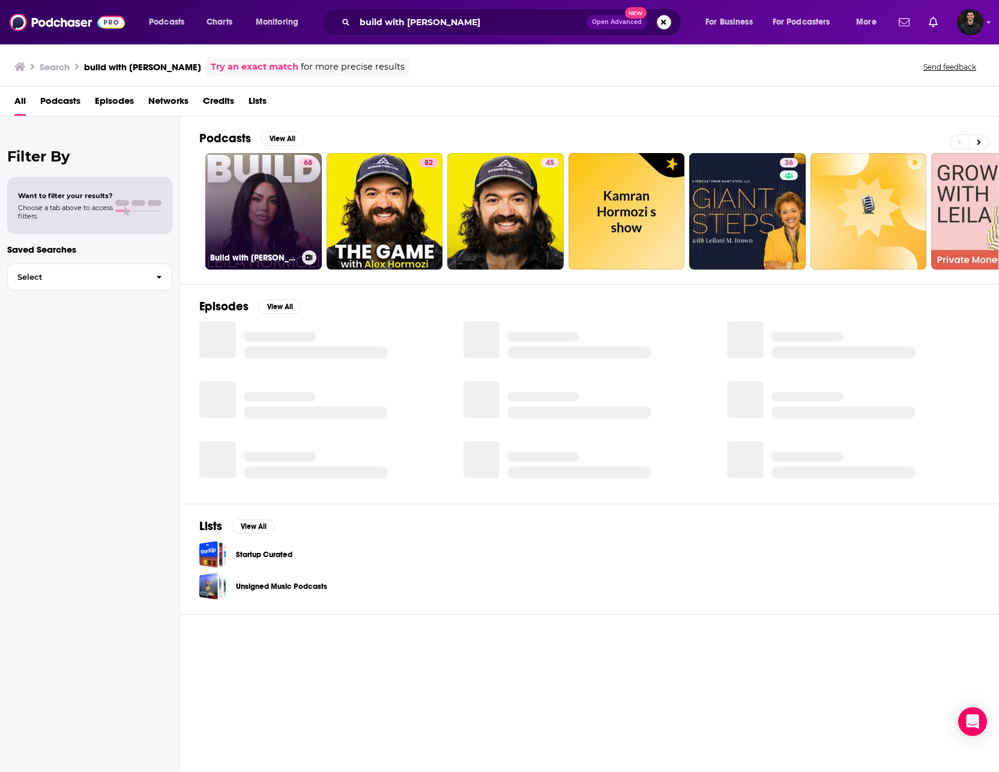
click at [292, 193] on link "68 Build with [PERSON_NAME]" at bounding box center [263, 211] width 116 height 116
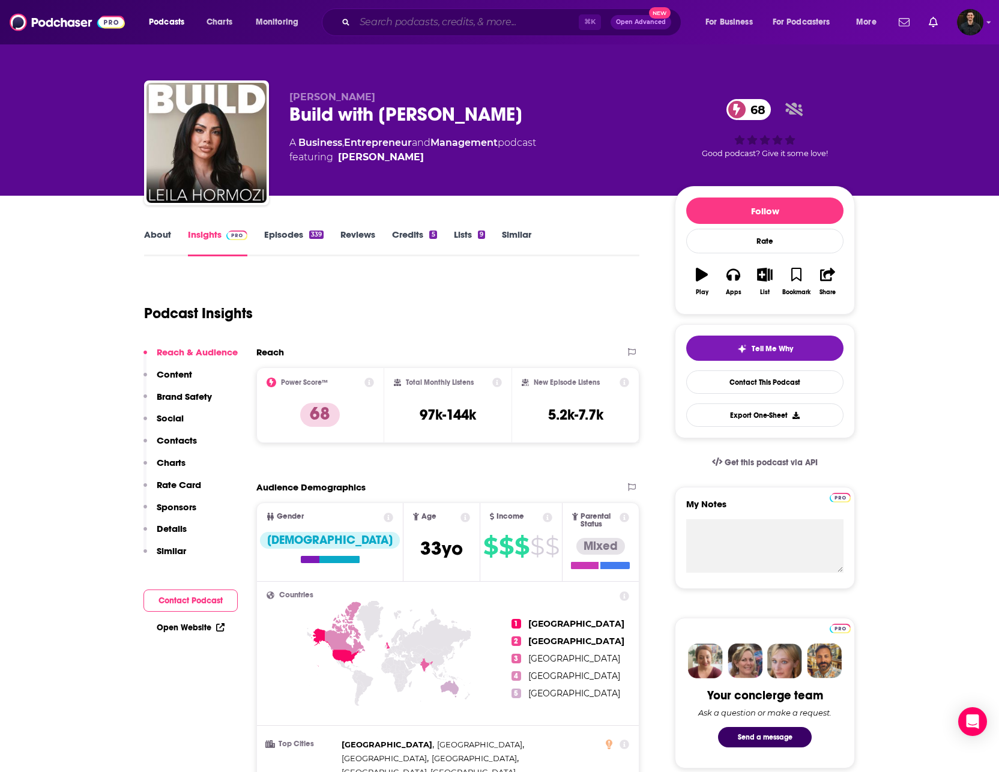
click at [424, 27] on input "Search podcasts, credits, & more..." at bounding box center [467, 22] width 224 height 19
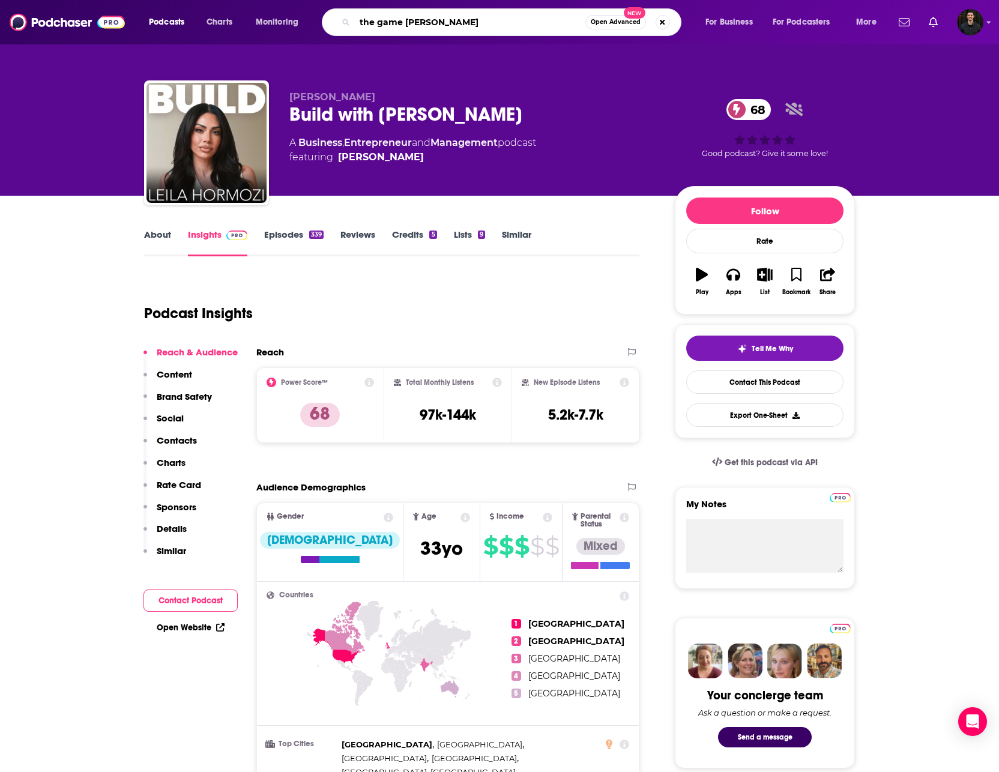
type input "the game [PERSON_NAME]"
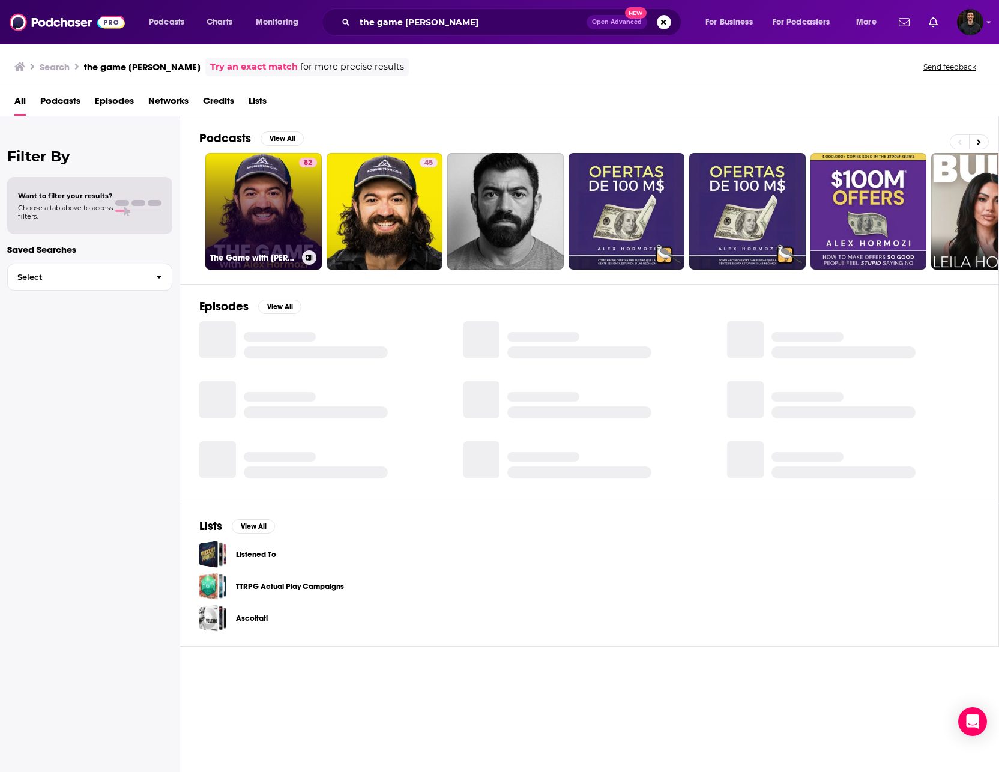
click at [276, 208] on link "82 The Game with [PERSON_NAME]" at bounding box center [263, 211] width 116 height 116
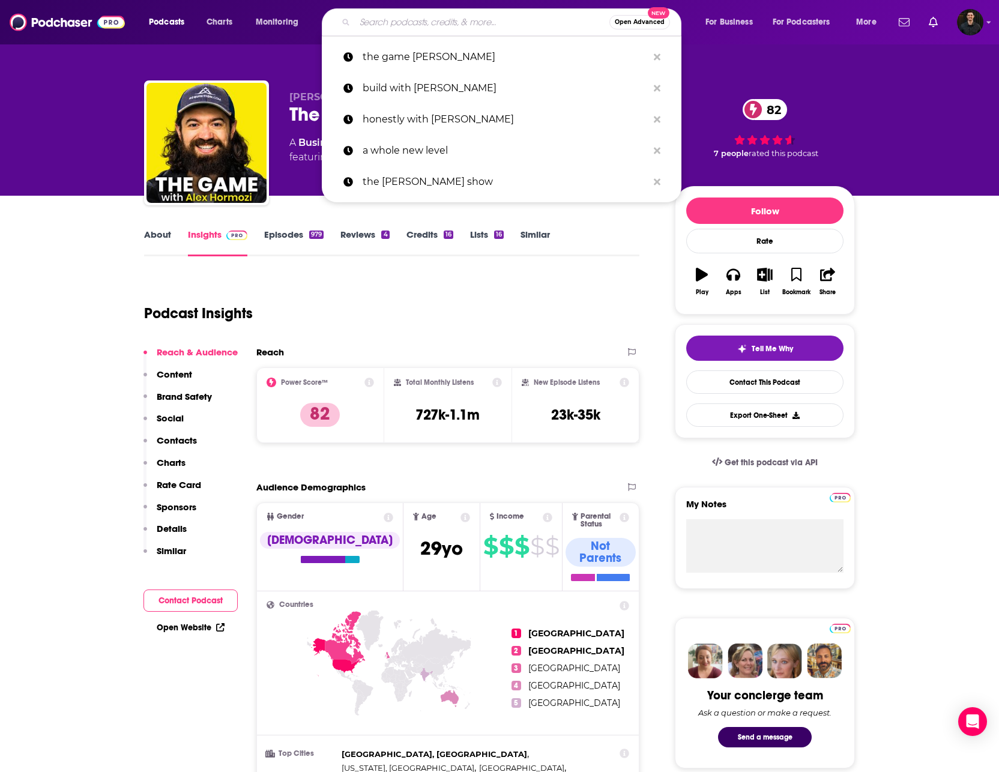
click at [447, 27] on input "Search podcasts, credits, & more..." at bounding box center [482, 22] width 255 height 19
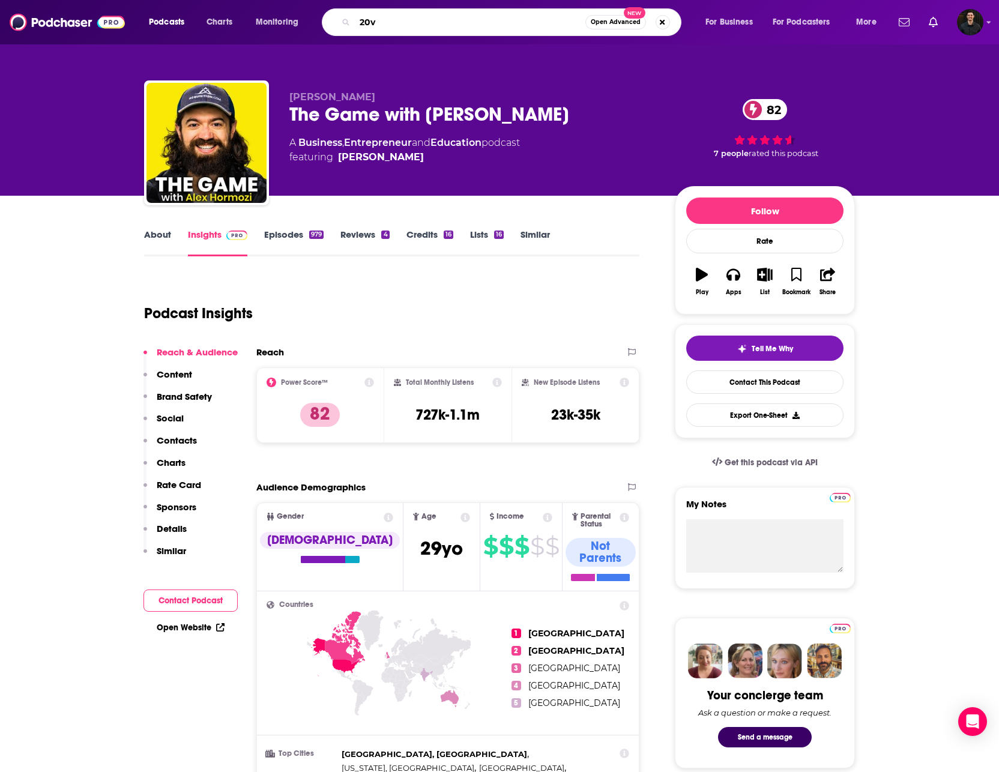
type input "20vc"
